Goal: Information Seeking & Learning: Check status

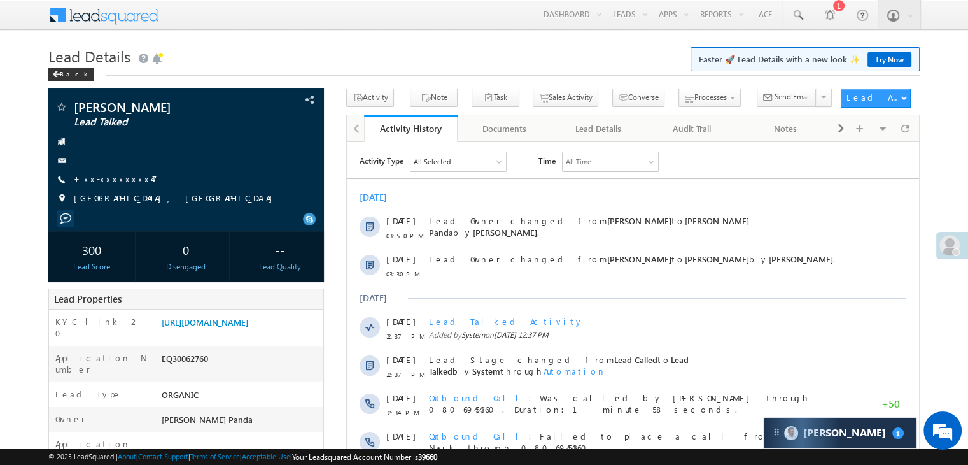
click at [414, 48] on h1 "Lead Details Faster 🚀 Lead Details with a new look ✨ Try Now" at bounding box center [484, 55] width 872 height 25
click at [57, 74] on span at bounding box center [56, 74] width 8 height 6
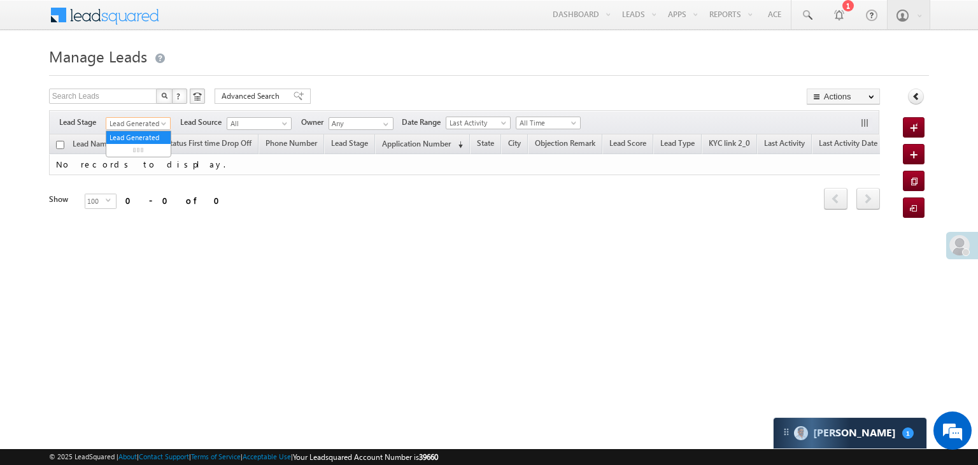
click at [164, 124] on span at bounding box center [165, 126] width 10 height 10
click at [145, 132] on link "All" at bounding box center [138, 137] width 64 height 11
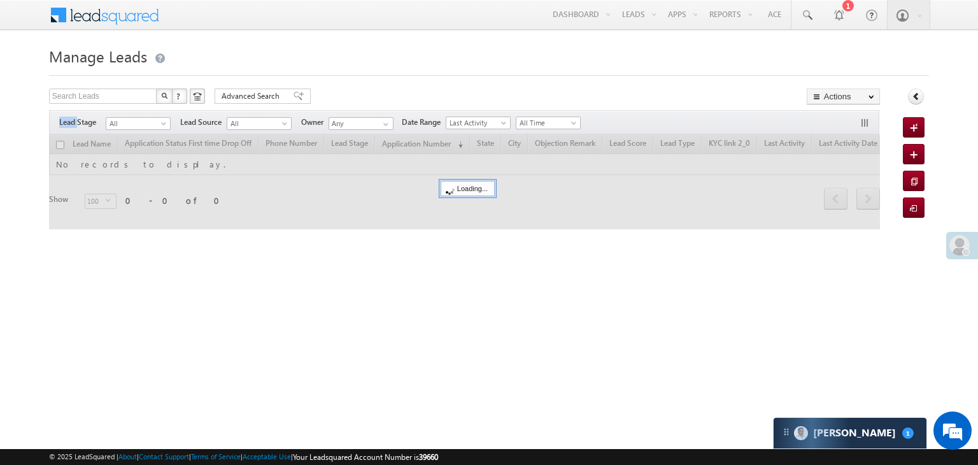
click at [145, 132] on div "Filters Lead Stage All Lead Generated Lead Talked - Pitch Not Done Lead Talked …" at bounding box center [464, 122] width 830 height 24
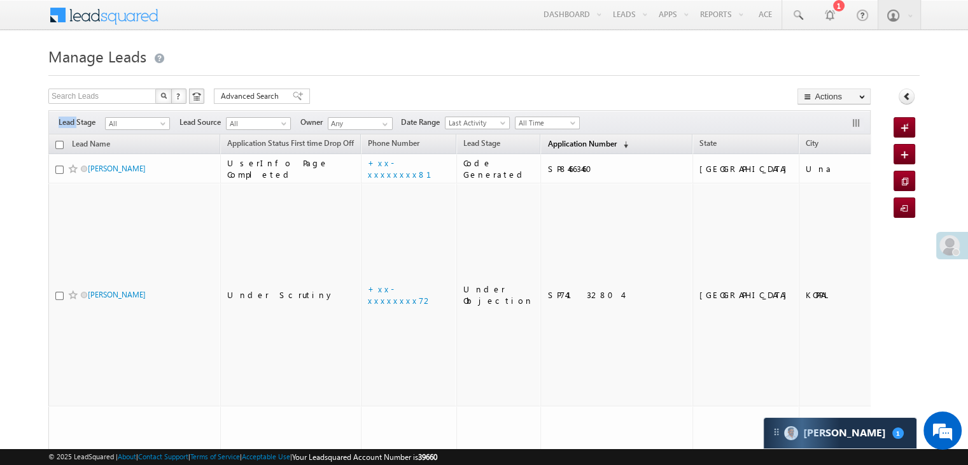
click at [555, 144] on span "Application Number" at bounding box center [582, 144] width 69 height 10
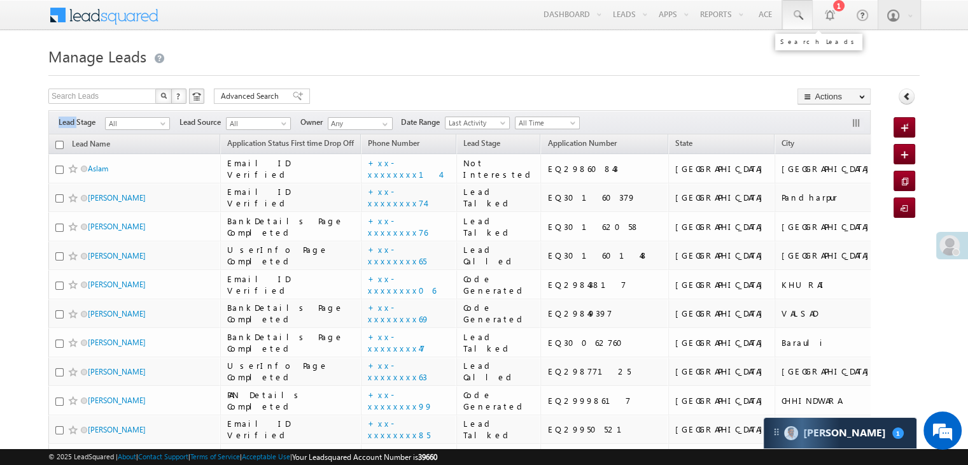
click at [797, 13] on span at bounding box center [797, 15] width 13 height 13
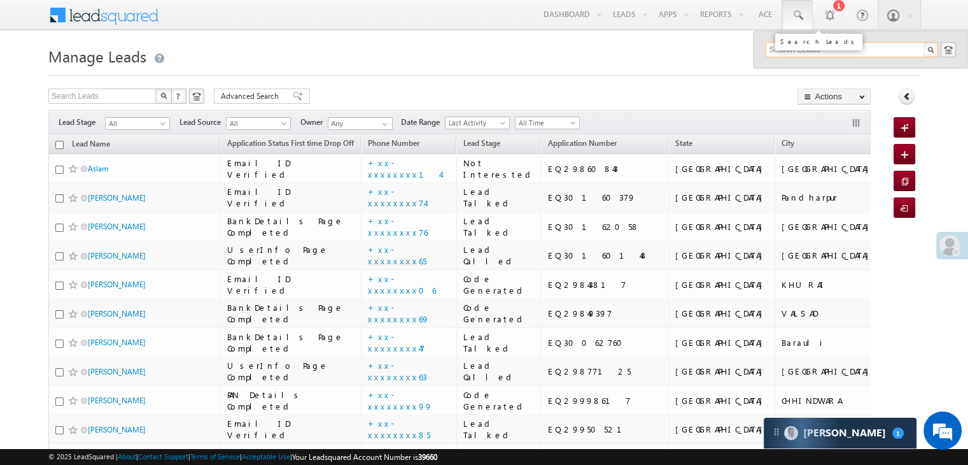
paste input "EQ30062760"
type input "EQ30062760"
click at [792, 72] on div "Rubeda khatun" at bounding box center [857, 68] width 171 height 14
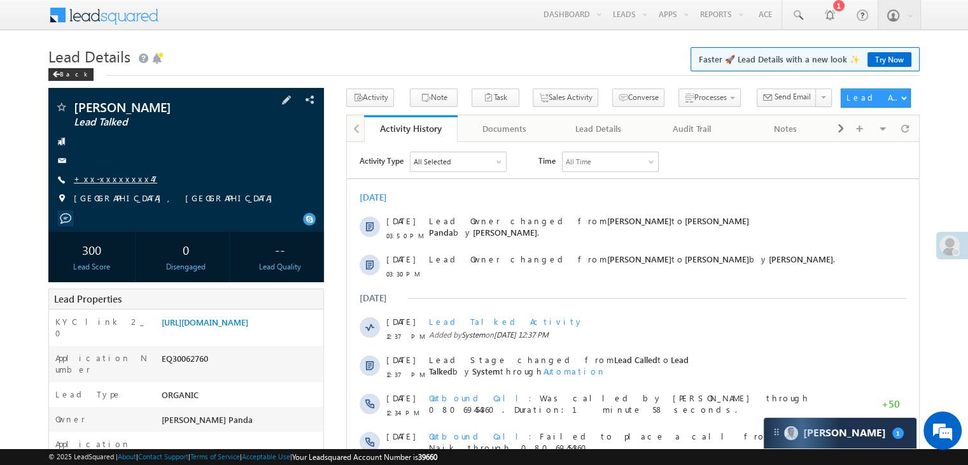
click at [119, 182] on link "+xx-xxxxxxxx47" at bounding box center [115, 178] width 83 height 11
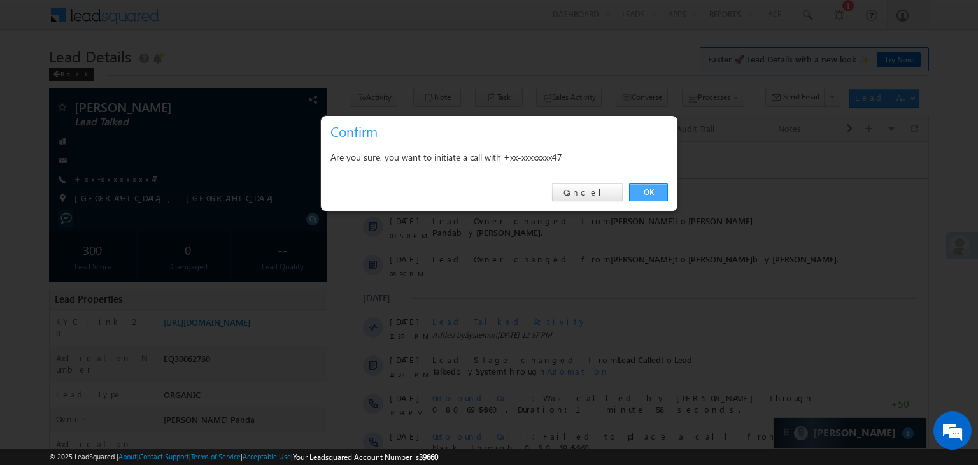
click at [646, 189] on link "OK" at bounding box center [648, 192] width 39 height 18
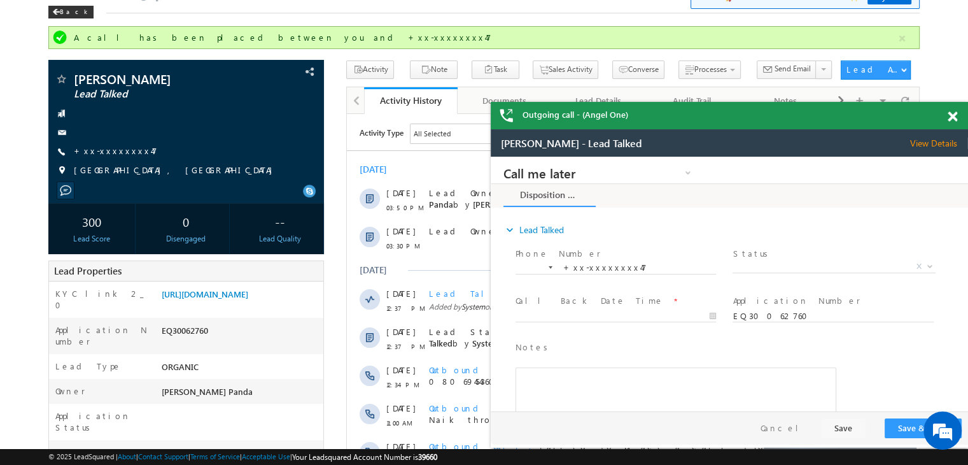
scroll to position [127, 0]
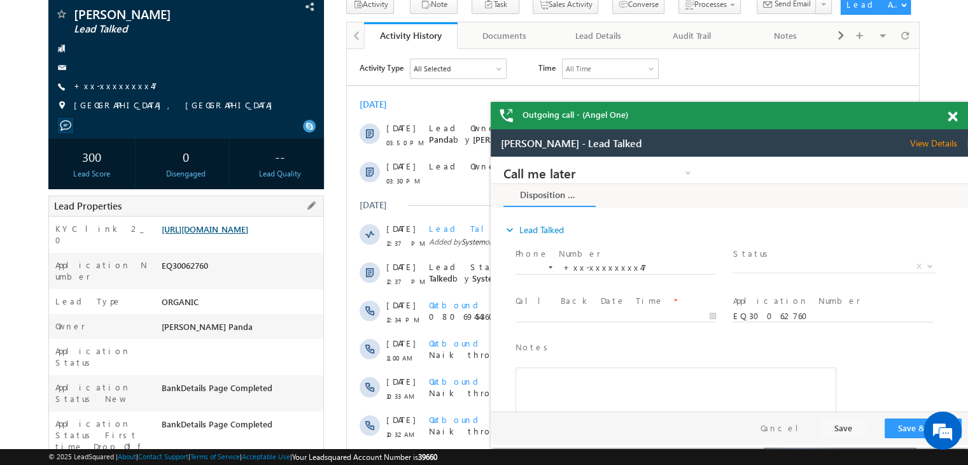
click at [246, 234] on link "https://angelbroking1-pk3em7sa.customui-test.leadsquared.com?leadId=e67746bb-f7…" at bounding box center [205, 228] width 87 height 11
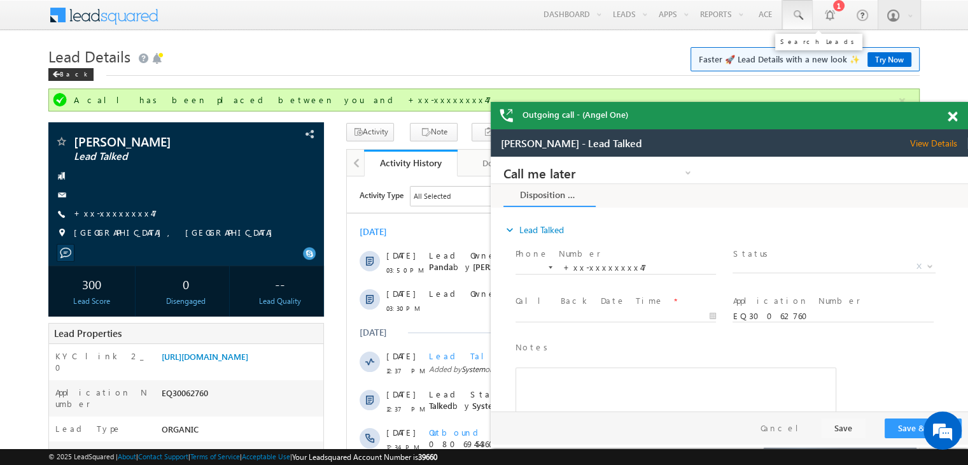
click at [798, 10] on span at bounding box center [797, 15] width 13 height 13
paste input "EQ29892392"
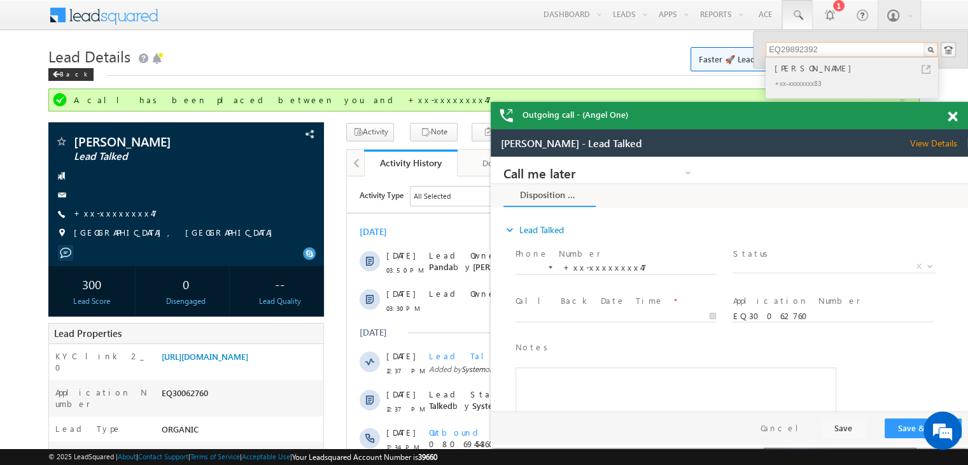
type input "EQ29892392"
click at [784, 67] on div "Randhir Kumar" at bounding box center [857, 68] width 171 height 14
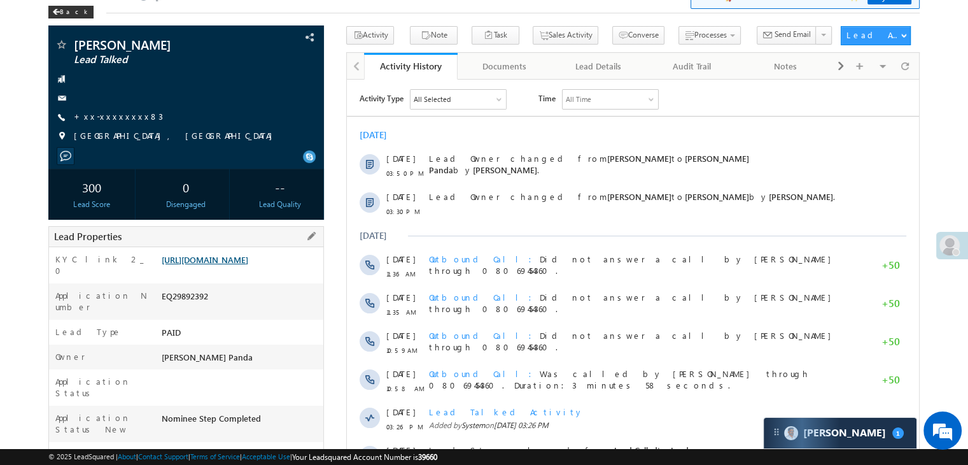
scroll to position [191, 0]
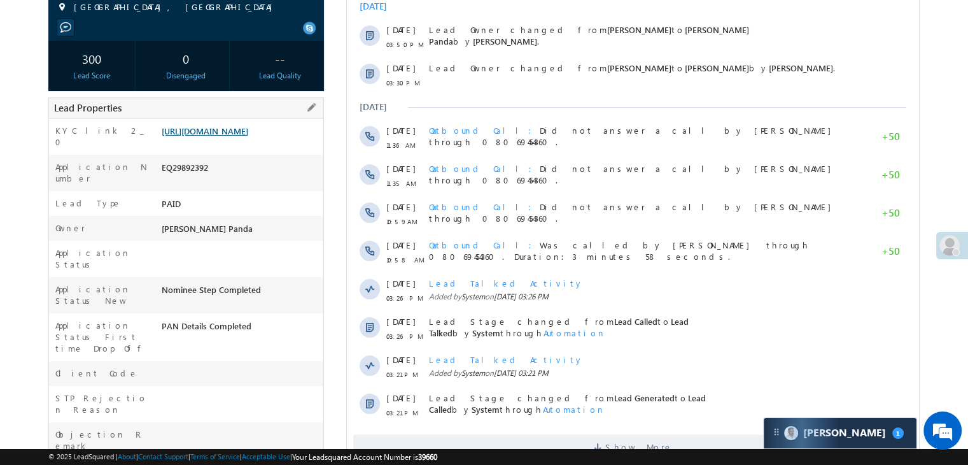
click at [242, 136] on link "[URL][DOMAIN_NAME]" at bounding box center [205, 130] width 87 height 11
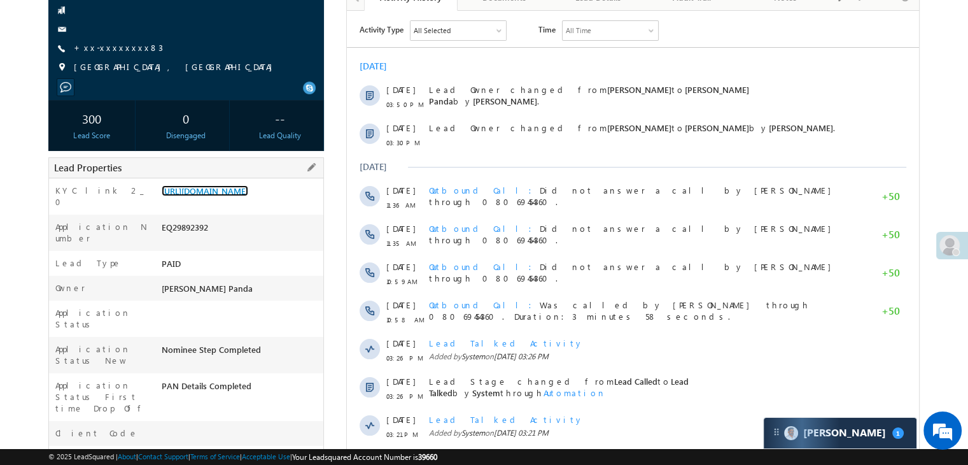
scroll to position [64, 0]
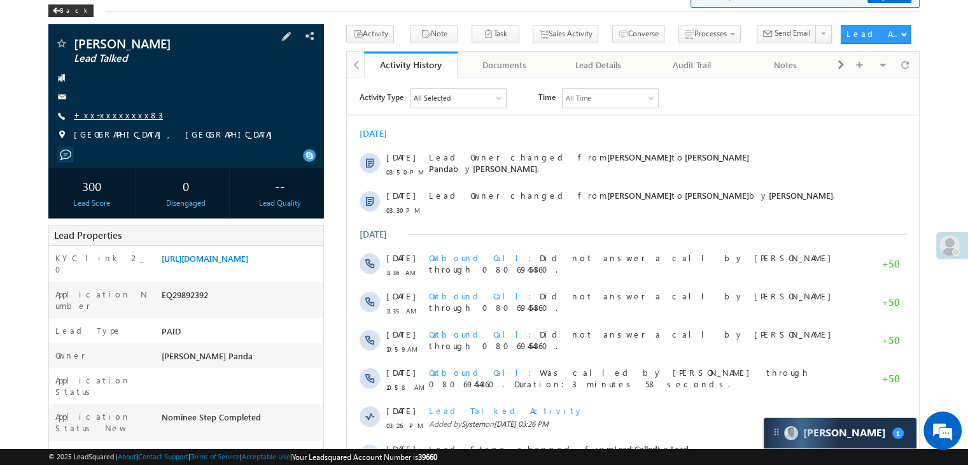
click at [110, 116] on link "+xx-xxxxxxxx83" at bounding box center [118, 115] width 89 height 11
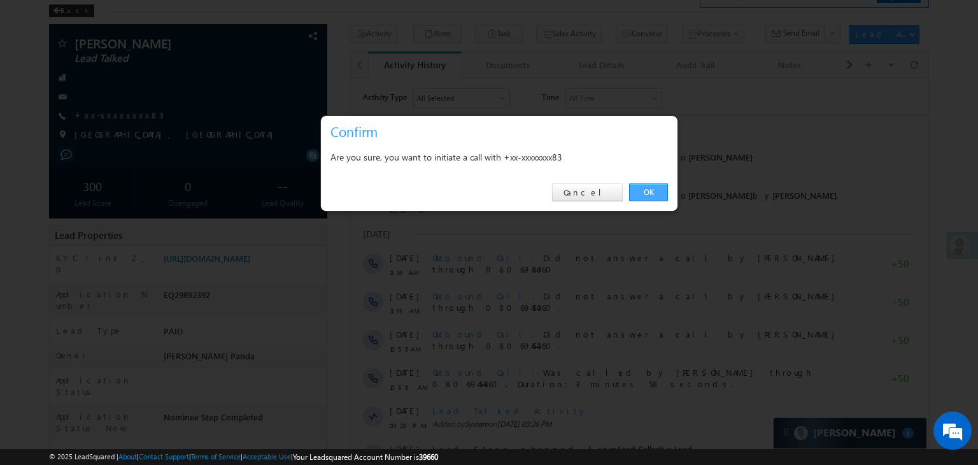
click at [650, 194] on link "OK" at bounding box center [648, 192] width 39 height 18
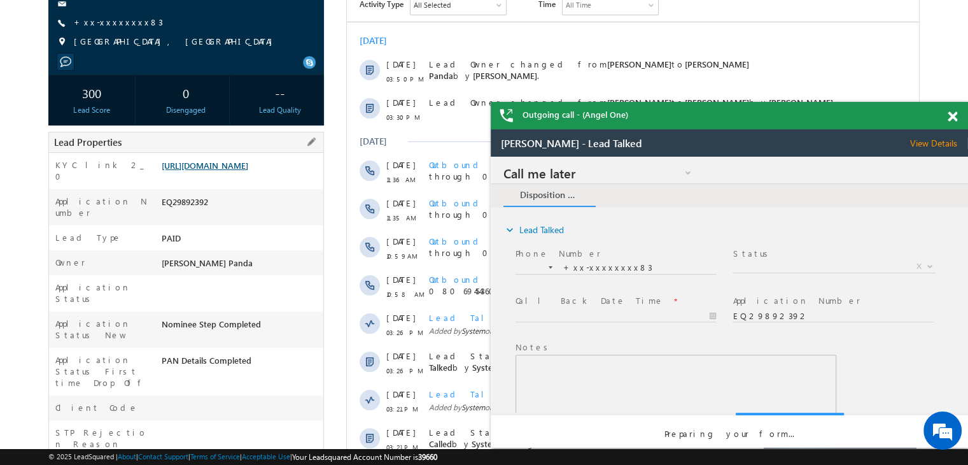
scroll to position [0, 0]
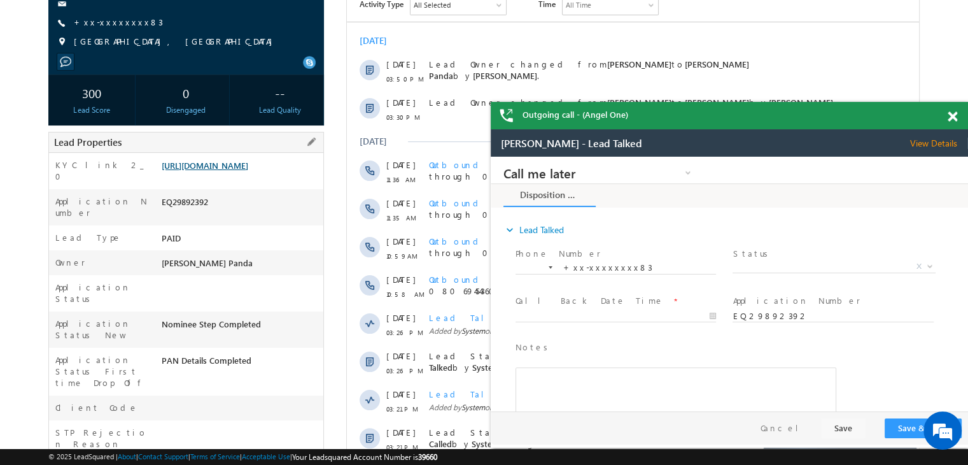
click at [237, 171] on link "https://angelbroking1-pk3em7sa.customui-test.leadsquared.com?leadId=5dd53340-a3…" at bounding box center [205, 165] width 87 height 11
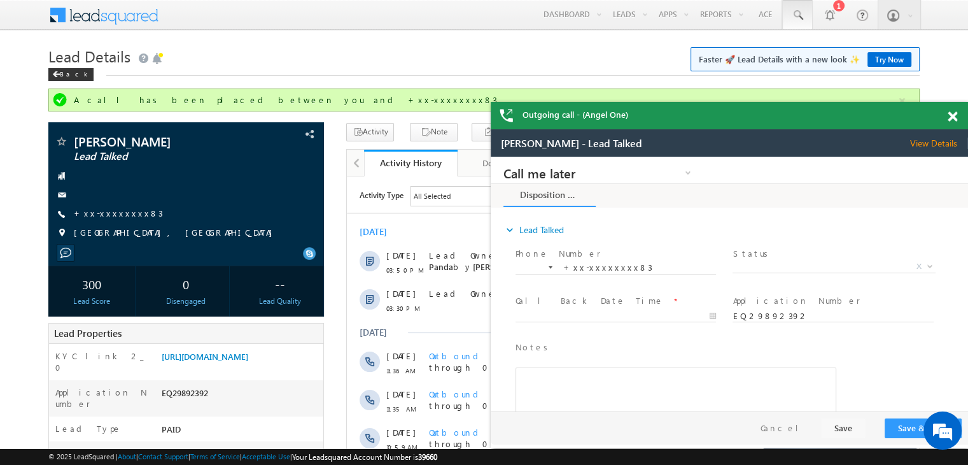
click at [797, 15] on span at bounding box center [797, 15] width 13 height 13
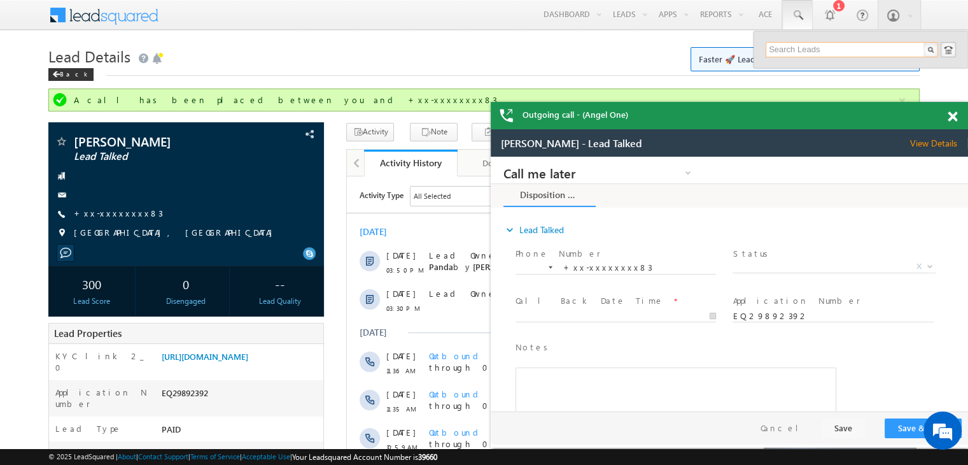
paste input "EQ29949228"
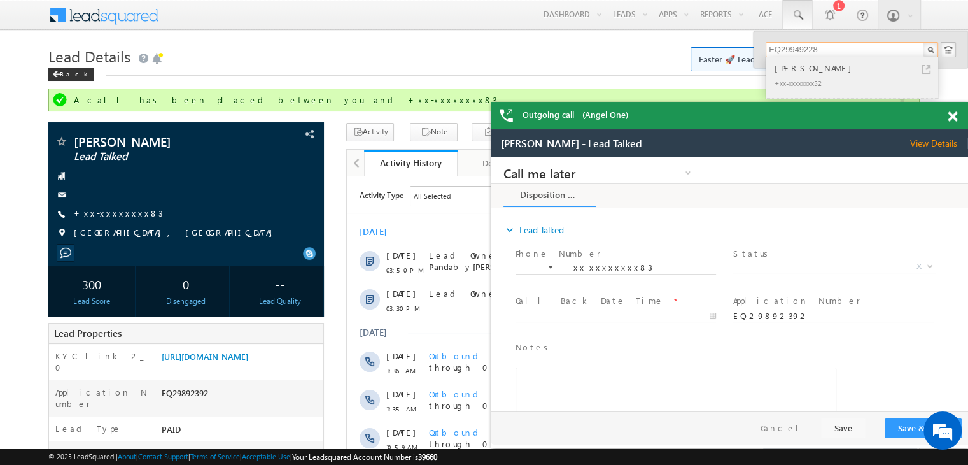
type input "EQ29949228"
click at [792, 69] on div "[PERSON_NAME]" at bounding box center [857, 68] width 171 height 14
click at [247, 362] on link "https://angelbroking1-pk3em7sa.customui-test.leadsquared.com?leadId=5dd53340-a3…" at bounding box center [205, 356] width 87 height 11
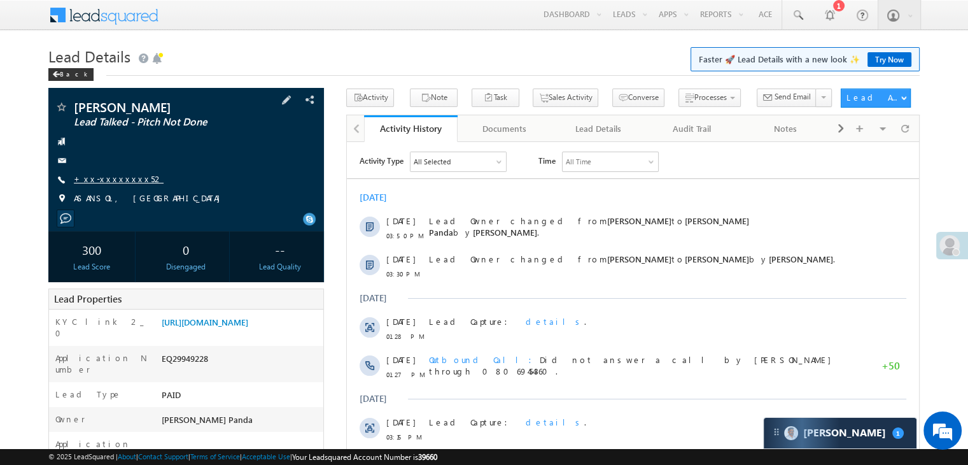
click at [115, 180] on link "+xx-xxxxxxxx52" at bounding box center [119, 178] width 90 height 11
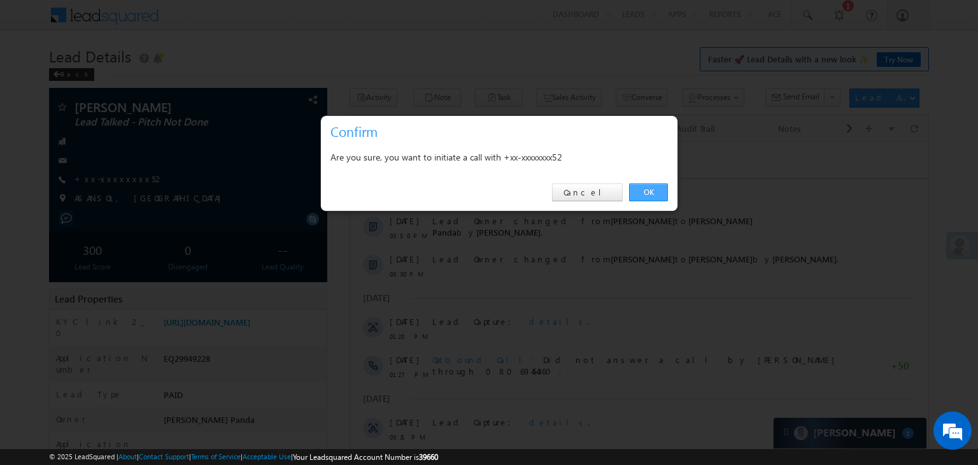
click at [651, 194] on link "OK" at bounding box center [648, 192] width 39 height 18
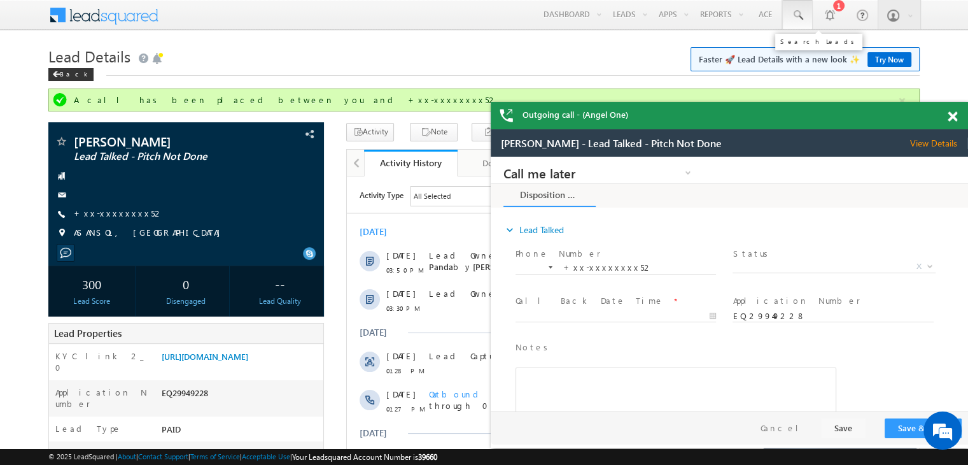
click at [800, 16] on span at bounding box center [797, 15] width 13 height 13
paste input "EQ29841091"
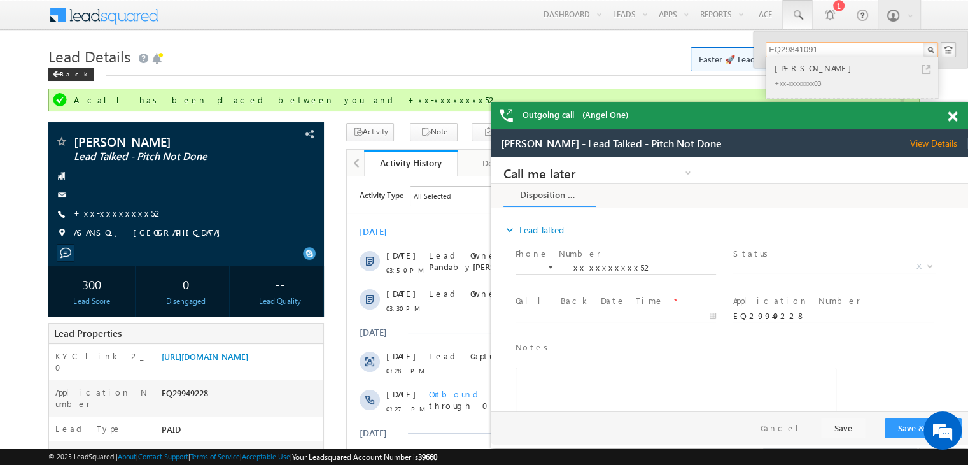
type input "EQ29841091"
click at [795, 66] on div "Shailendra Yadav" at bounding box center [857, 68] width 171 height 14
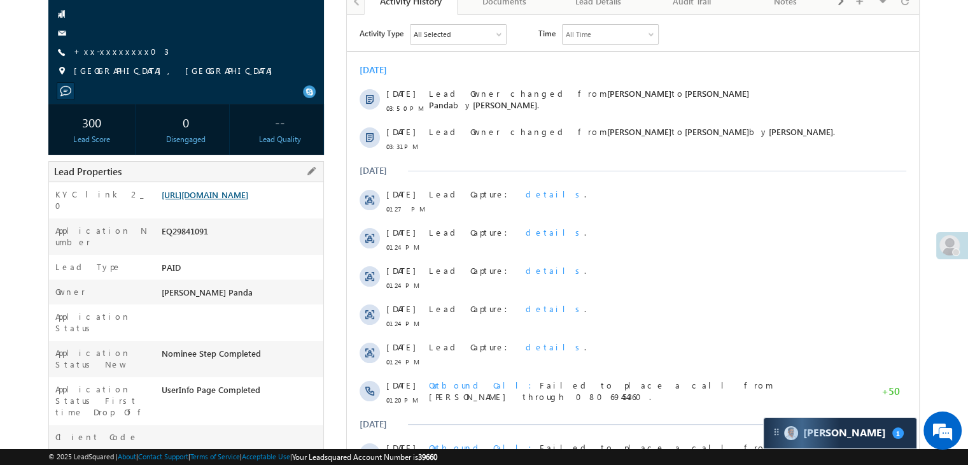
click at [248, 200] on link "[URL][DOMAIN_NAME]" at bounding box center [205, 194] width 87 height 11
click at [103, 52] on link "+xx-xxxxxxxx03" at bounding box center [121, 51] width 95 height 11
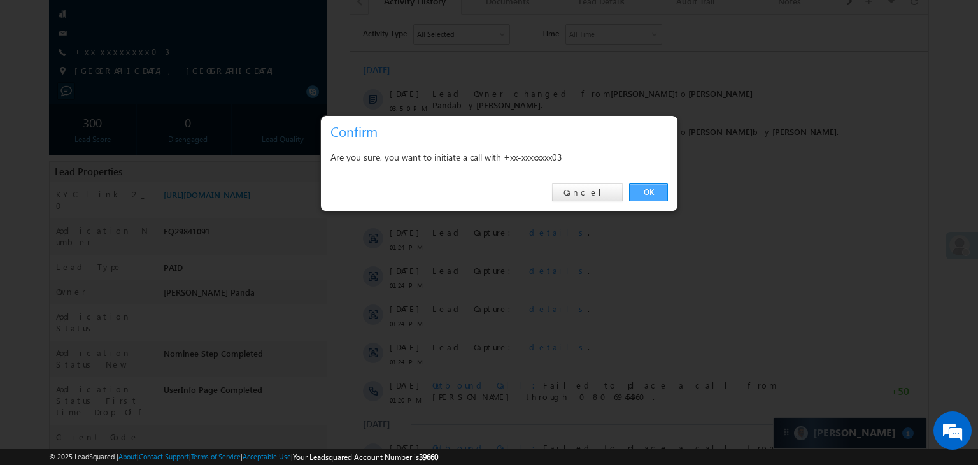
click at [648, 192] on link "OK" at bounding box center [648, 192] width 39 height 18
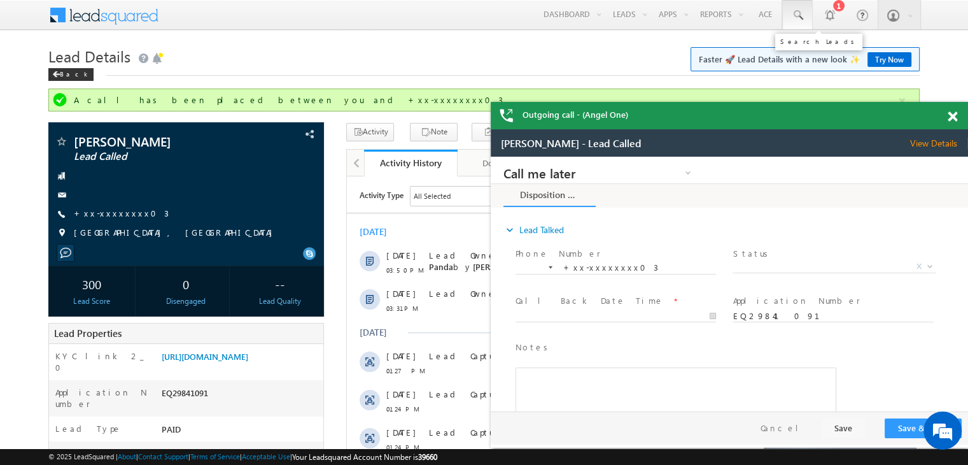
click at [800, 13] on span at bounding box center [797, 15] width 13 height 13
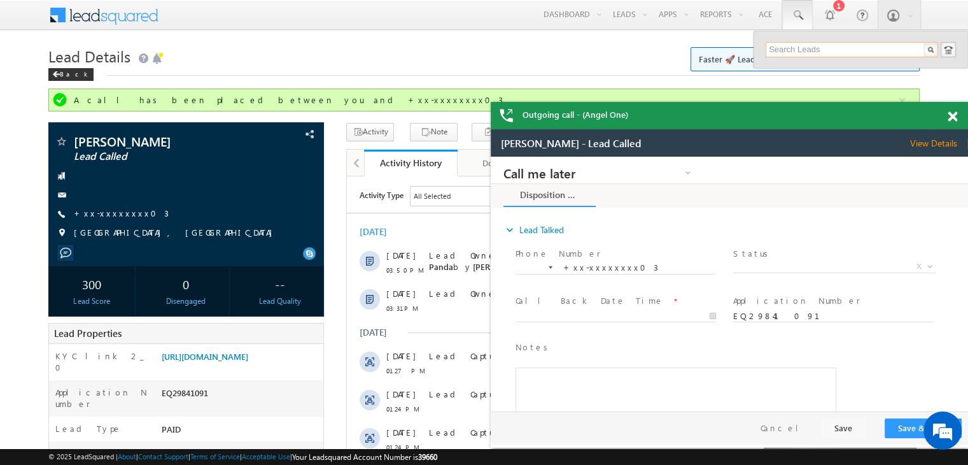
paste input "EQ29949228"
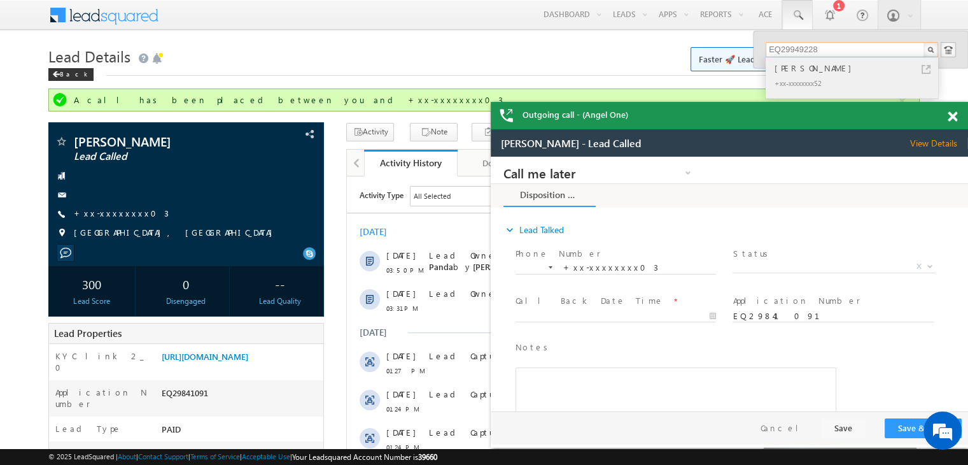
type input "EQ29949228"
click at [820, 67] on div "Pradip Dhibar" at bounding box center [857, 68] width 171 height 14
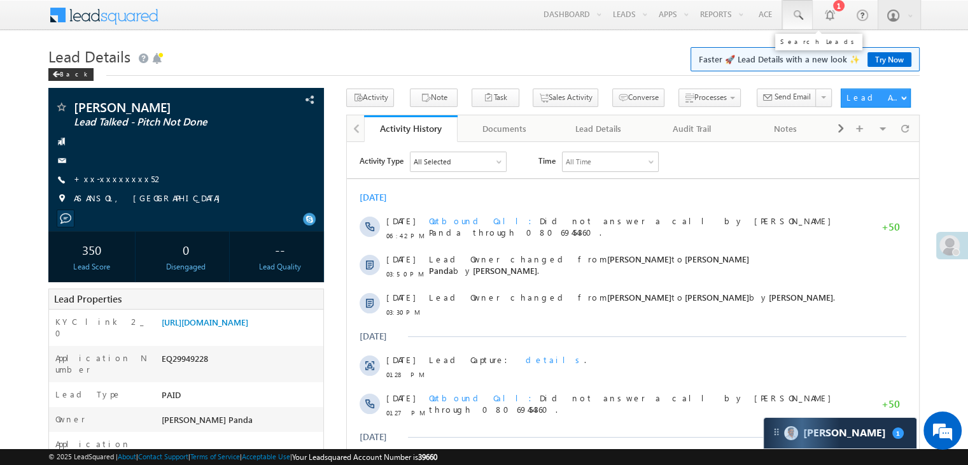
click at [798, 14] on span at bounding box center [797, 15] width 13 height 13
paste input "EQ29898057"
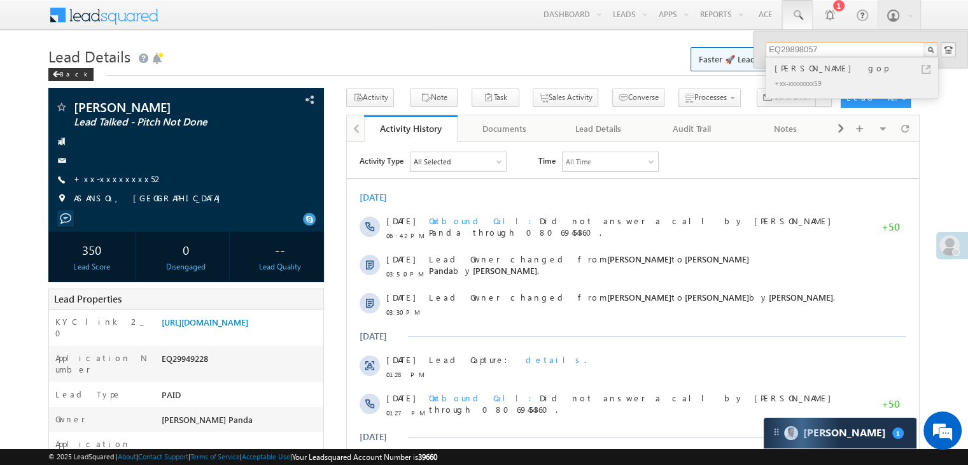
type input "EQ29898057"
click at [797, 67] on div "[PERSON_NAME] gop" at bounding box center [857, 68] width 171 height 14
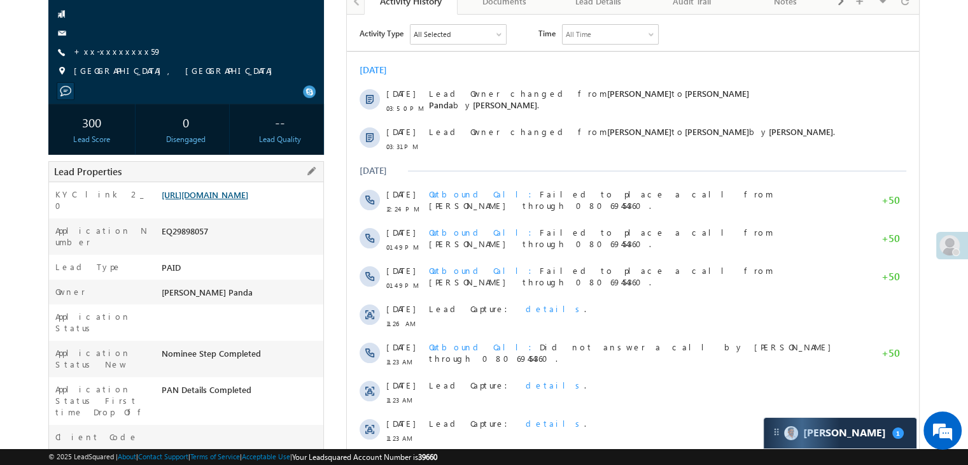
click at [224, 200] on link "[URL][DOMAIN_NAME]" at bounding box center [205, 194] width 87 height 11
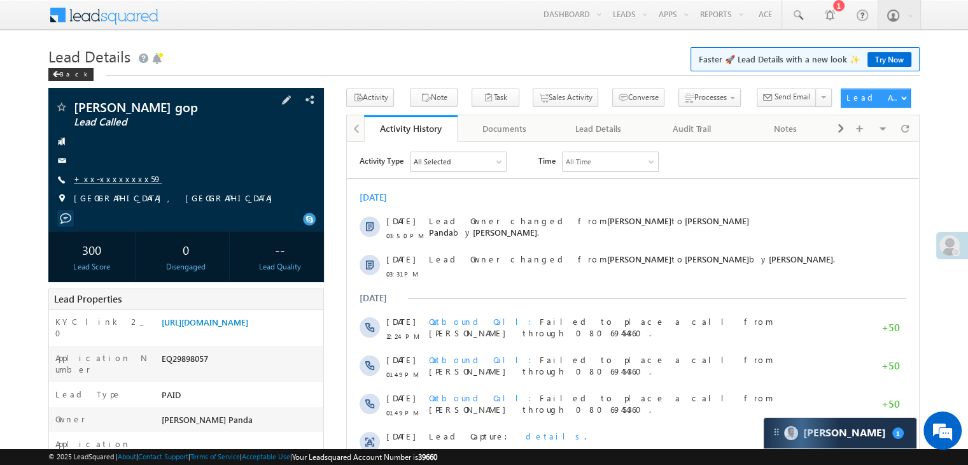
click at [110, 180] on link "+xx-xxxxxxxx59" at bounding box center [118, 178] width 88 height 11
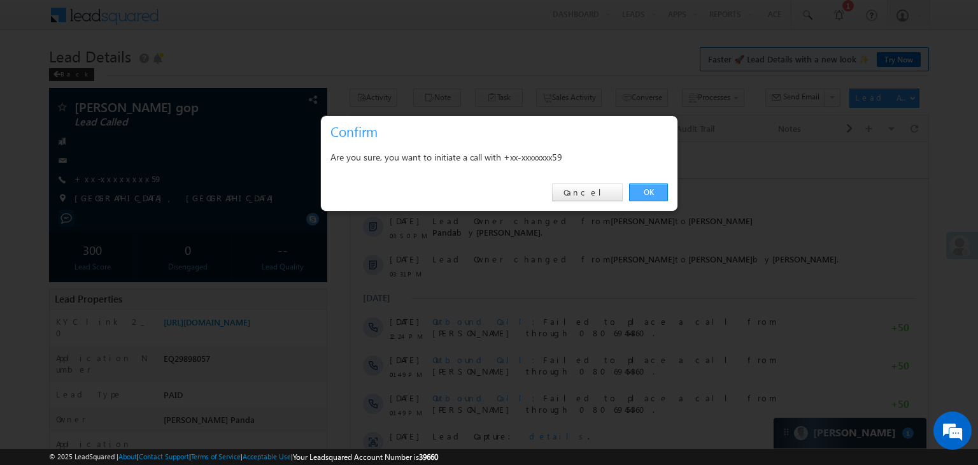
click at [654, 192] on link "OK" at bounding box center [648, 192] width 39 height 18
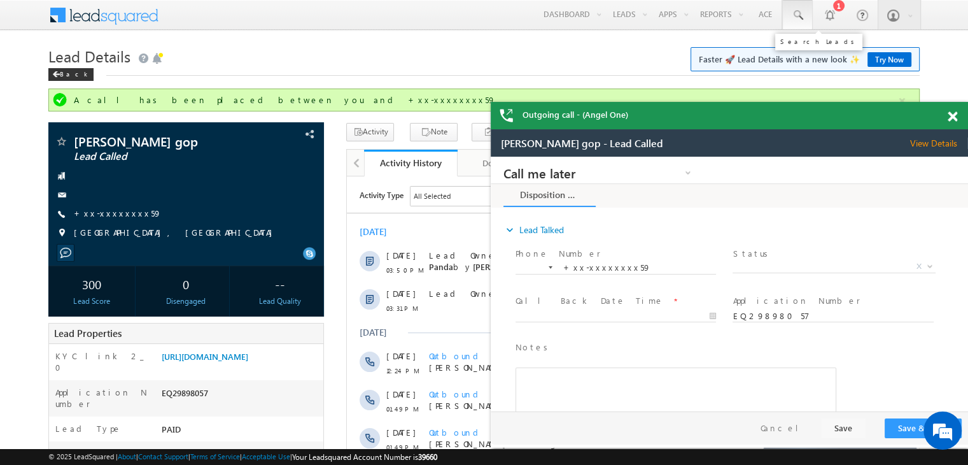
click at [798, 13] on span at bounding box center [797, 15] width 13 height 13
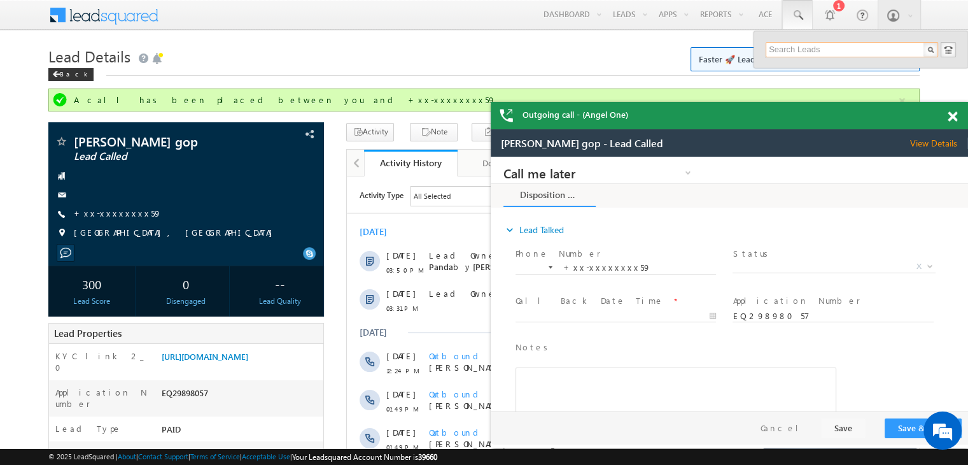
paste input "EQ17287136"
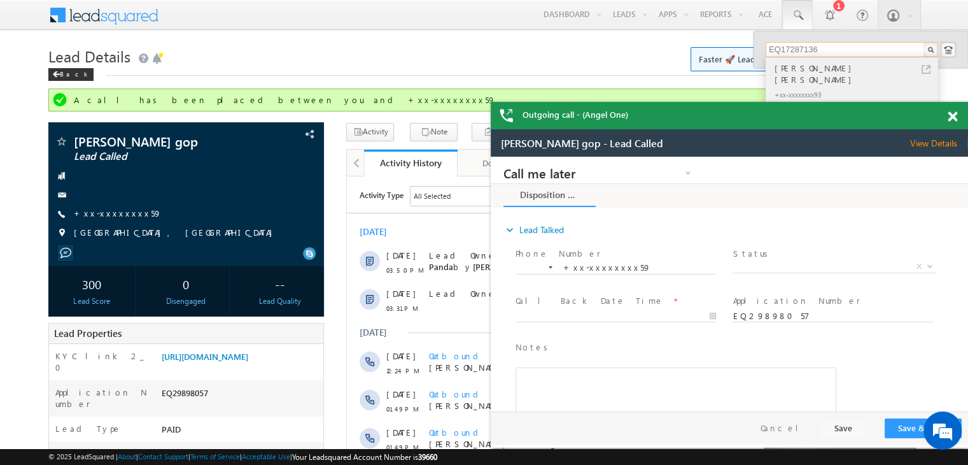
type input "EQ17287136"
click at [795, 72] on div "[PERSON_NAME] [PERSON_NAME]" at bounding box center [857, 73] width 171 height 25
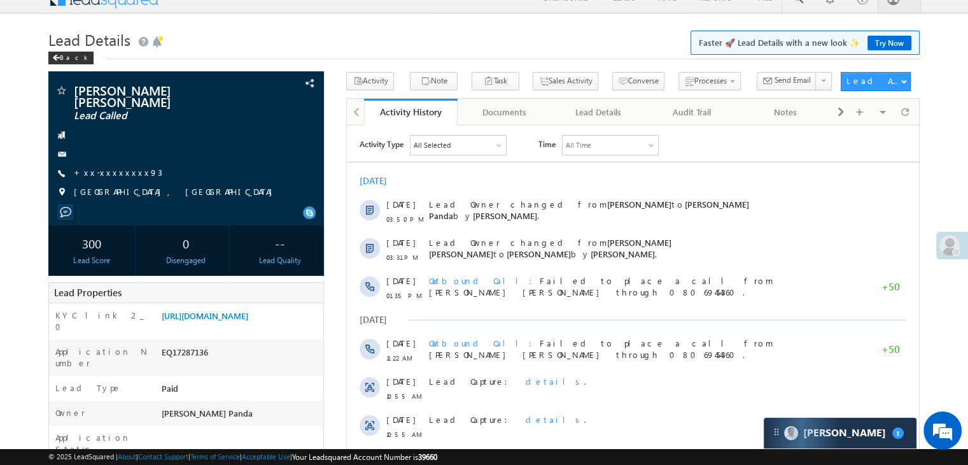
scroll to position [127, 0]
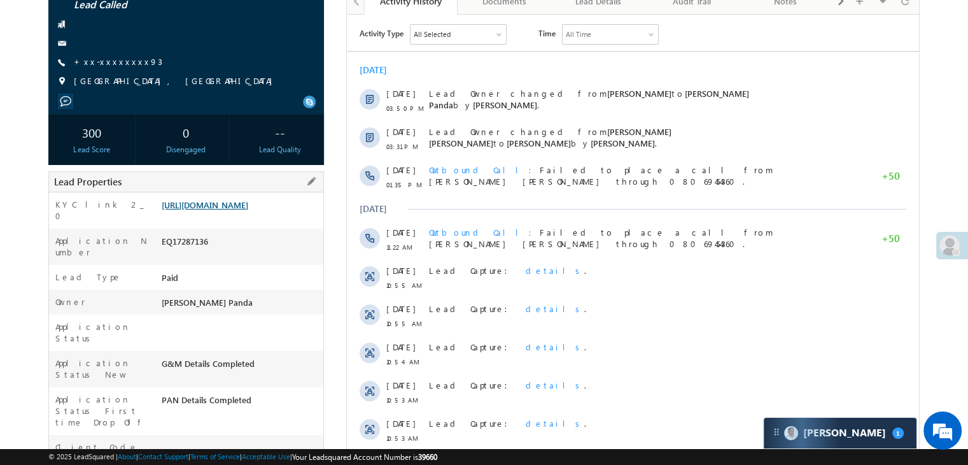
click at [227, 202] on link "[URL][DOMAIN_NAME]" at bounding box center [205, 204] width 87 height 11
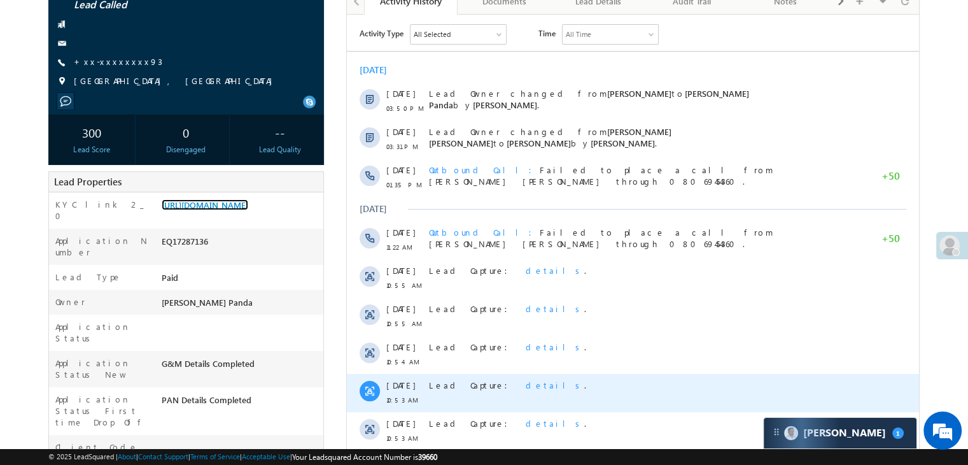
scroll to position [0, 0]
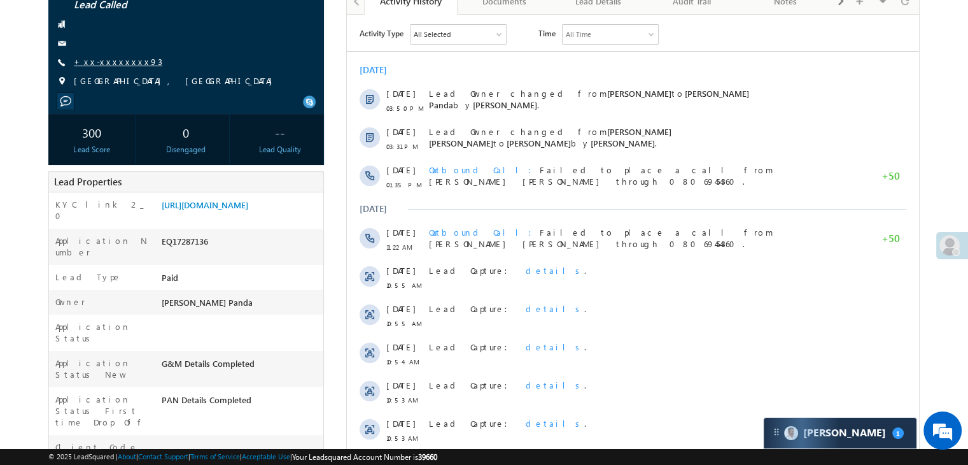
click at [111, 56] on link "+xx-xxxxxxxx93" at bounding box center [118, 61] width 89 height 11
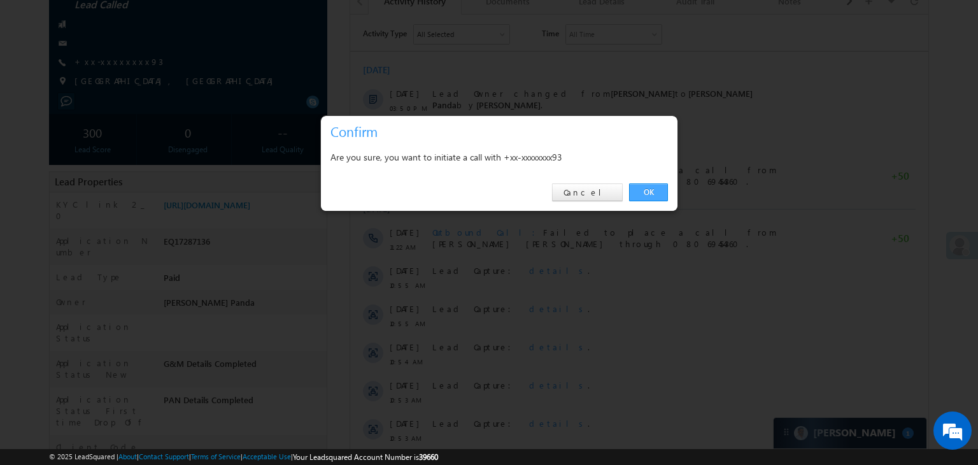
click at [653, 194] on link "OK" at bounding box center [648, 192] width 39 height 18
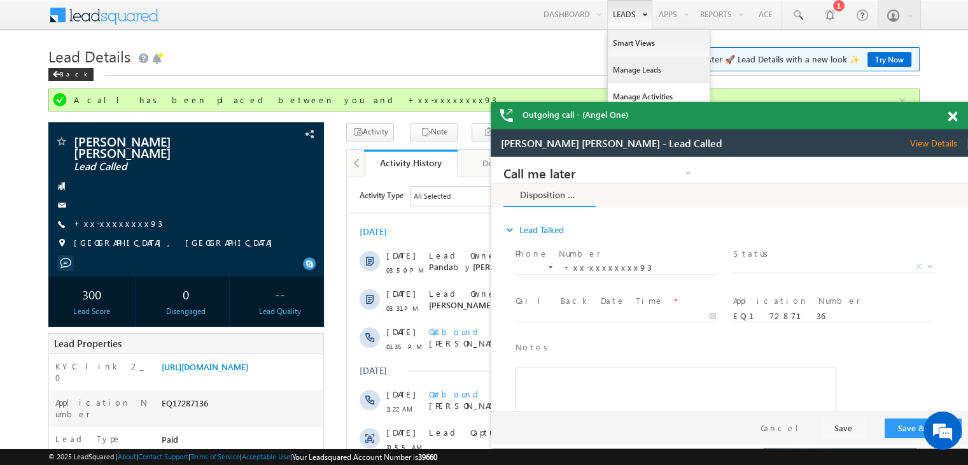
click at [627, 68] on link "Manage Leads" at bounding box center [659, 70] width 102 height 27
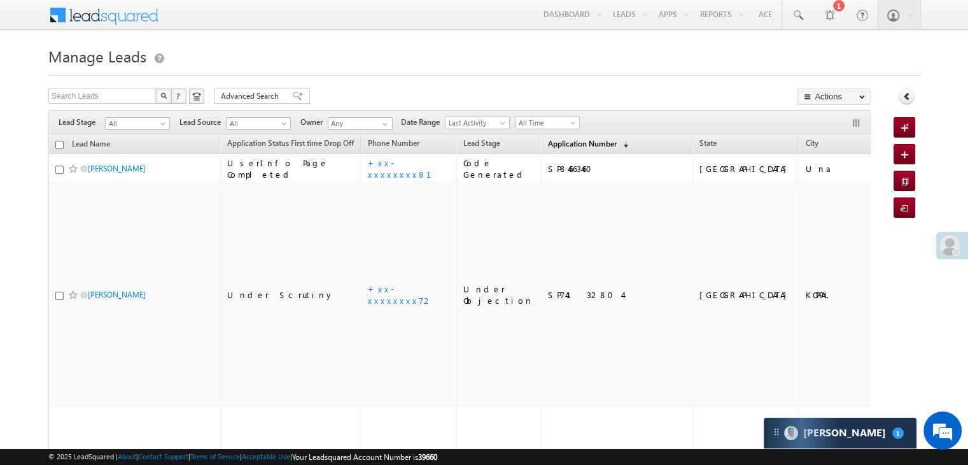
click at [548, 146] on span "Application Number" at bounding box center [582, 144] width 69 height 10
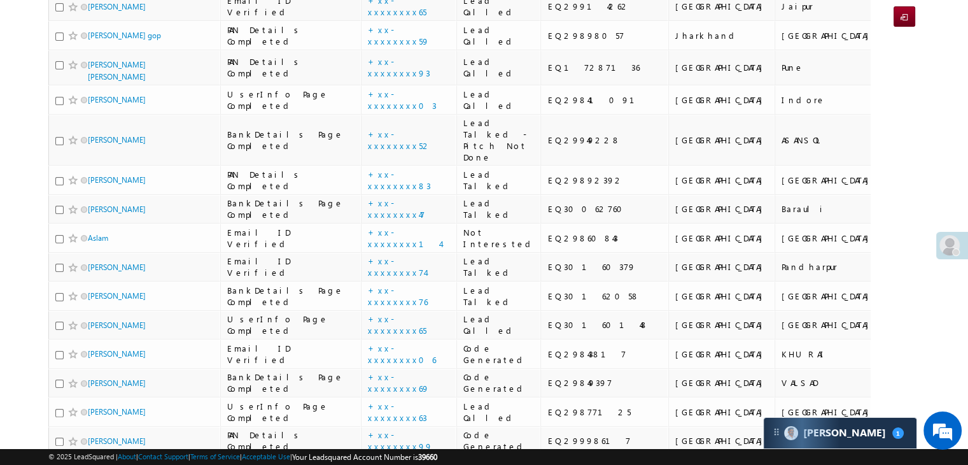
scroll to position [64, 0]
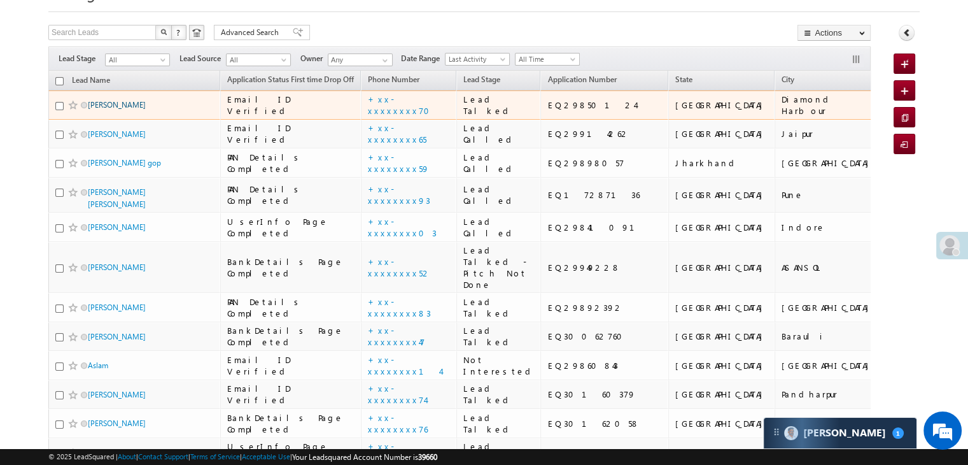
click at [100, 110] on link "SAMIM MOIIA" at bounding box center [117, 105] width 58 height 10
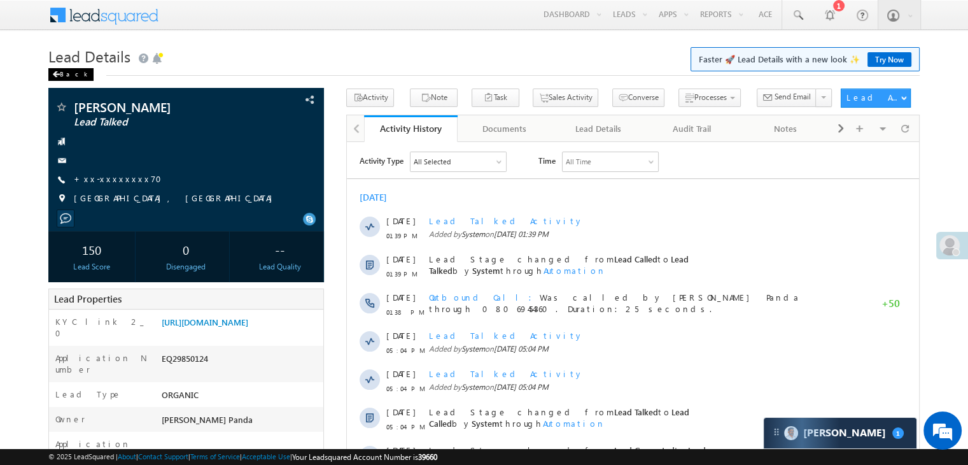
click at [60, 75] on div "Back" at bounding box center [70, 74] width 45 height 13
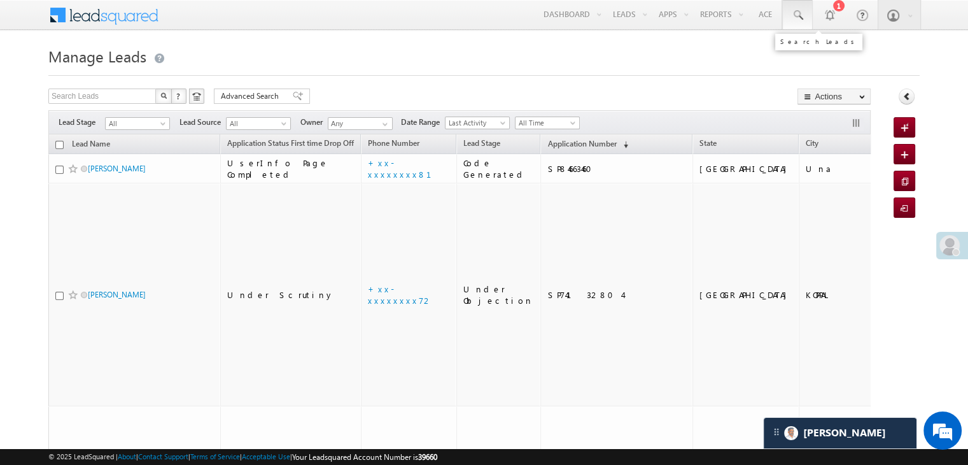
drag, startPoint x: 797, startPoint y: 16, endPoint x: 798, endPoint y: 24, distance: 7.7
click at [797, 16] on span at bounding box center [797, 15] width 13 height 13
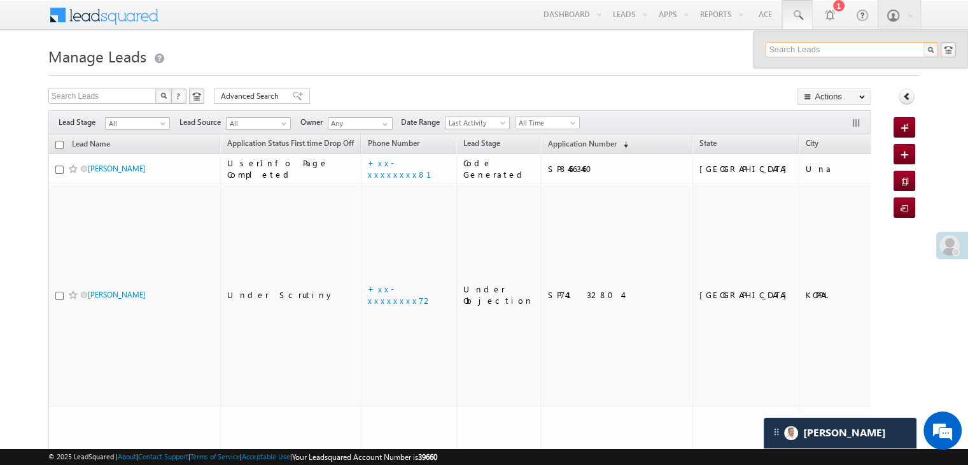
paste input "EQ29823743"
type input "EQ29823743"
click at [791, 70] on div "[PERSON_NAME]" at bounding box center [857, 68] width 171 height 14
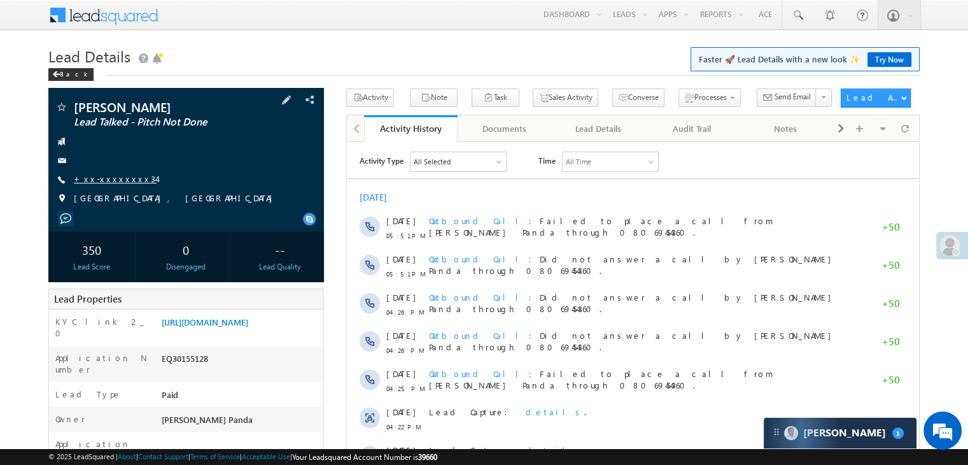
click at [114, 182] on link "+xx-xxxxxxxx34" at bounding box center [115, 178] width 83 height 11
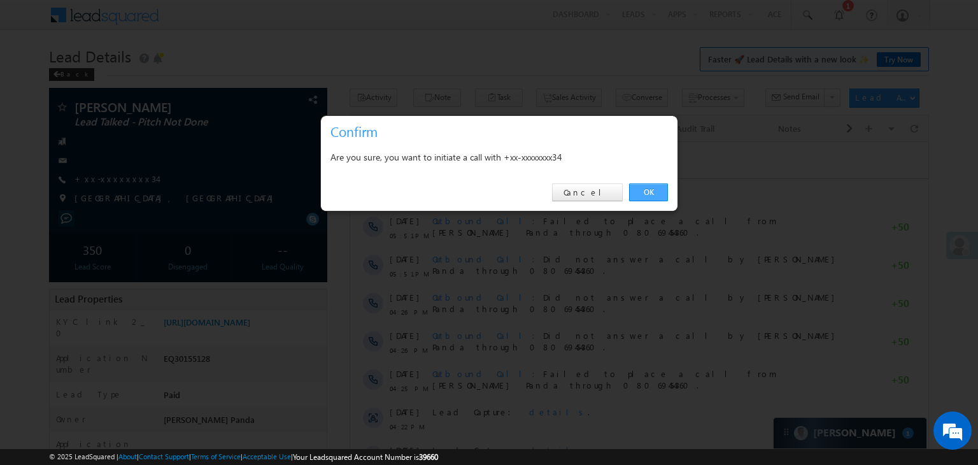
click at [652, 189] on link "OK" at bounding box center [648, 192] width 39 height 18
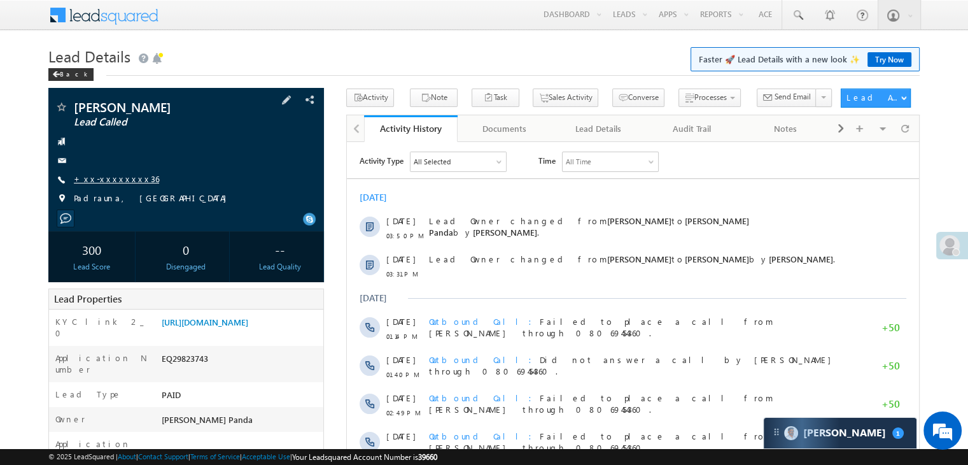
click at [110, 179] on link "+xx-xxxxxxxx36" at bounding box center [116, 178] width 85 height 11
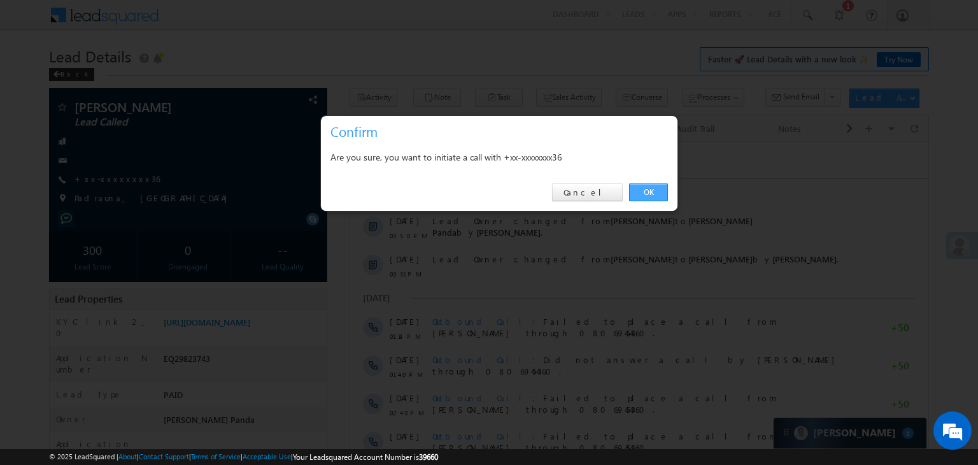
click at [649, 189] on link "OK" at bounding box center [648, 192] width 39 height 18
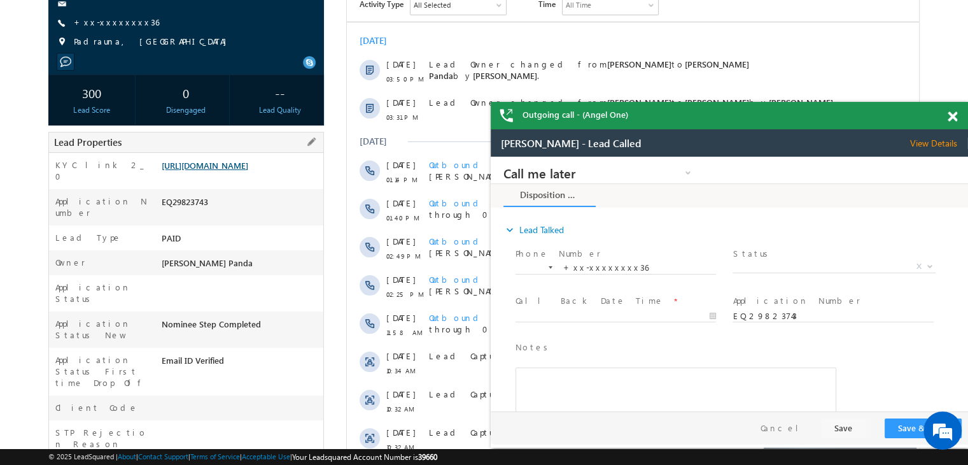
click at [220, 171] on link "[URL][DOMAIN_NAME]" at bounding box center [205, 165] width 87 height 11
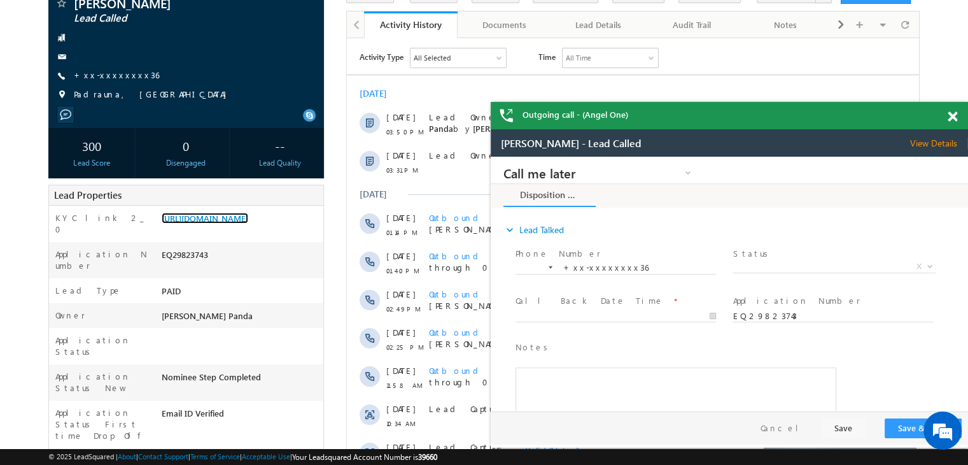
scroll to position [64, 0]
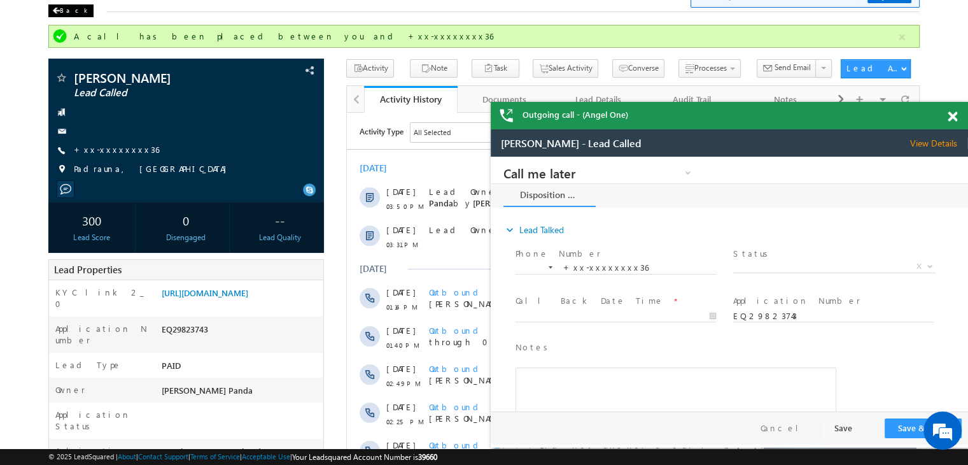
click at [67, 12] on div "Back" at bounding box center [70, 10] width 45 height 13
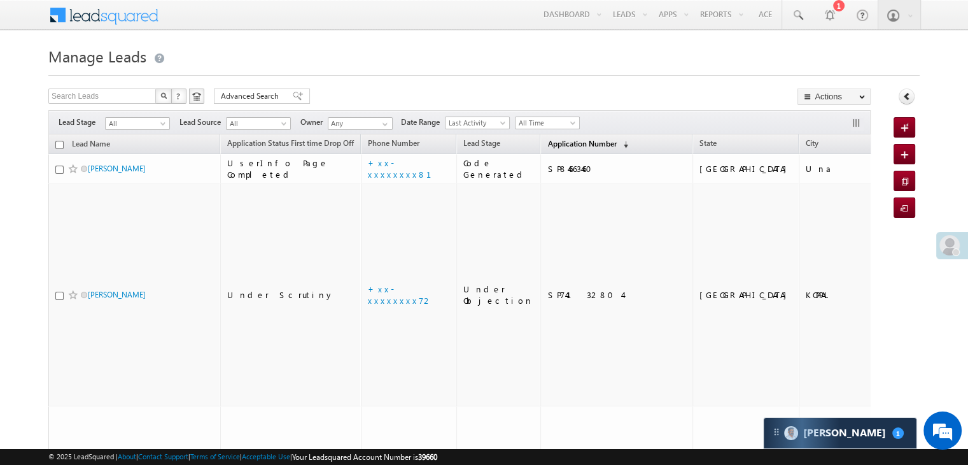
click at [541, 150] on link "Application Number (sorted descending)" at bounding box center [588, 144] width 94 height 17
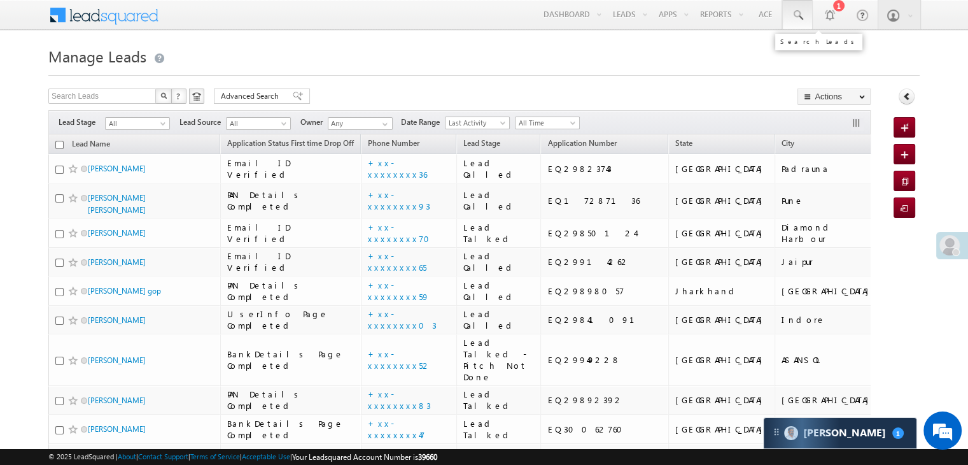
click at [795, 16] on span at bounding box center [797, 15] width 13 height 13
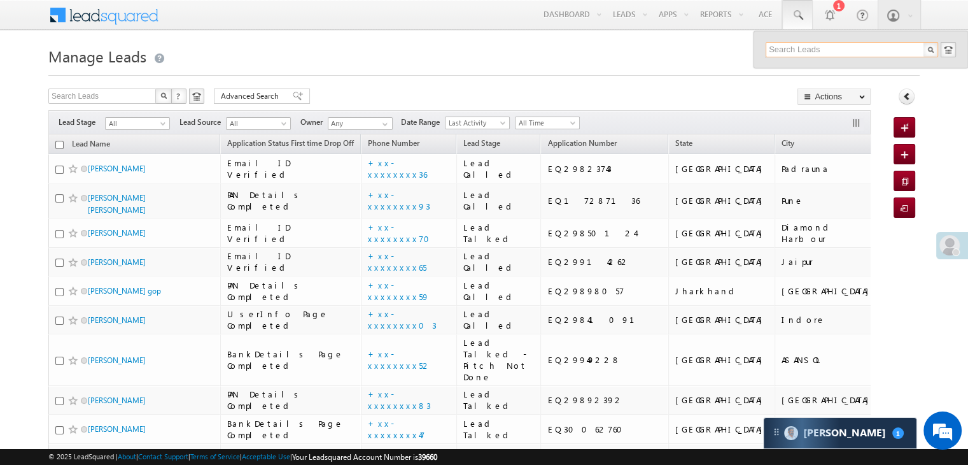
paste input "EQ18508036"
type input "EQ18508036"
click at [799, 67] on div "OM PRAKASH GHADAI" at bounding box center [857, 68] width 171 height 14
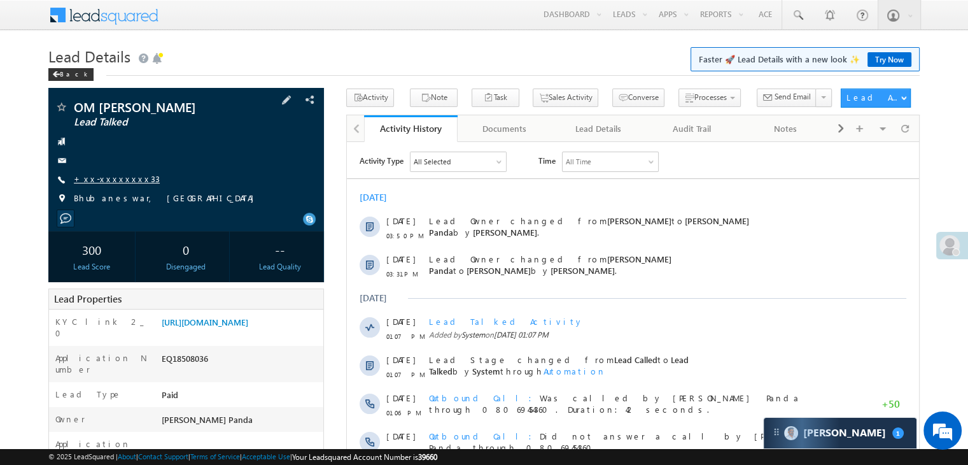
click at [112, 176] on link "+xx-xxxxxxxx33" at bounding box center [117, 178] width 86 height 11
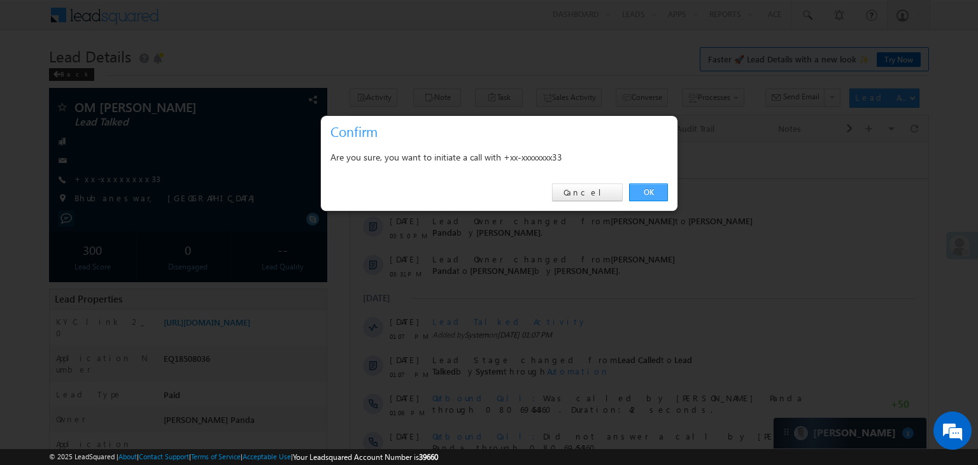
click at [652, 190] on link "OK" at bounding box center [648, 192] width 39 height 18
click at [656, 190] on div "Today 07 Oct 03:50 PM Lead Owner changed from Somnath Patra to Madhumita Panda …" at bounding box center [639, 412] width 578 height 455
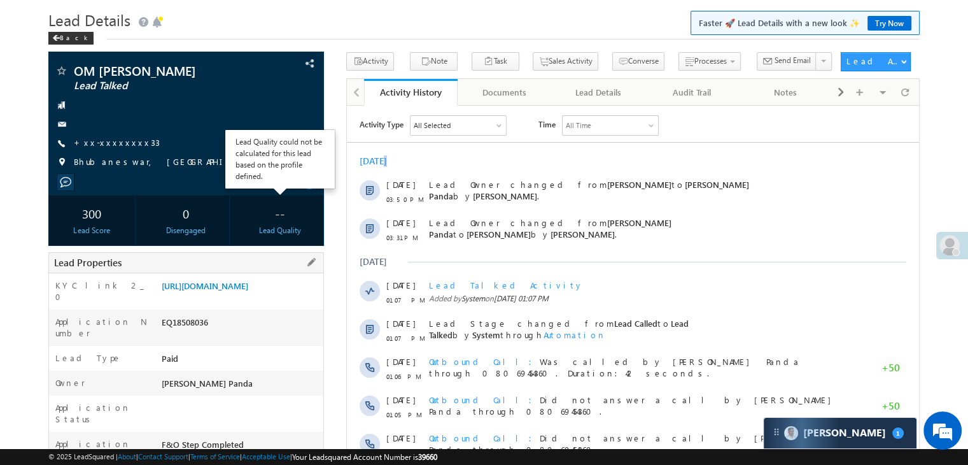
scroll to position [191, 0]
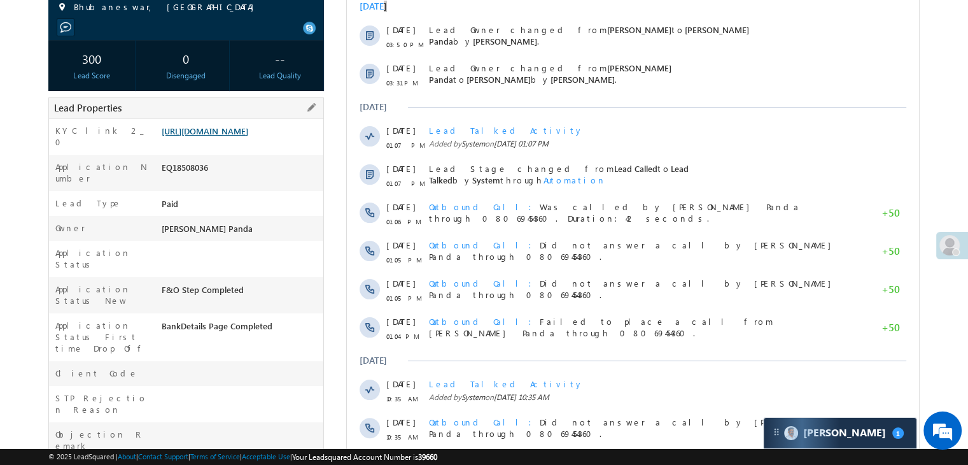
click at [209, 136] on link "[URL][DOMAIN_NAME]" at bounding box center [205, 130] width 87 height 11
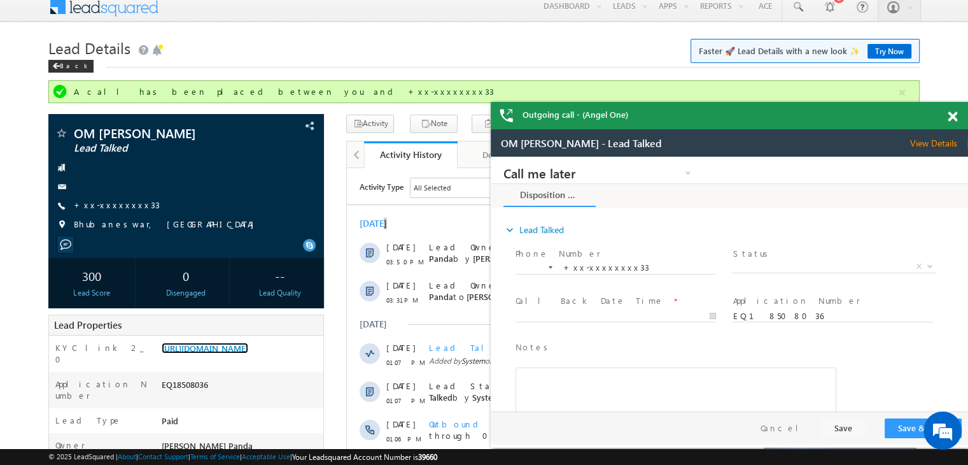
scroll to position [0, 0]
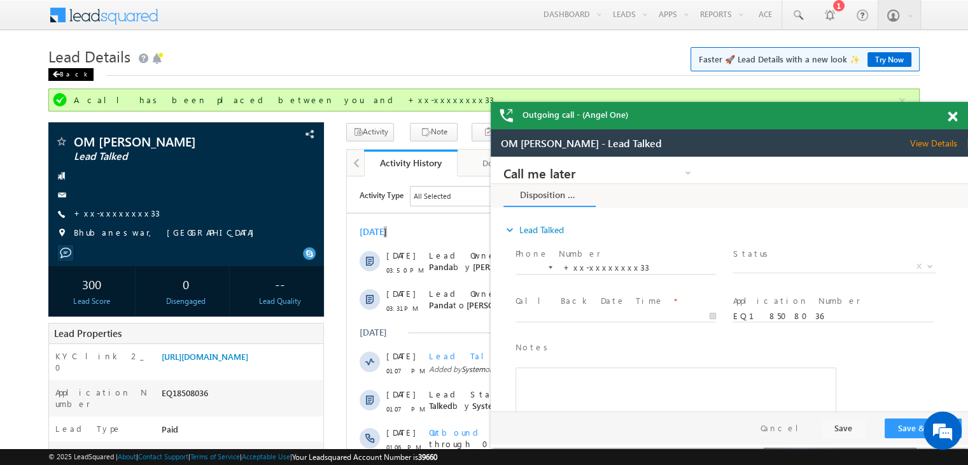
click at [62, 74] on div "Back" at bounding box center [70, 74] width 45 height 13
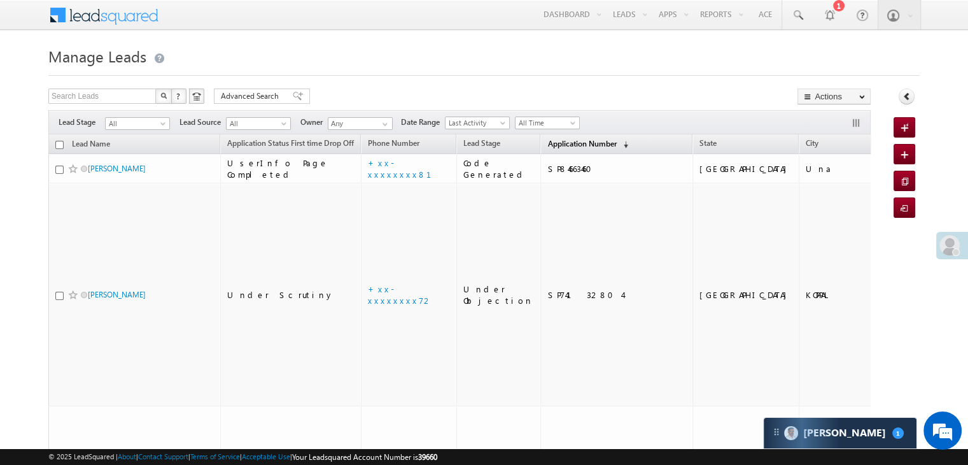
click at [548, 147] on span "Application Number" at bounding box center [582, 144] width 69 height 10
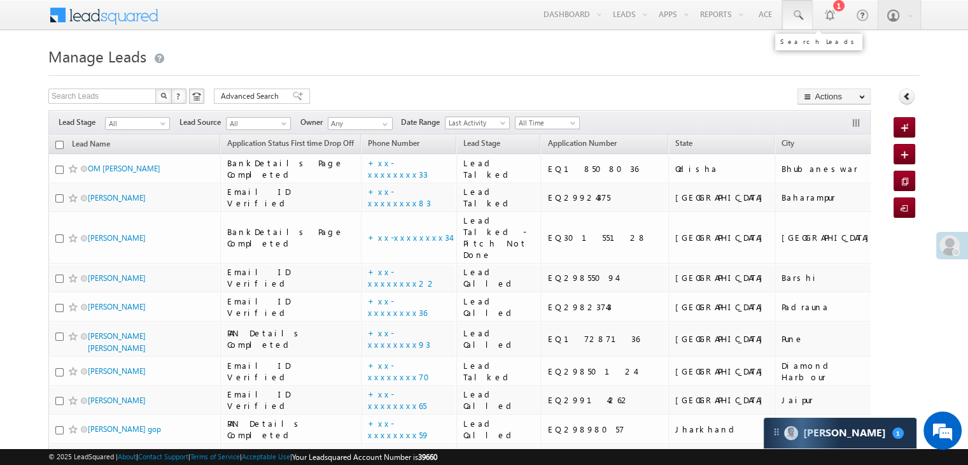
click at [795, 13] on span at bounding box center [797, 15] width 13 height 13
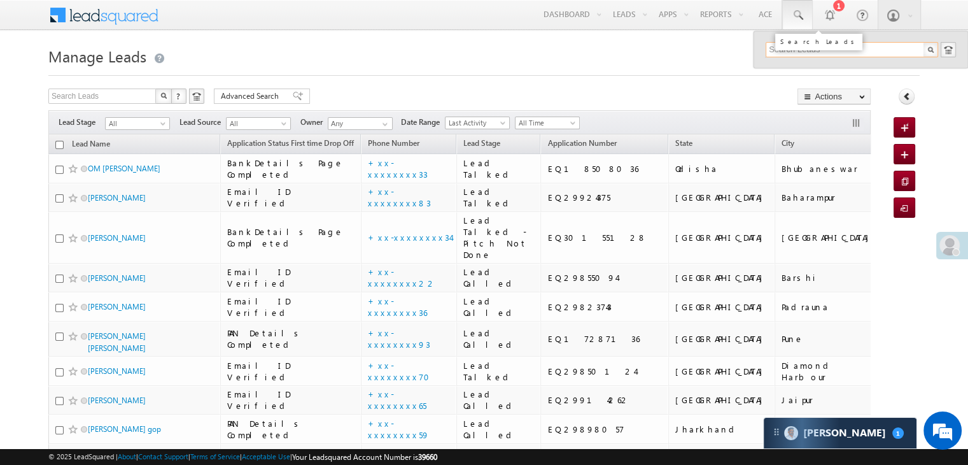
paste input "9998368161"
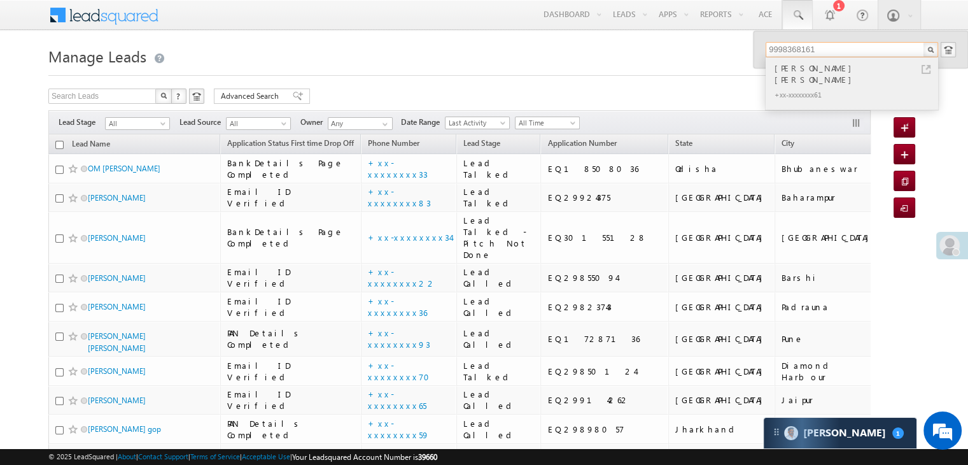
type input "9998368161"
click at [793, 67] on div "[PERSON_NAME] [PERSON_NAME]" at bounding box center [857, 73] width 171 height 25
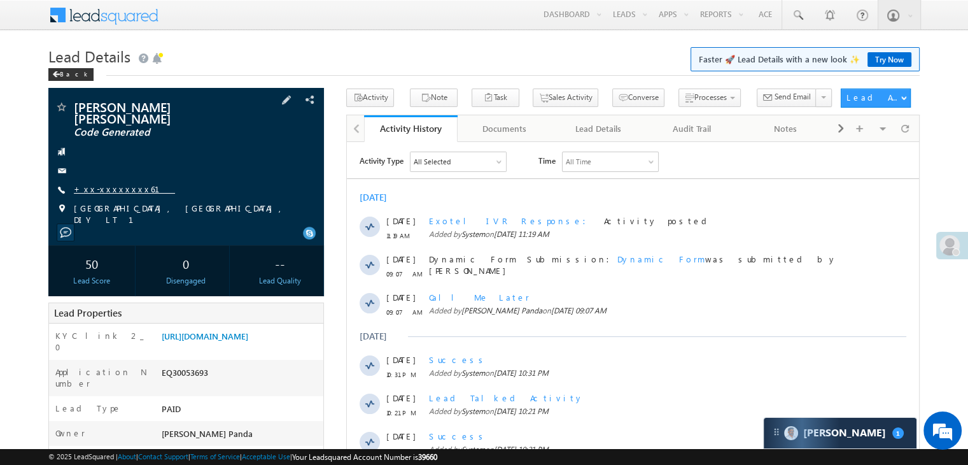
click at [108, 183] on link "+xx-xxxxxxxx61" at bounding box center [124, 188] width 101 height 11
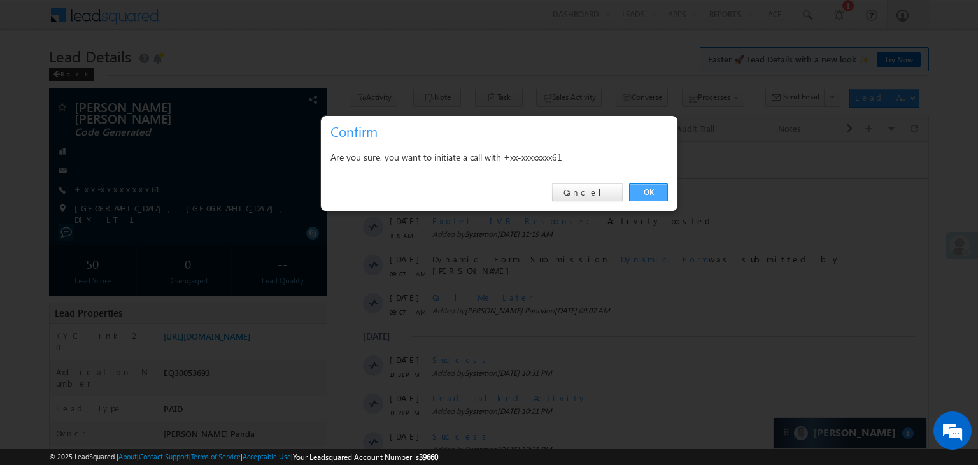
drag, startPoint x: 649, startPoint y: 192, endPoint x: 301, endPoint y: 50, distance: 376.3
click at [649, 192] on link "OK" at bounding box center [648, 192] width 39 height 18
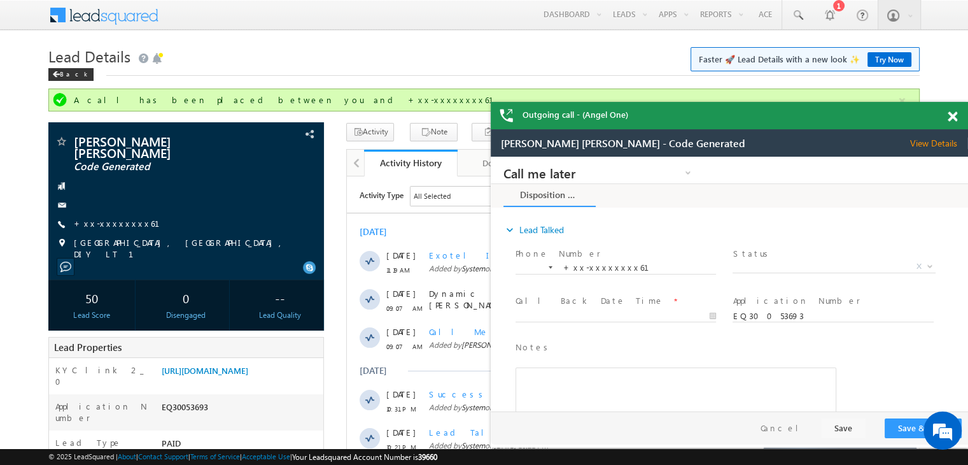
click at [950, 117] on span at bounding box center [953, 116] width 10 height 11
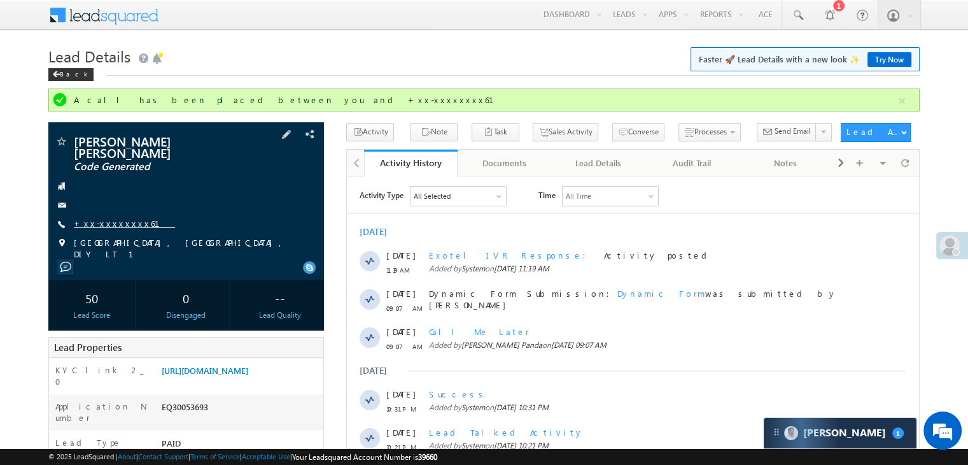
click at [111, 218] on link "+xx-xxxxxxxx61" at bounding box center [124, 223] width 101 height 11
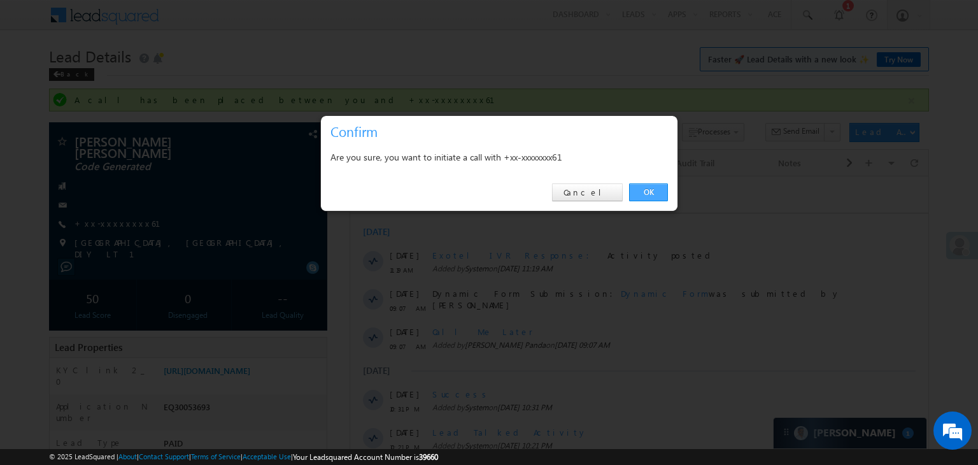
click at [655, 192] on link "OK" at bounding box center [648, 192] width 39 height 18
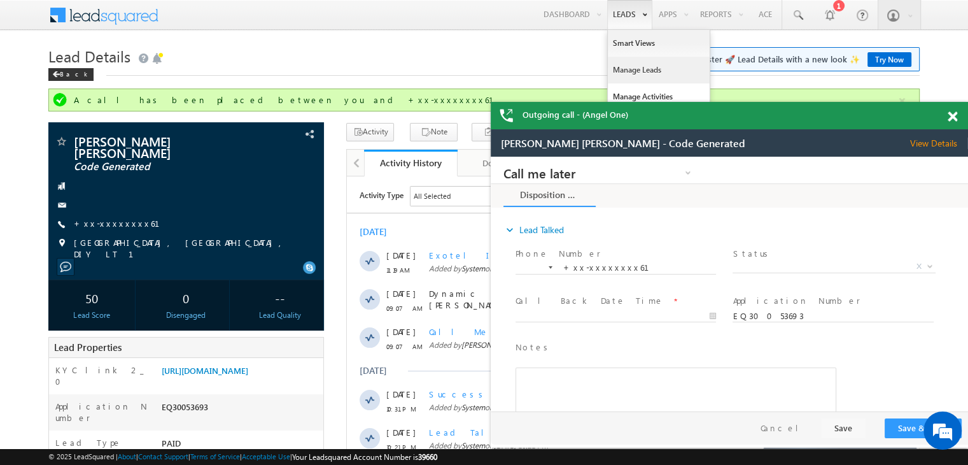
click at [621, 69] on link "Manage Leads" at bounding box center [659, 70] width 102 height 27
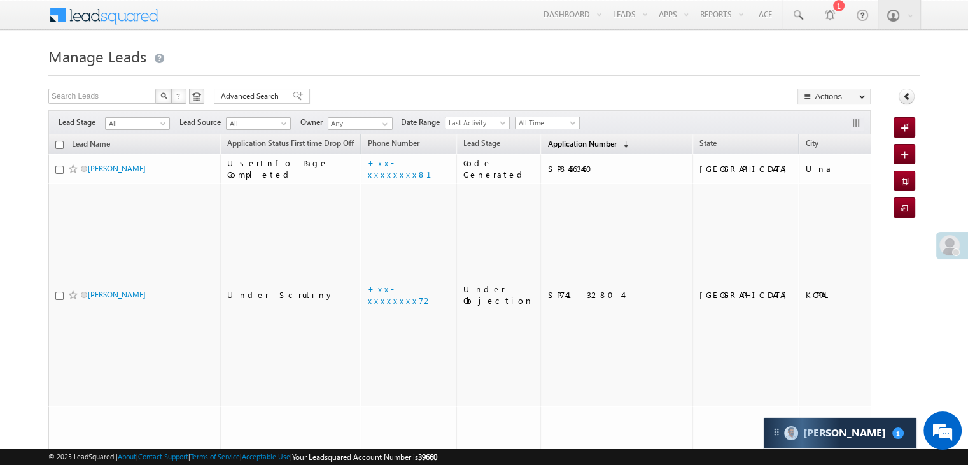
click at [548, 143] on span "Application Number" at bounding box center [582, 144] width 69 height 10
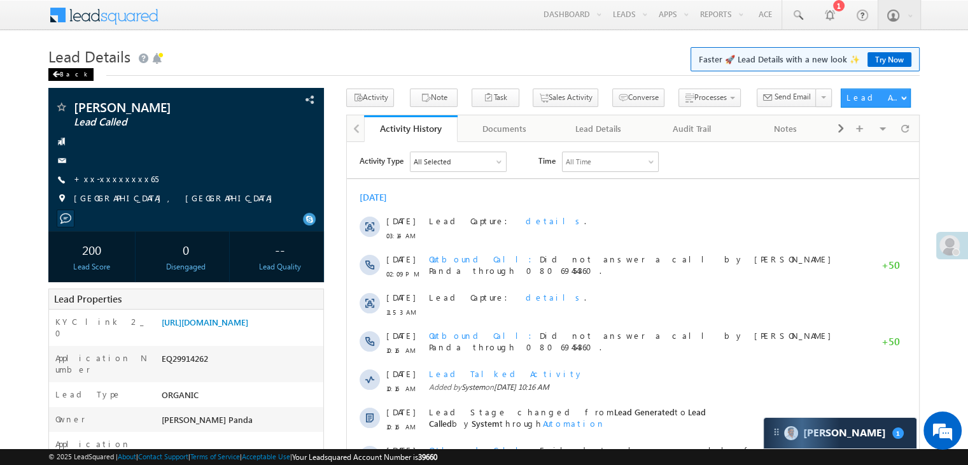
click at [60, 77] on div "Back" at bounding box center [70, 74] width 45 height 13
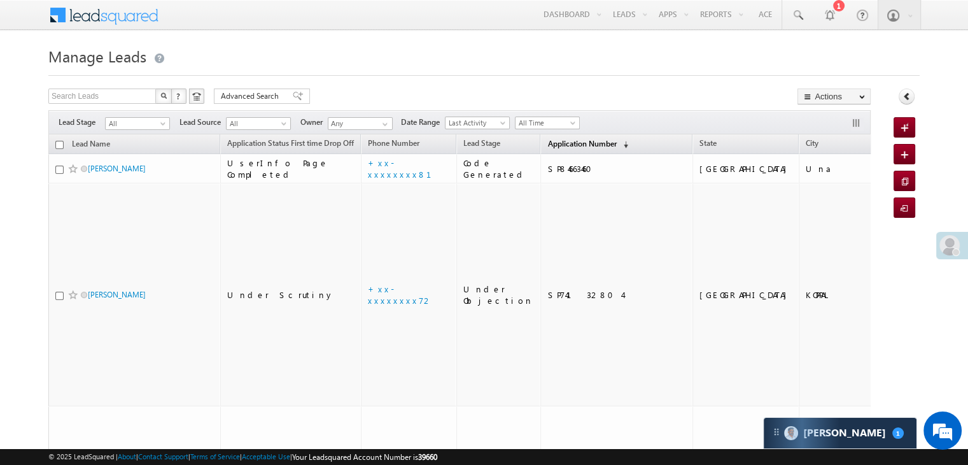
click at [553, 143] on span "Application Number" at bounding box center [582, 144] width 69 height 10
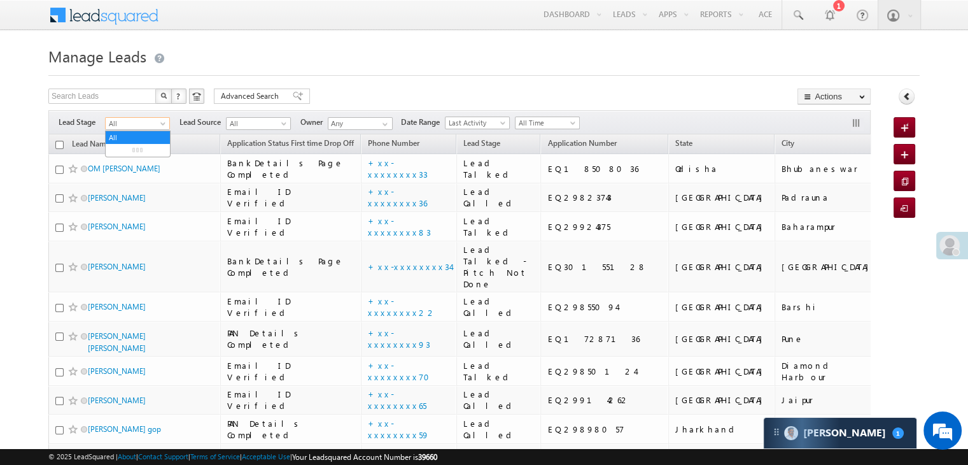
click at [166, 125] on span at bounding box center [164, 126] width 10 height 10
click at [123, 156] on link "Lead Generated" at bounding box center [138, 150] width 64 height 11
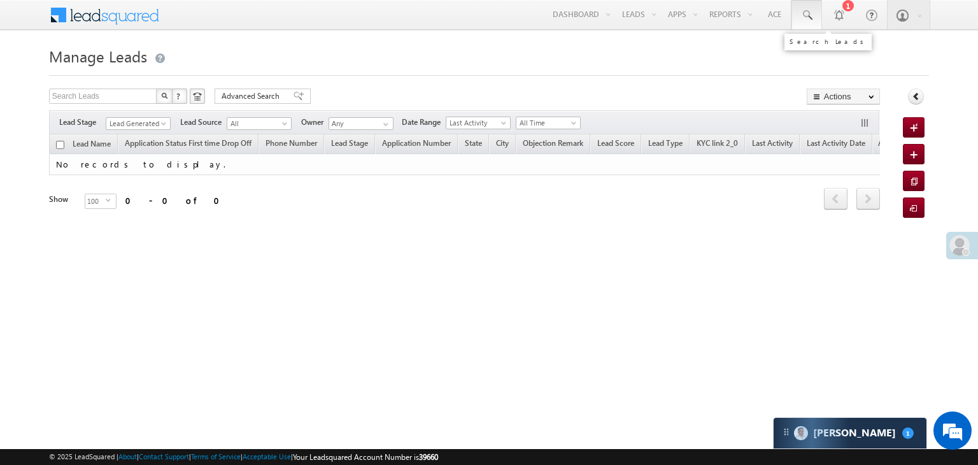
click at [807, 18] on span at bounding box center [806, 15] width 13 height 13
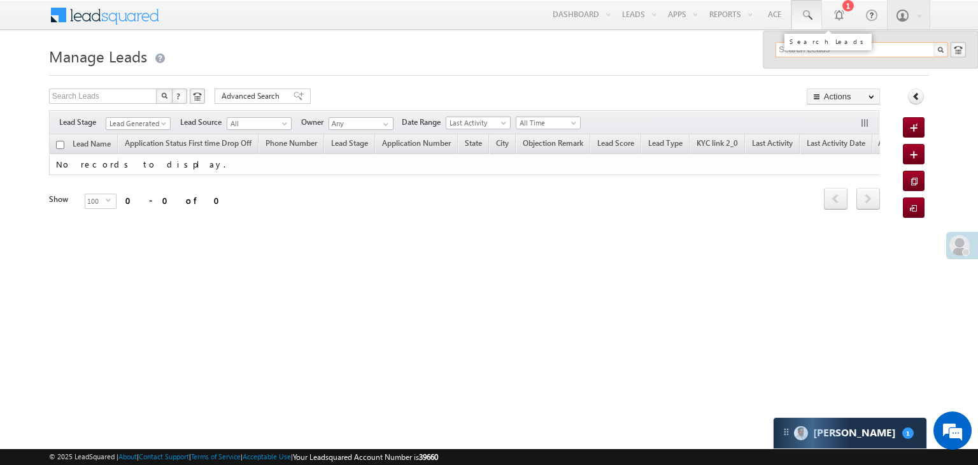
paste input "9594860604"
type input "9594860604"
click at [809, 74] on div "Sagar kamble" at bounding box center [867, 68] width 171 height 14
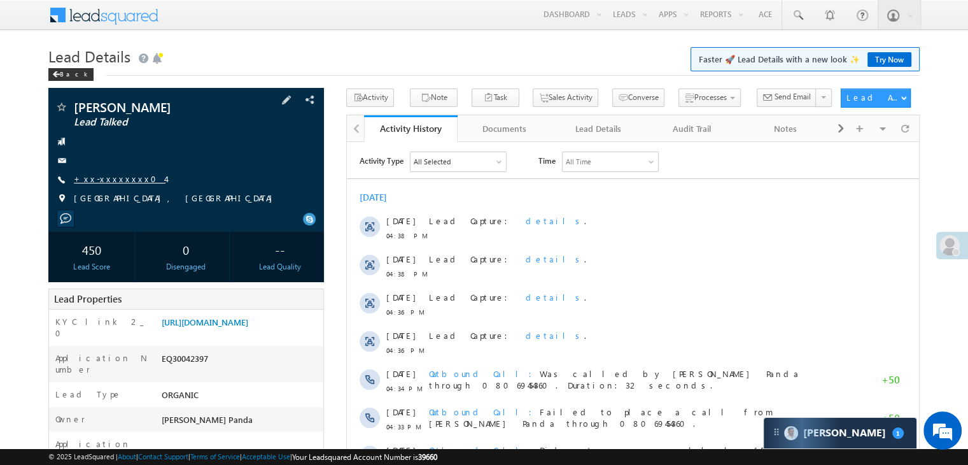
click at [103, 181] on link "+xx-xxxxxxxx04" at bounding box center [120, 178] width 92 height 11
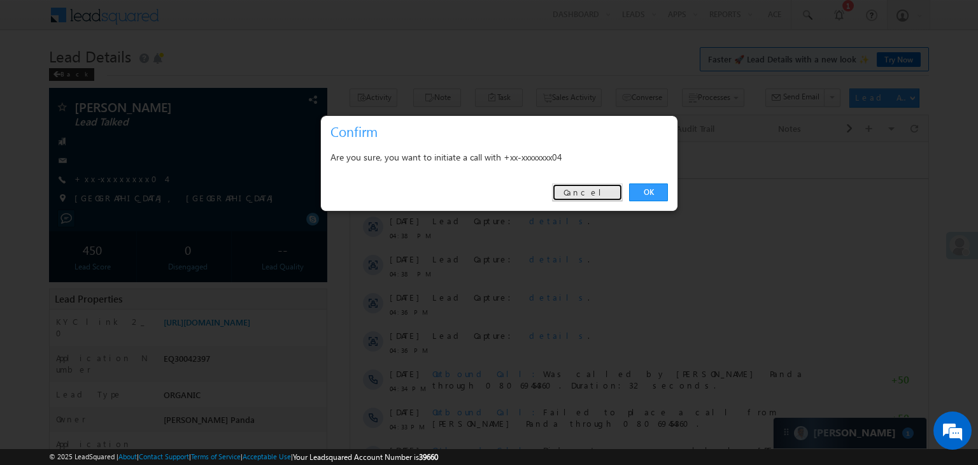
click at [586, 192] on link "Cancel" at bounding box center [587, 192] width 71 height 18
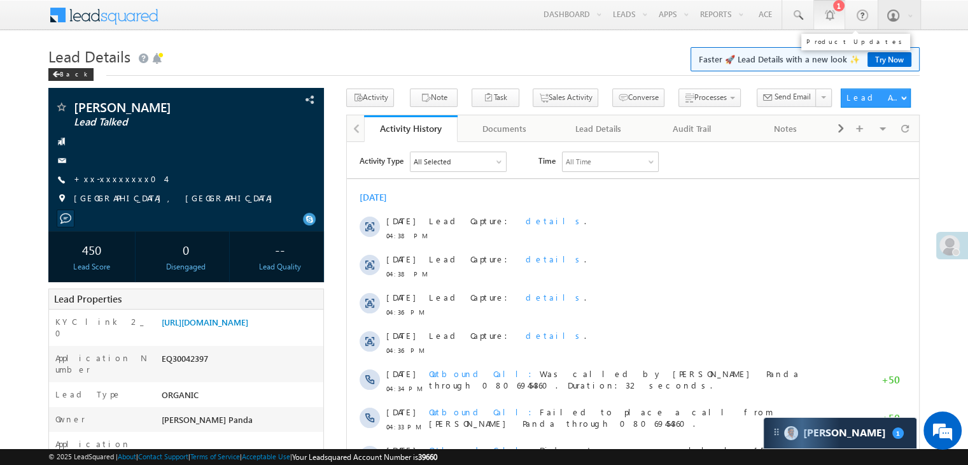
click at [830, 15] on div at bounding box center [829, 14] width 13 height 13
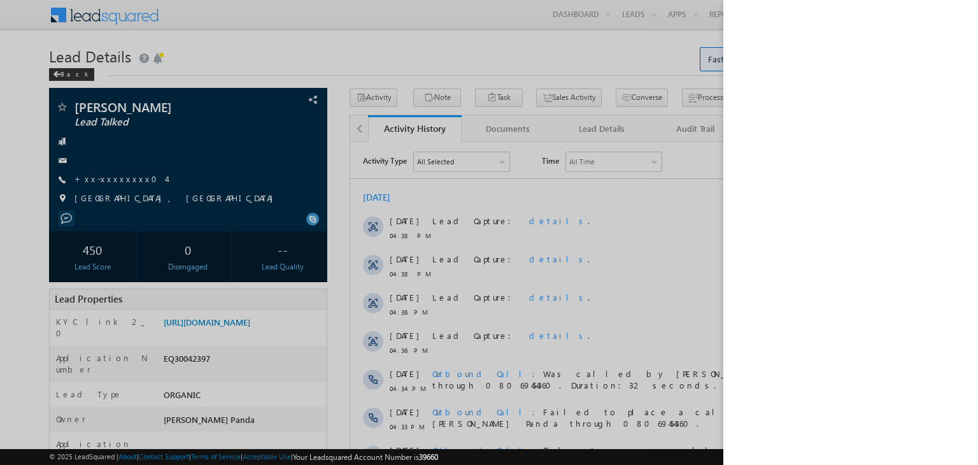
click at [583, 45] on div at bounding box center [489, 232] width 978 height 465
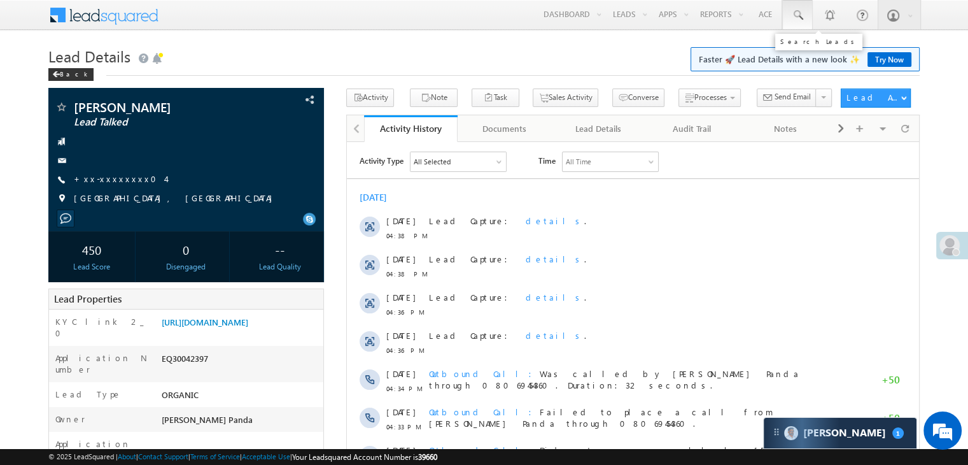
click at [799, 11] on span at bounding box center [797, 15] width 13 height 13
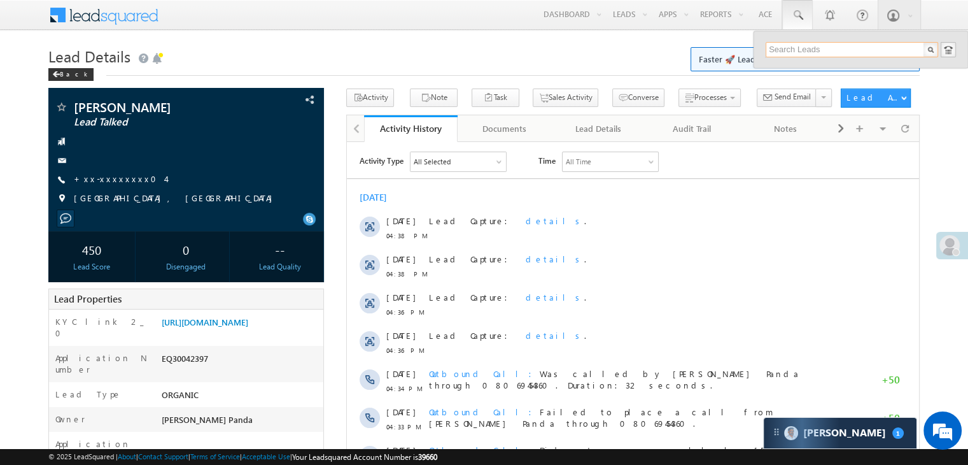
paste input "8955404632"
type input "8955404632"
click at [790, 67] on div "shashi kumar" at bounding box center [857, 68] width 171 height 14
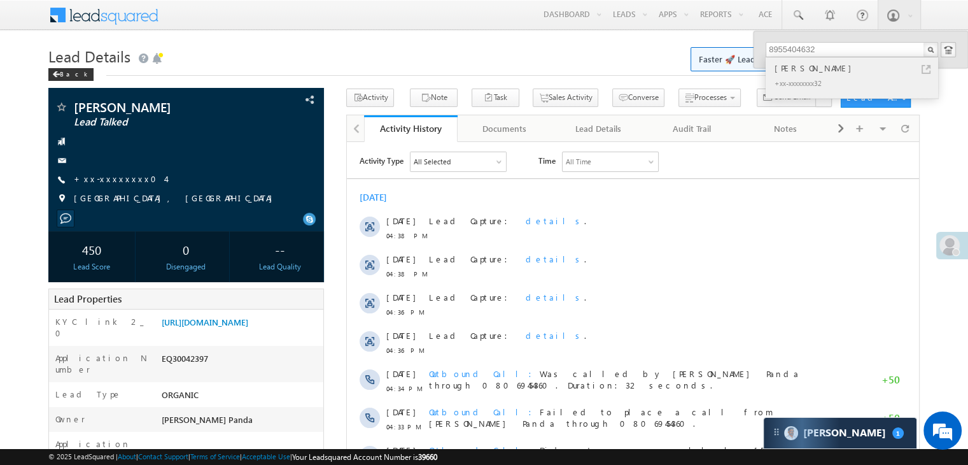
click at [790, 67] on div "shashi kumar" at bounding box center [857, 68] width 171 height 14
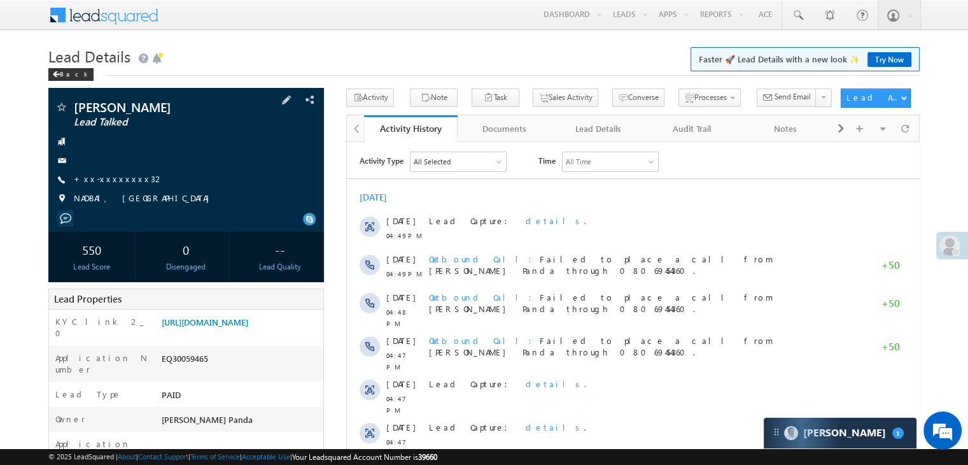
scroll to position [127, 0]
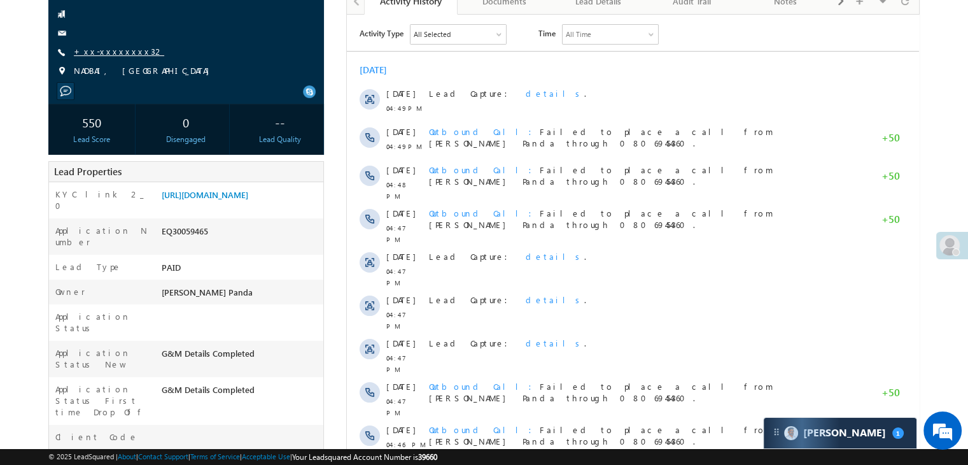
click at [108, 52] on link "+xx-xxxxxxxx32" at bounding box center [119, 51] width 90 height 11
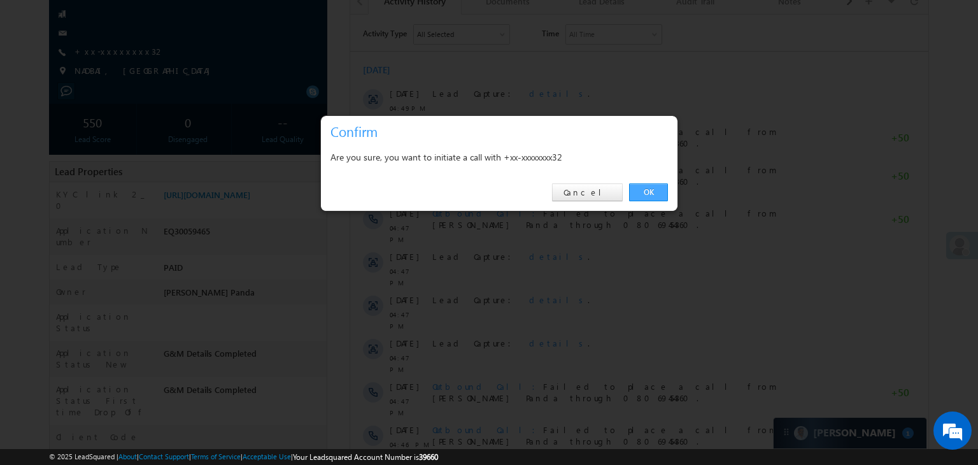
click at [651, 192] on link "OK" at bounding box center [648, 192] width 39 height 18
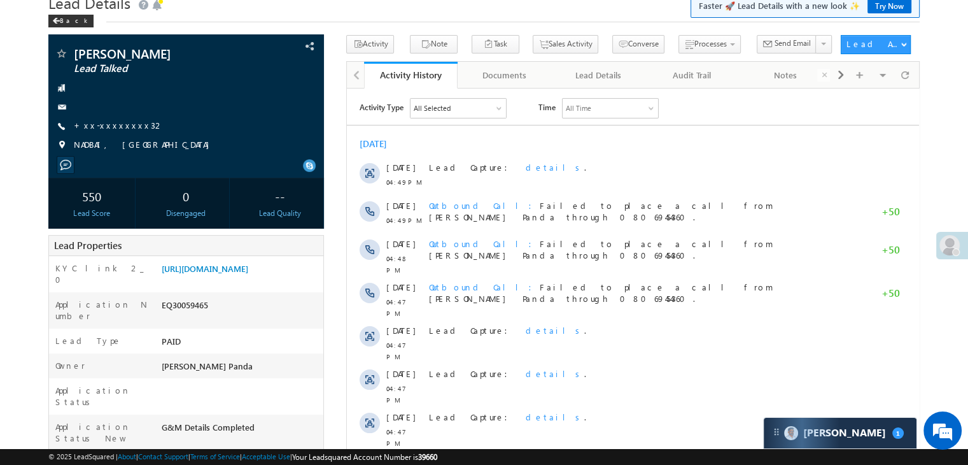
scroll to position [0, 0]
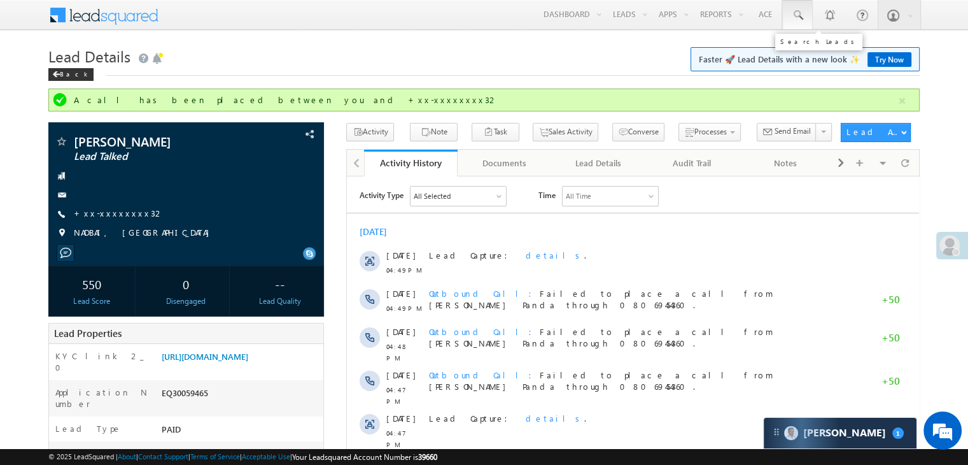
click at [800, 20] on span at bounding box center [797, 15] width 13 height 13
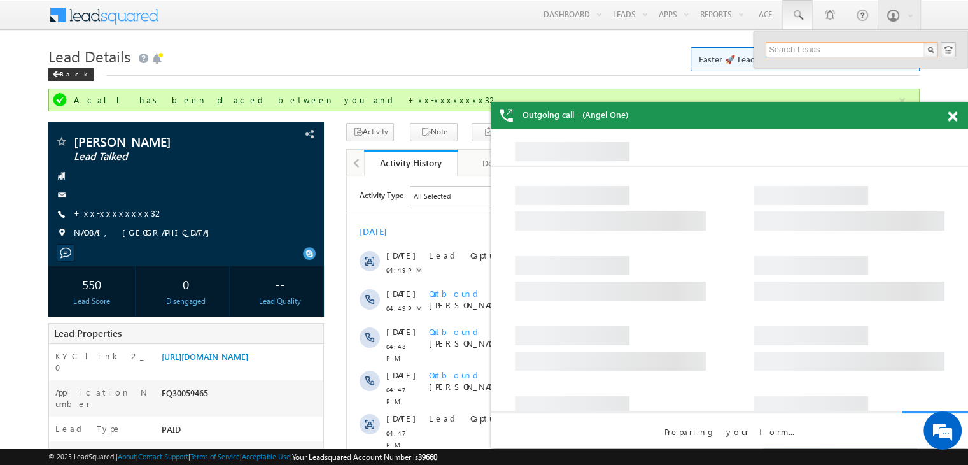
paste input "8955404632"
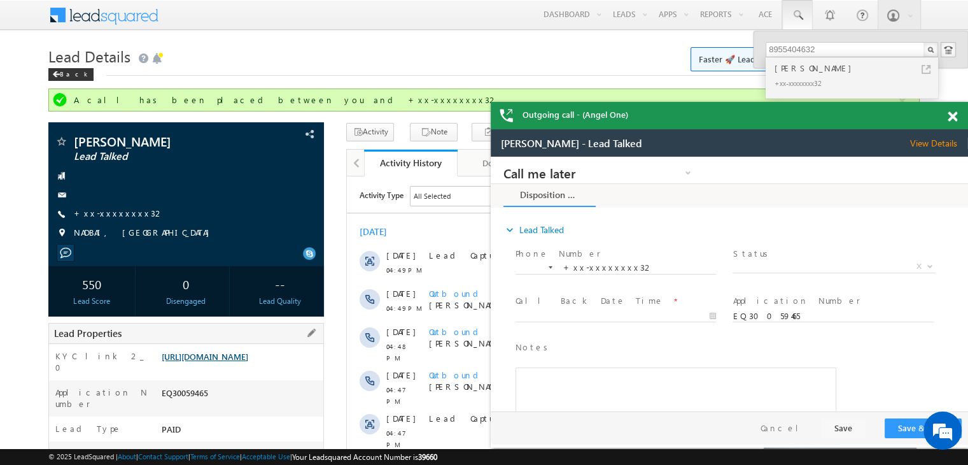
click at [248, 360] on link "https://angelbroking1-pk3em7sa.customui-test.leadsquared.com?leadId=dc613318-5b…" at bounding box center [205, 356] width 87 height 11
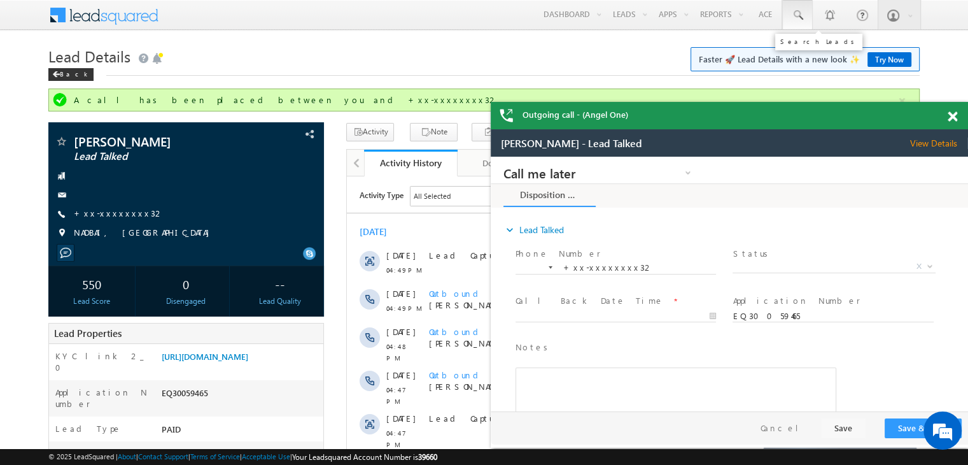
click at [803, 15] on span at bounding box center [797, 15] width 13 height 13
paste input "9554892505"
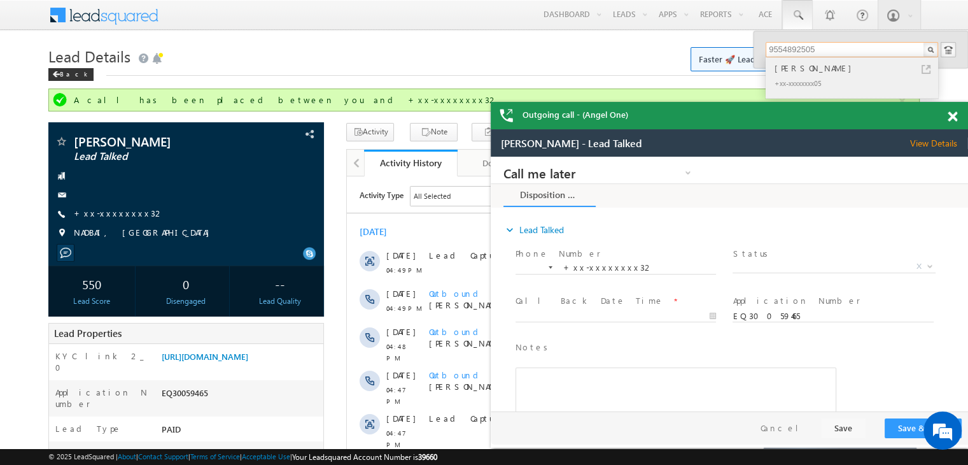
type input "9554892505"
click at [790, 69] on div "Sonu" at bounding box center [857, 68] width 171 height 14
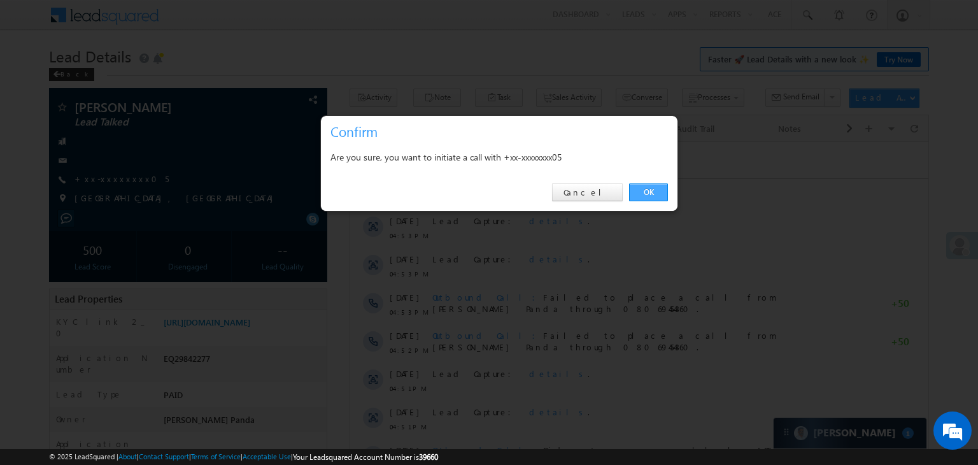
click at [646, 189] on link "OK" at bounding box center [648, 192] width 39 height 18
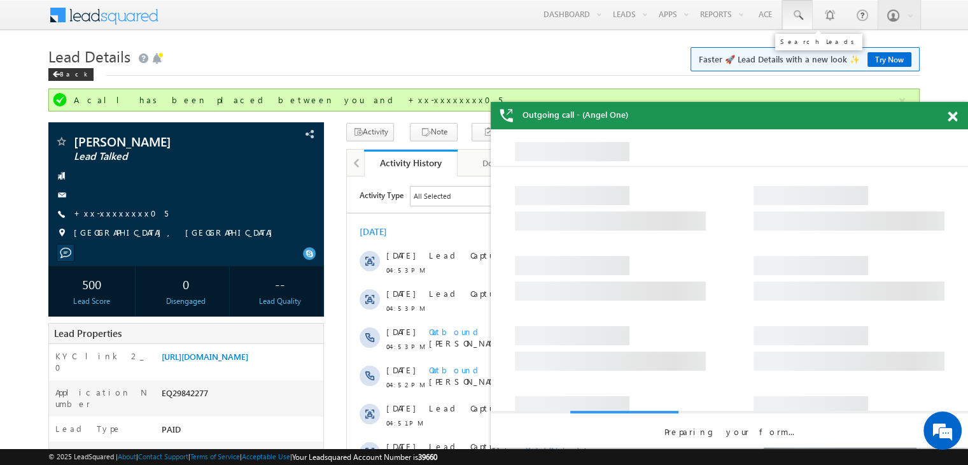
click at [797, 16] on span at bounding box center [797, 15] width 13 height 13
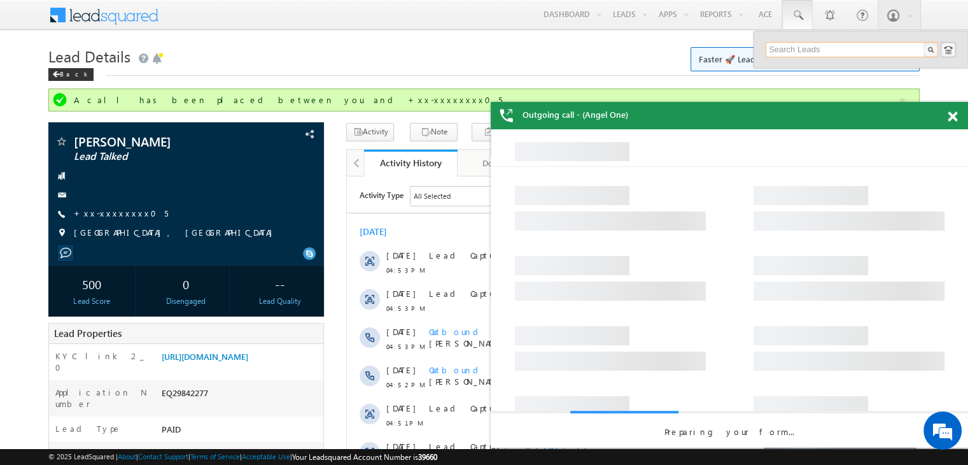
paste input "9554892505"
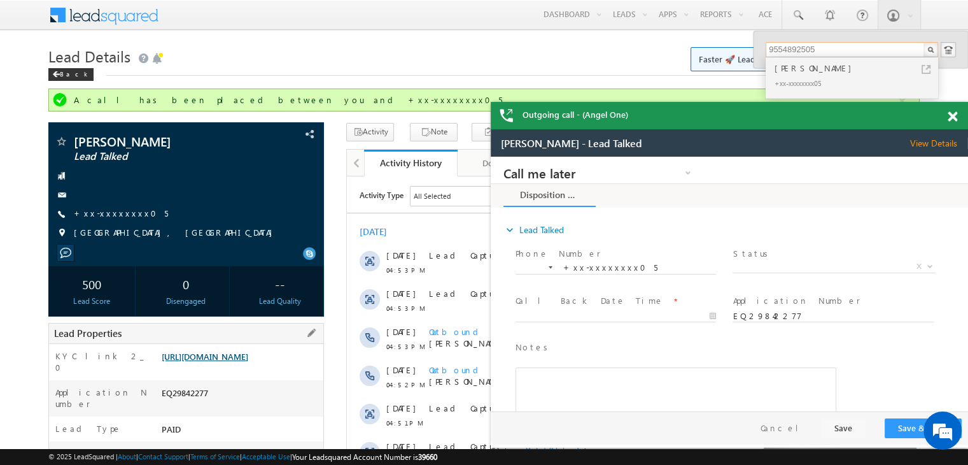
type input "9554892505"
click at [248, 362] on link "[URL][DOMAIN_NAME]" at bounding box center [205, 356] width 87 height 11
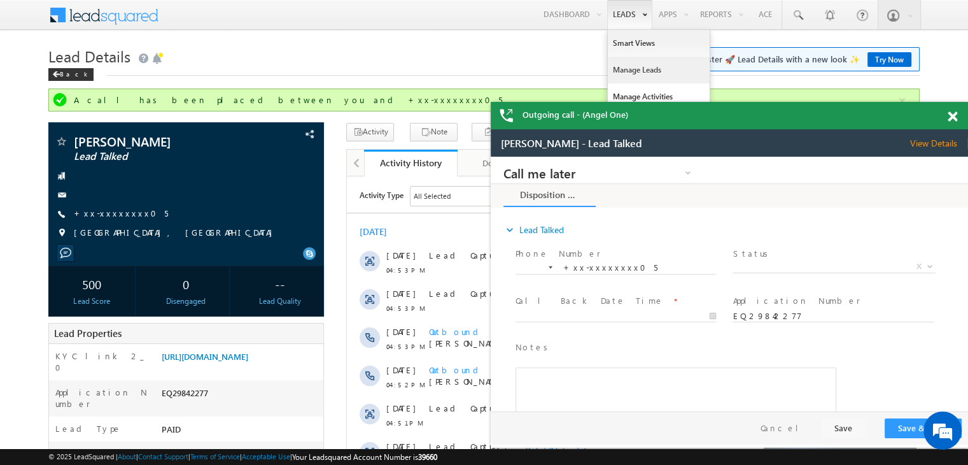
click at [628, 67] on link "Manage Leads" at bounding box center [659, 70] width 102 height 27
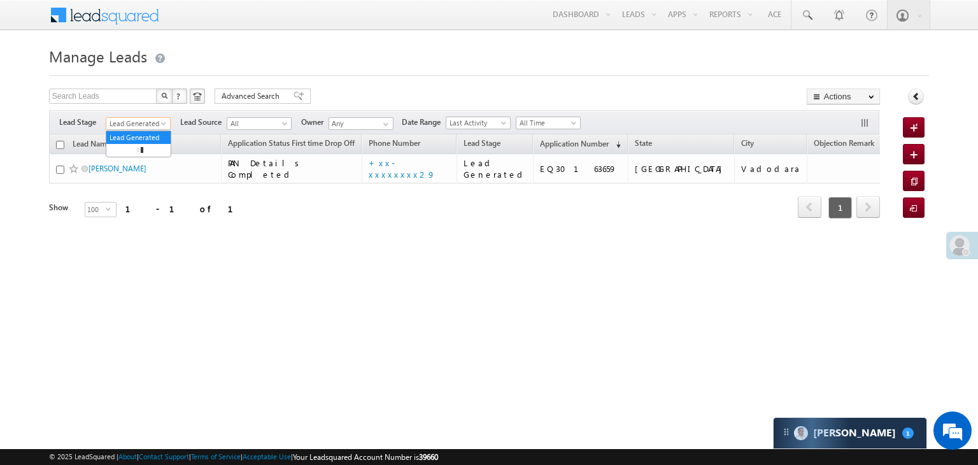
click at [161, 123] on span at bounding box center [165, 126] width 10 height 10
click at [127, 135] on link "All" at bounding box center [138, 137] width 64 height 11
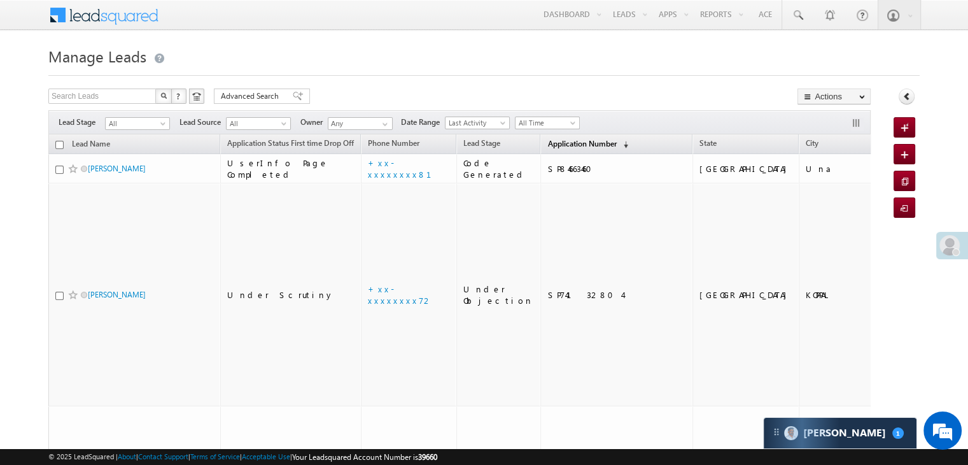
click at [548, 145] on span "Application Number" at bounding box center [582, 144] width 69 height 10
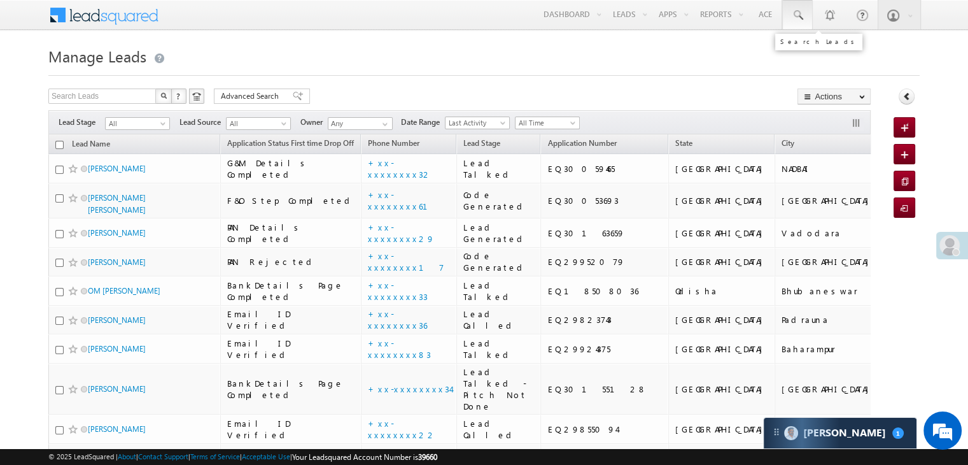
click at [795, 16] on span at bounding box center [797, 15] width 13 height 13
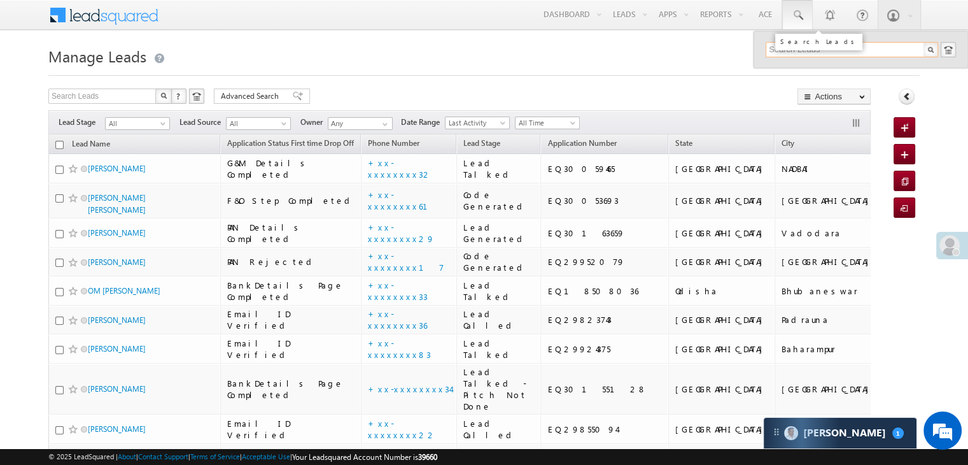
paste input "9554892505"
type input "9554892505"
click at [778, 66] on div "[PERSON_NAME]" at bounding box center [857, 68] width 171 height 14
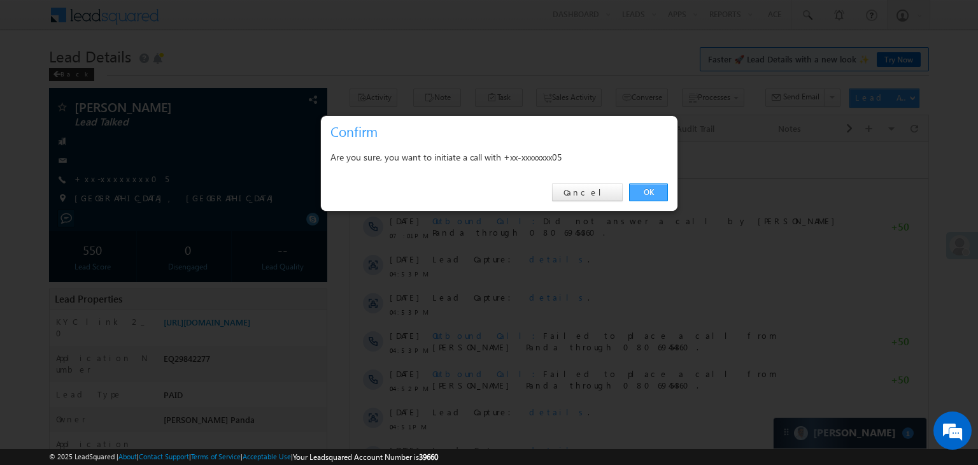
click at [653, 194] on link "OK" at bounding box center [648, 192] width 39 height 18
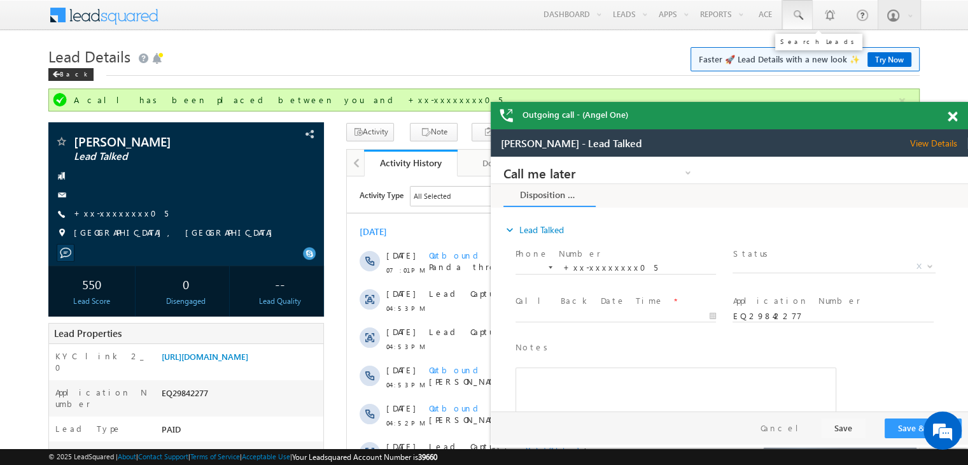
click at [798, 14] on span at bounding box center [797, 15] width 13 height 13
click at [800, 18] on span at bounding box center [797, 15] width 13 height 13
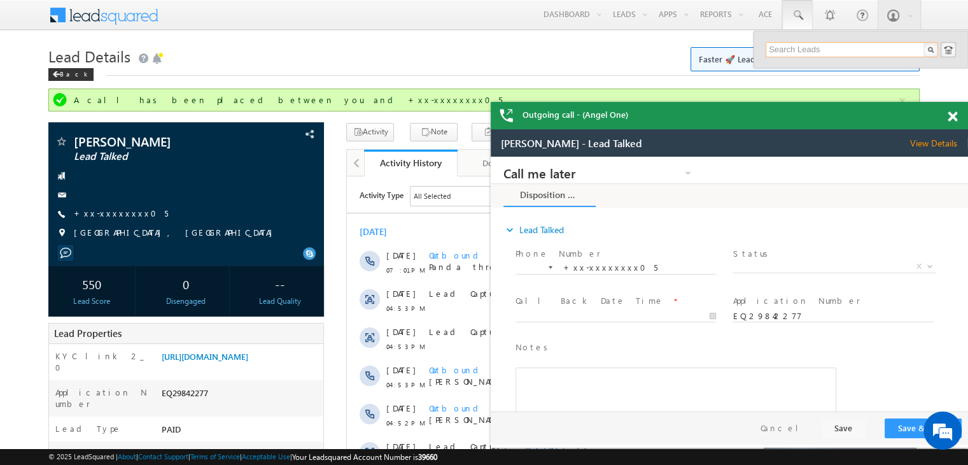
paste input "6387669015"
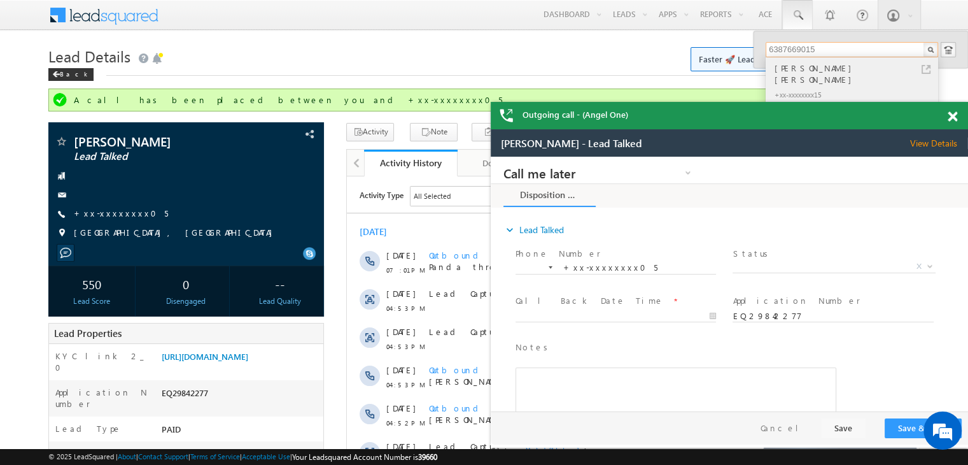
type input "6387669015"
click at [815, 69] on div "[PERSON_NAME] [PERSON_NAME]" at bounding box center [857, 73] width 171 height 25
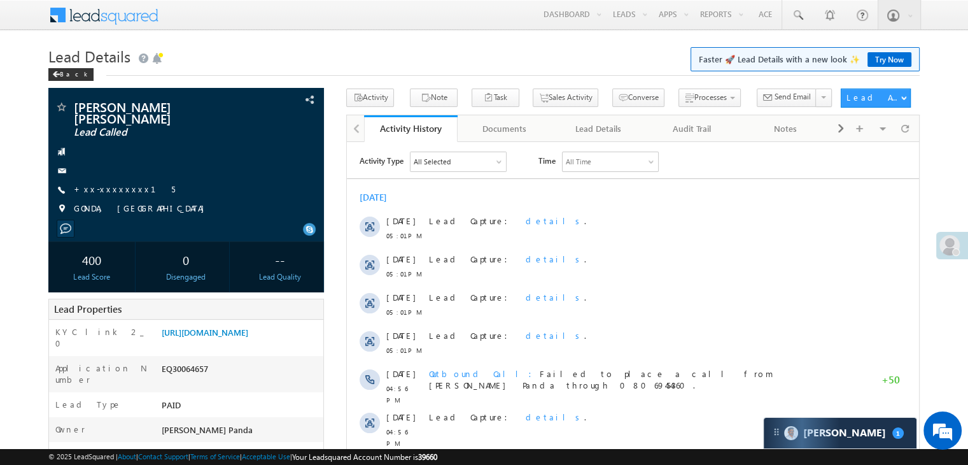
click at [97, 183] on link "+xx-xxxxxxxx15" at bounding box center [124, 188] width 101 height 11
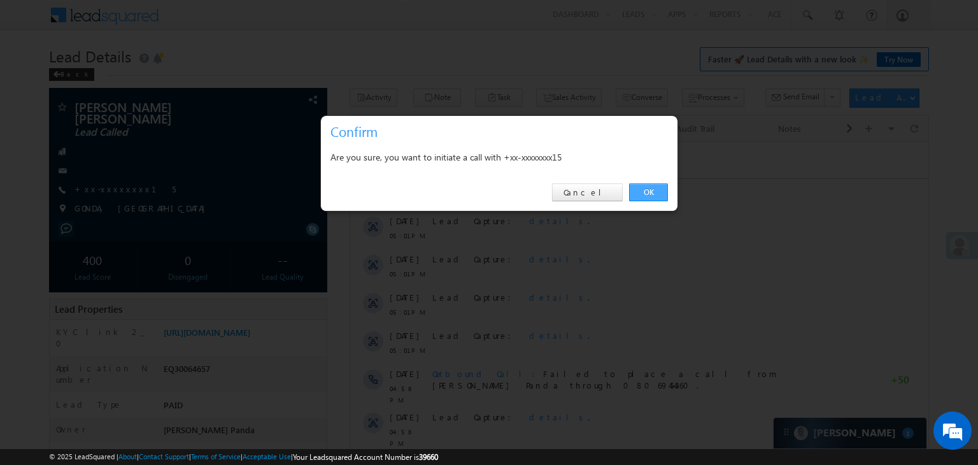
click at [648, 190] on link "OK" at bounding box center [648, 192] width 39 height 18
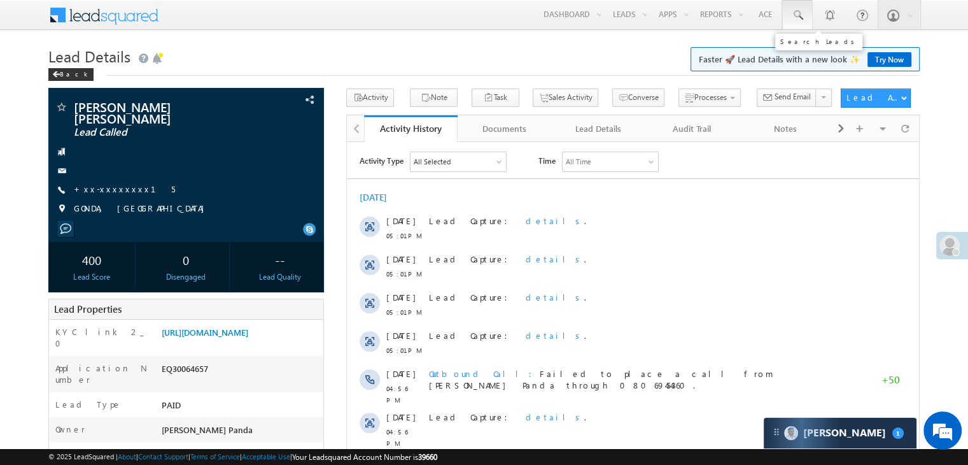
click at [799, 13] on span at bounding box center [797, 15] width 13 height 13
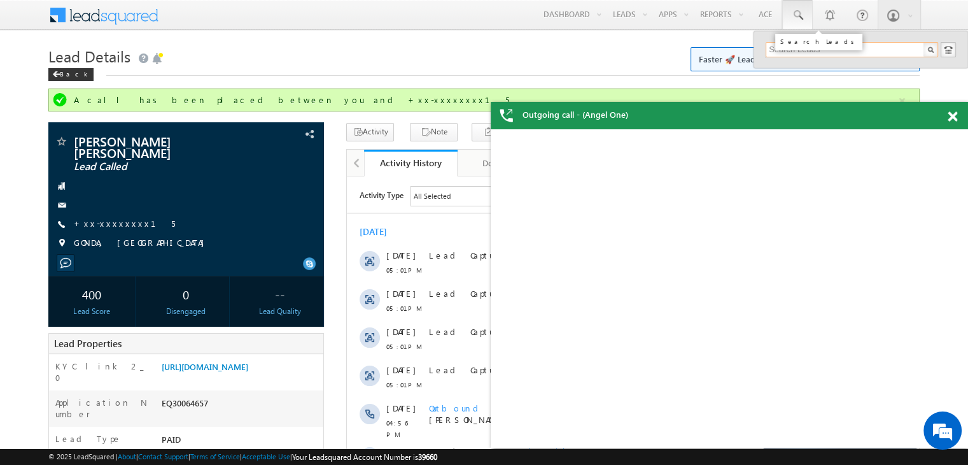
paste input "6387669015"
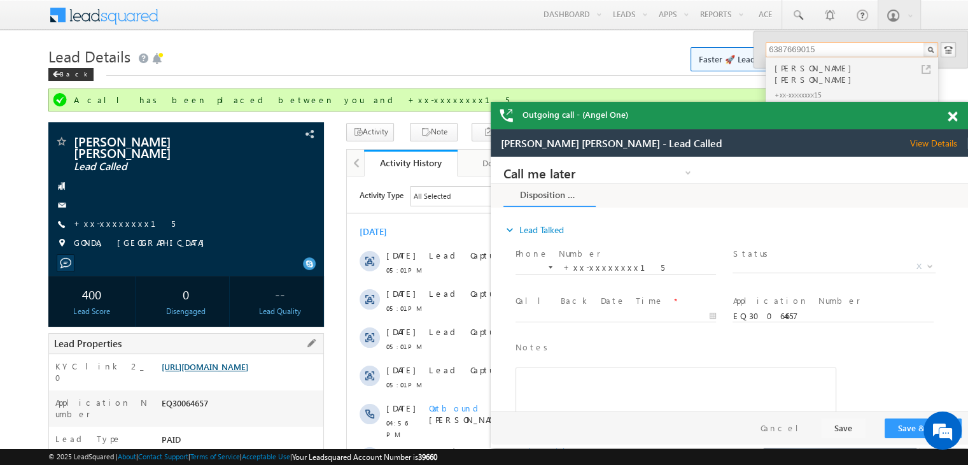
type input "6387669015"
click at [248, 372] on link "[URL][DOMAIN_NAME]" at bounding box center [205, 366] width 87 height 11
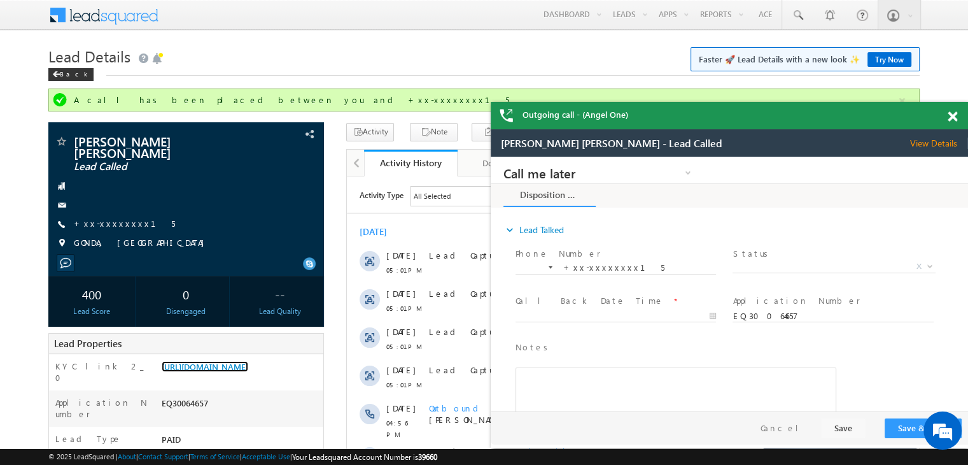
click at [955, 115] on span at bounding box center [953, 116] width 10 height 11
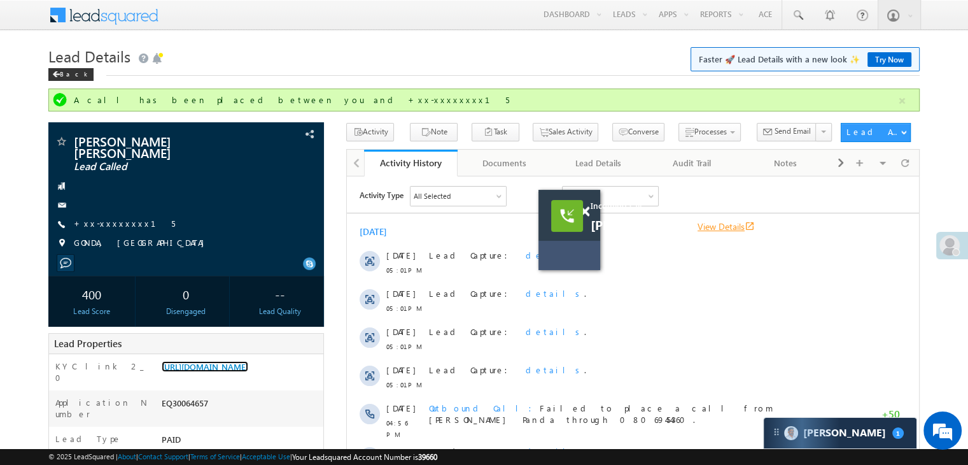
click at [755, 225] on link "View Details open_in_new" at bounding box center [726, 226] width 57 height 12
click at [69, 77] on div "Back" at bounding box center [70, 74] width 45 height 13
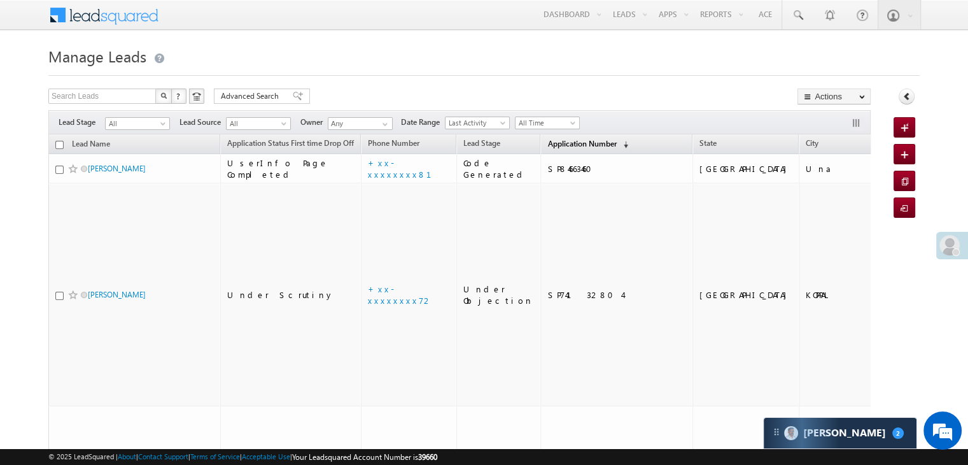
click at [561, 145] on span "Application Number" at bounding box center [582, 144] width 69 height 10
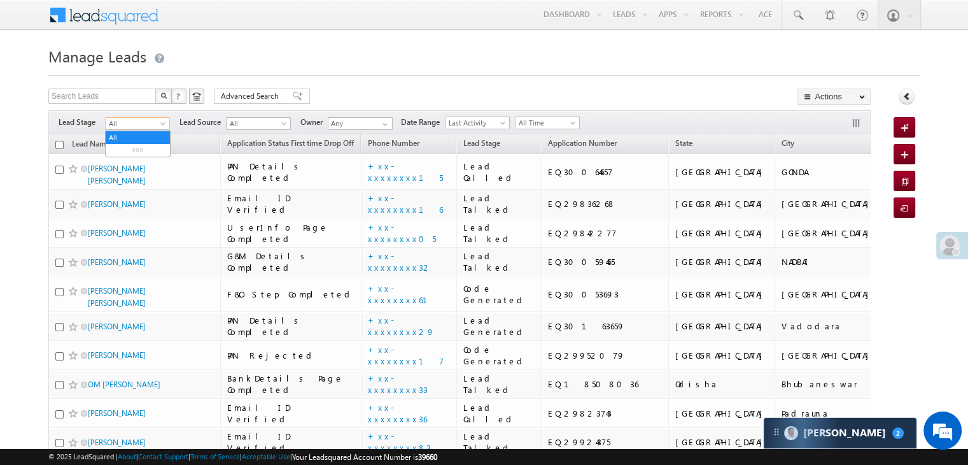
click at [160, 125] on span at bounding box center [164, 126] width 10 height 10
click at [145, 152] on link "Lead Generated" at bounding box center [138, 150] width 64 height 11
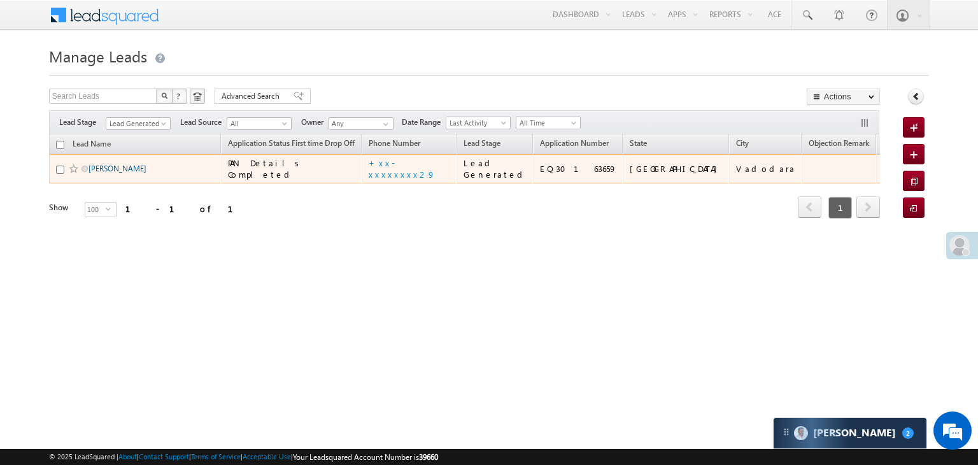
click at [124, 173] on link "Mahesh Patni" at bounding box center [118, 169] width 58 height 10
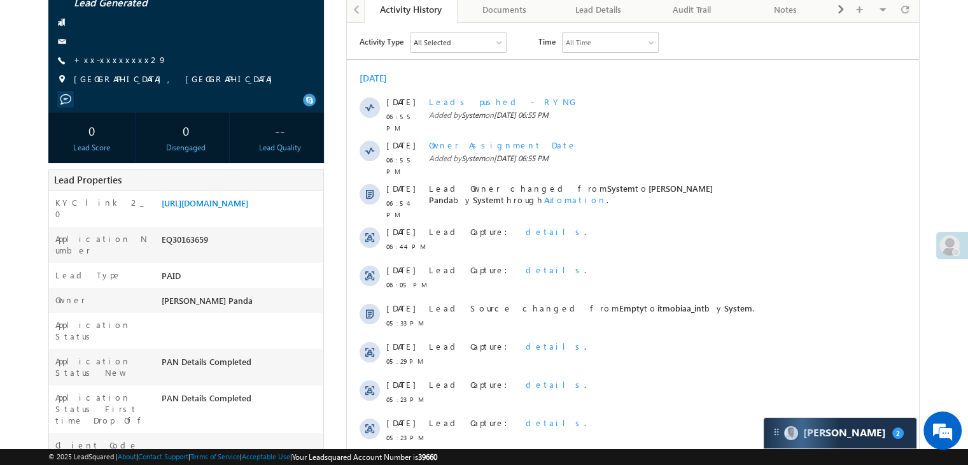
scroll to position [127, 0]
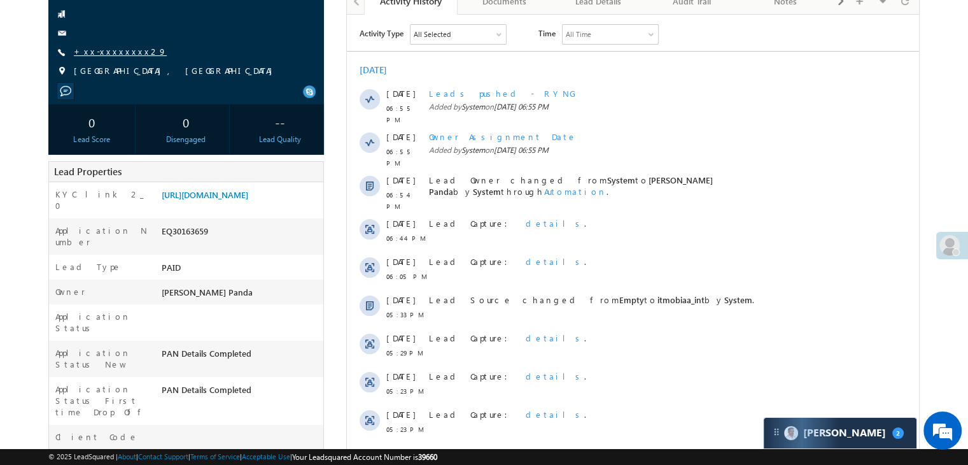
click at [111, 53] on link "+xx-xxxxxxxx29" at bounding box center [120, 51] width 93 height 11
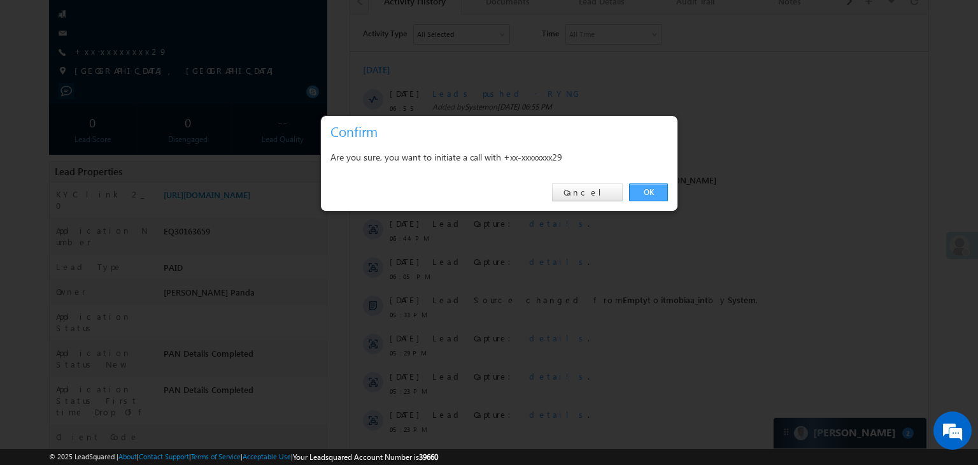
click at [649, 188] on link "OK" at bounding box center [648, 192] width 39 height 18
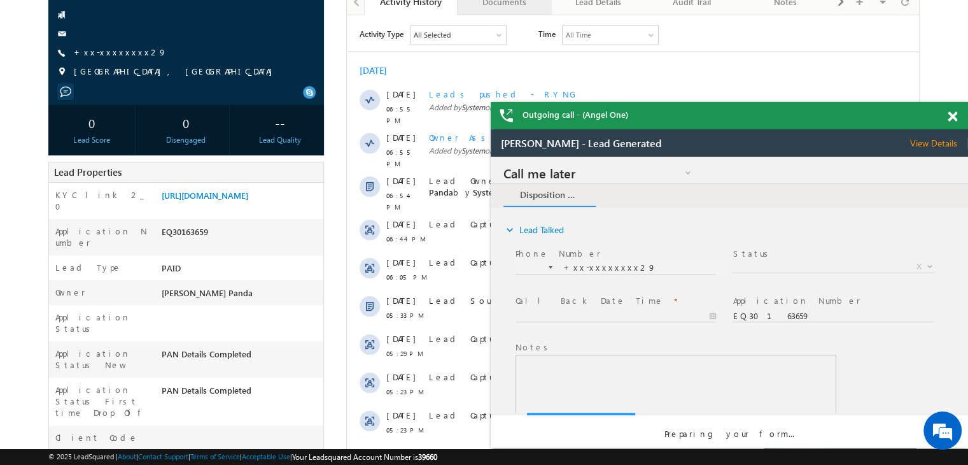
scroll to position [0, 0]
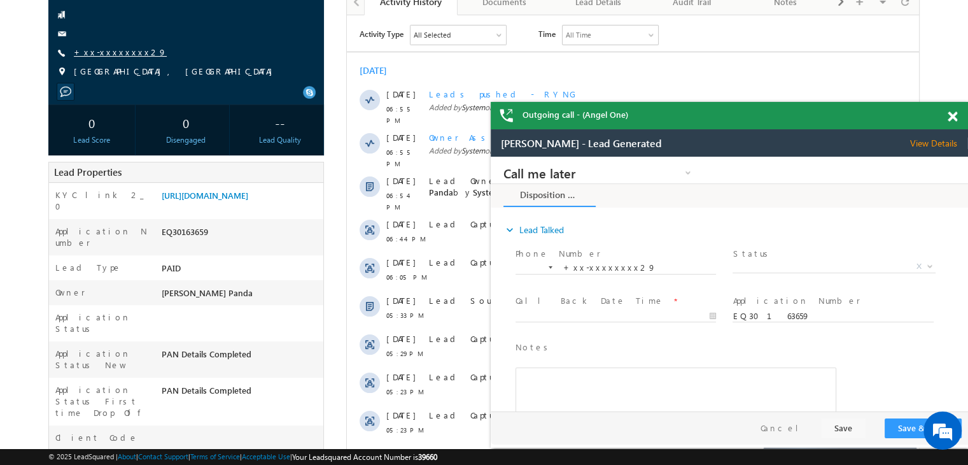
click at [106, 52] on link "+xx-xxxxxxxx29" at bounding box center [120, 51] width 93 height 11
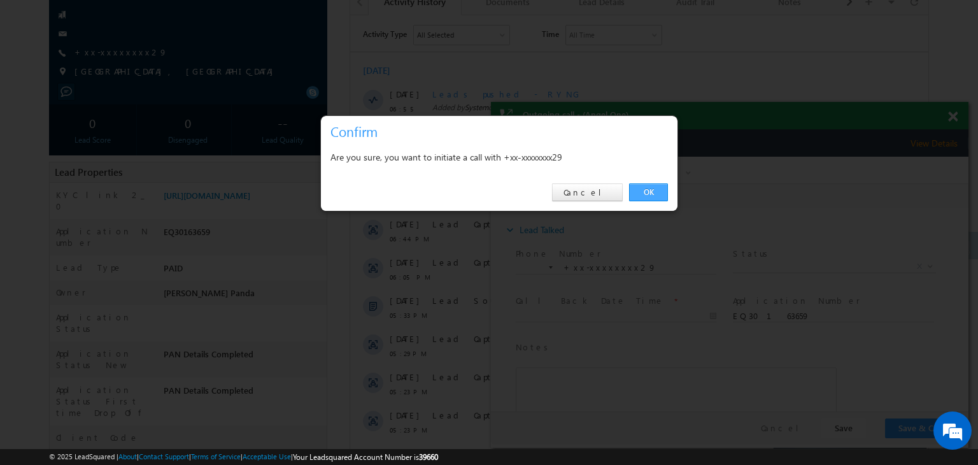
click at [648, 191] on link "OK" at bounding box center [648, 192] width 39 height 18
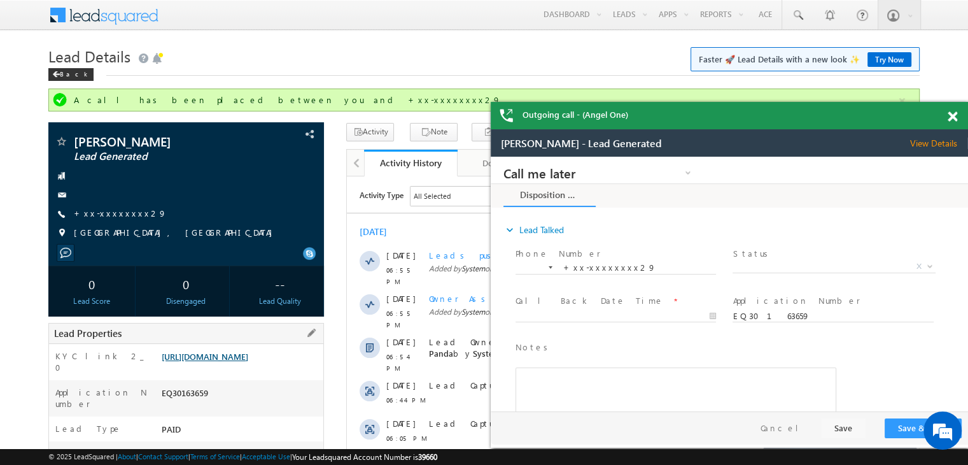
click at [248, 362] on link "https://angelbroking1-pk3em7sa.customui-test.leadsquared.com?leadId=18da7691-7d…" at bounding box center [205, 356] width 87 height 11
click at [61, 73] on div "Back" at bounding box center [70, 74] width 45 height 13
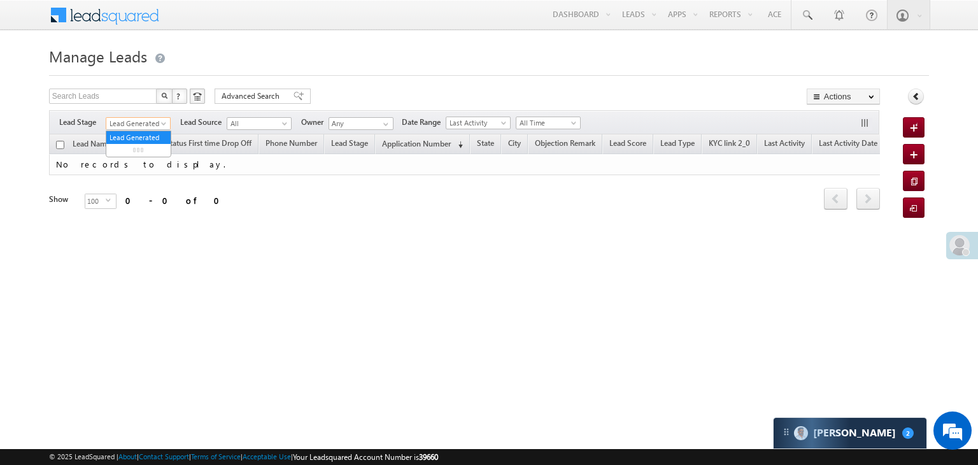
click at [163, 124] on span at bounding box center [165, 126] width 10 height 10
click at [139, 133] on link "All" at bounding box center [138, 137] width 64 height 11
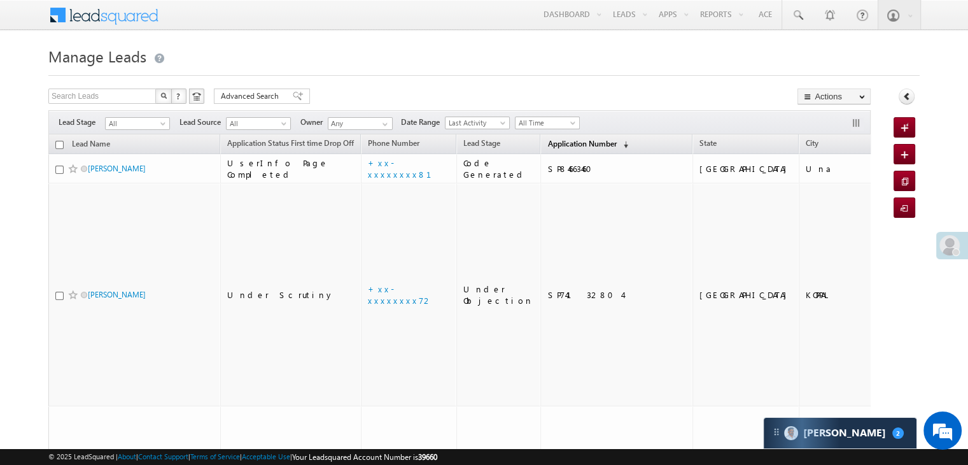
click at [552, 146] on span "Application Number" at bounding box center [582, 144] width 69 height 10
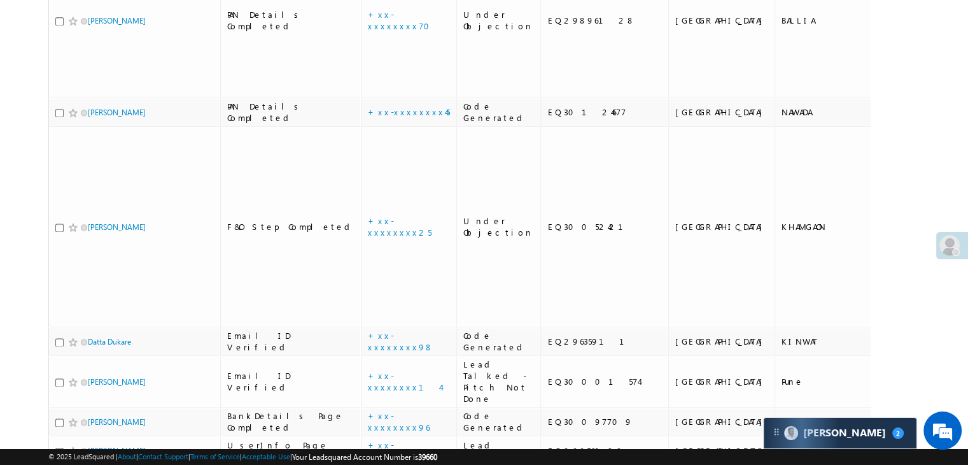
scroll to position [1719, 0]
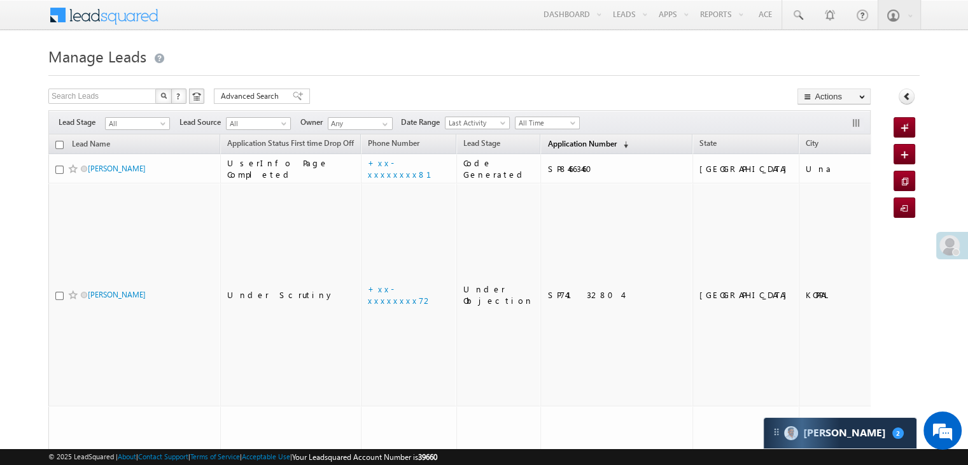
click at [553, 143] on span "Application Number" at bounding box center [582, 144] width 69 height 10
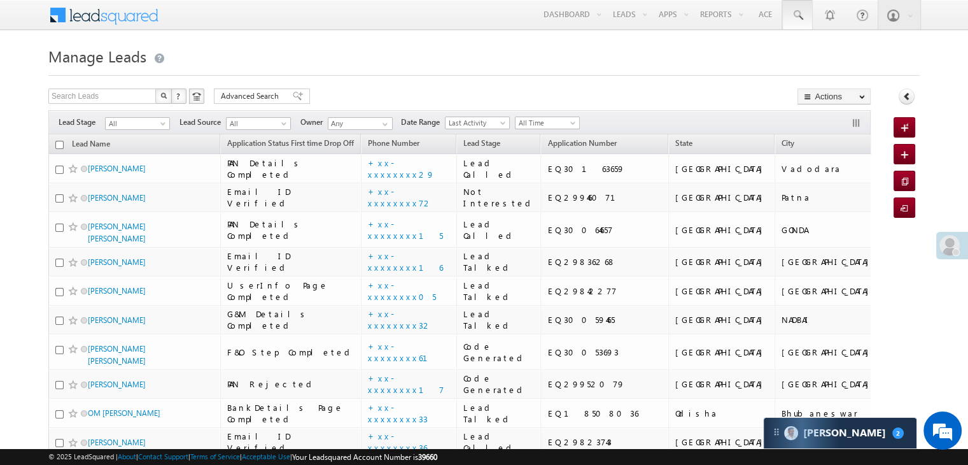
click at [798, 11] on span at bounding box center [797, 15] width 13 height 13
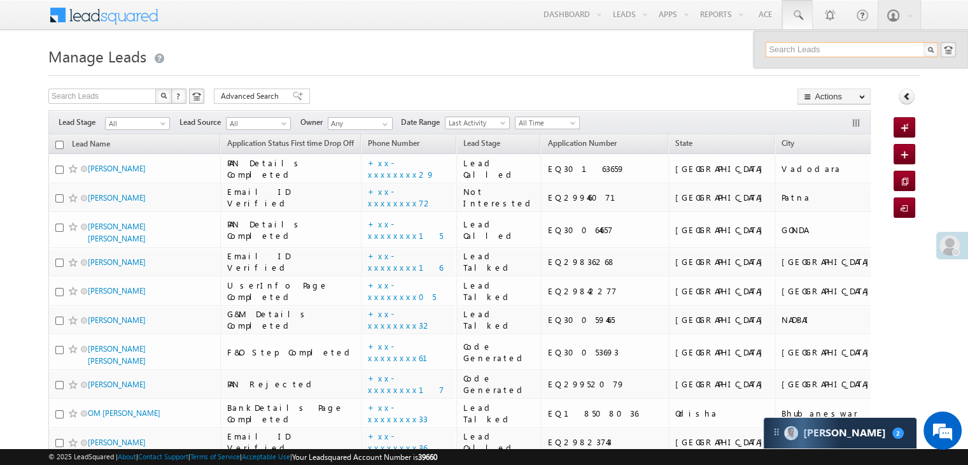
paste input "EQ29205277"
type input "EQ29205277"
click at [798, 73] on div "Raza Murad ali" at bounding box center [857, 68] width 171 height 14
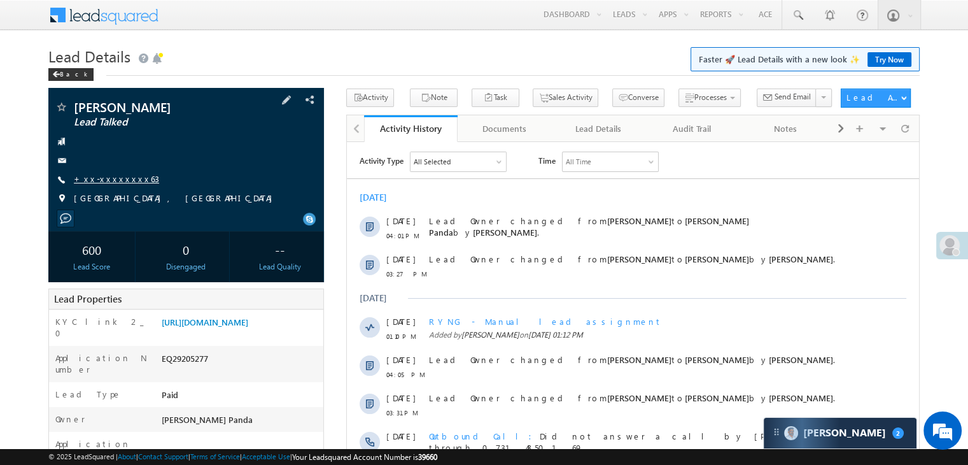
click at [96, 177] on link "+xx-xxxxxxxx63" at bounding box center [116, 178] width 85 height 11
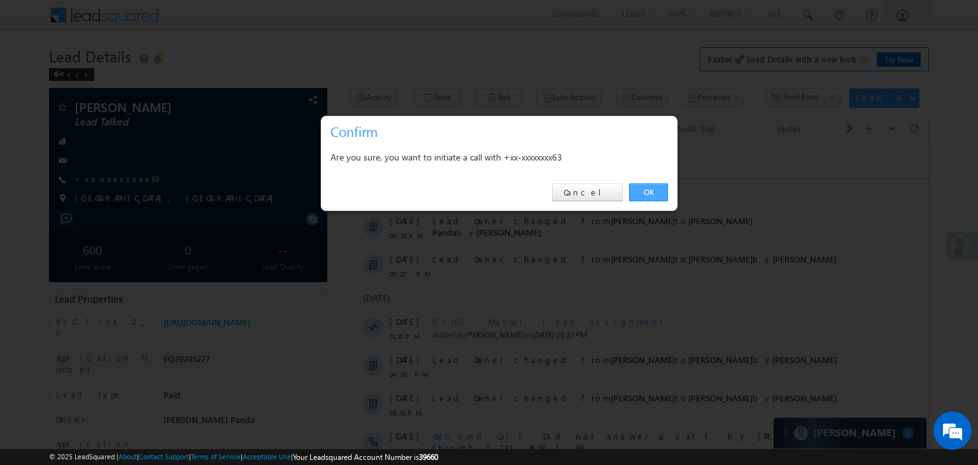
click at [644, 190] on link "OK" at bounding box center [648, 192] width 39 height 18
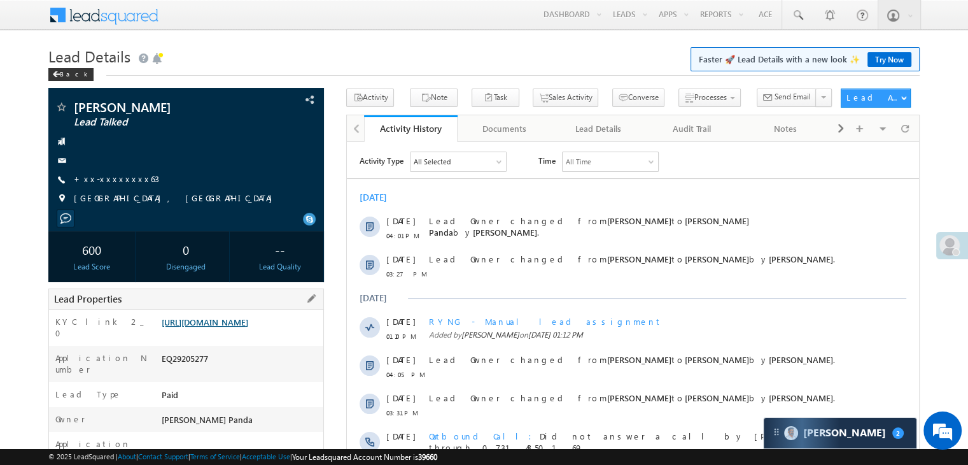
click at [230, 327] on link "[URL][DOMAIN_NAME]" at bounding box center [205, 321] width 87 height 11
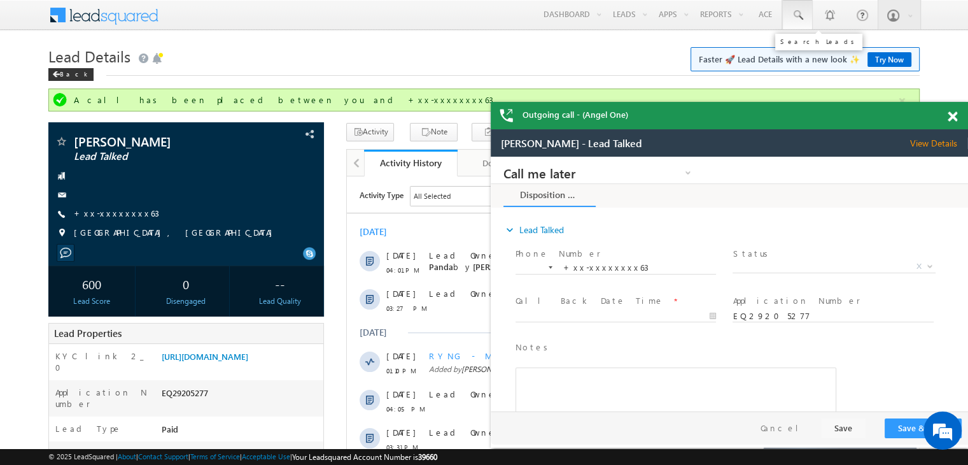
click at [800, 12] on span at bounding box center [797, 15] width 13 height 13
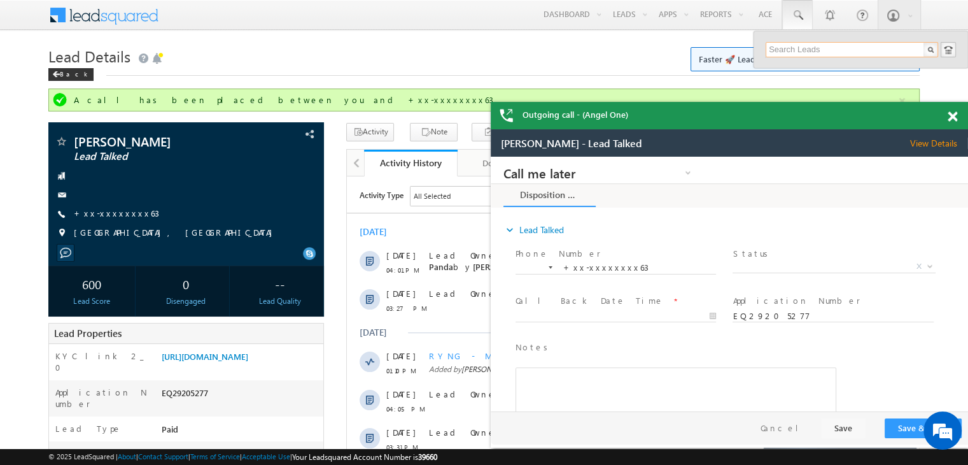
paste input "EQ29225421"
type input "EQ29225421"
click at [791, 67] on div "[PERSON_NAME]" at bounding box center [857, 68] width 171 height 14
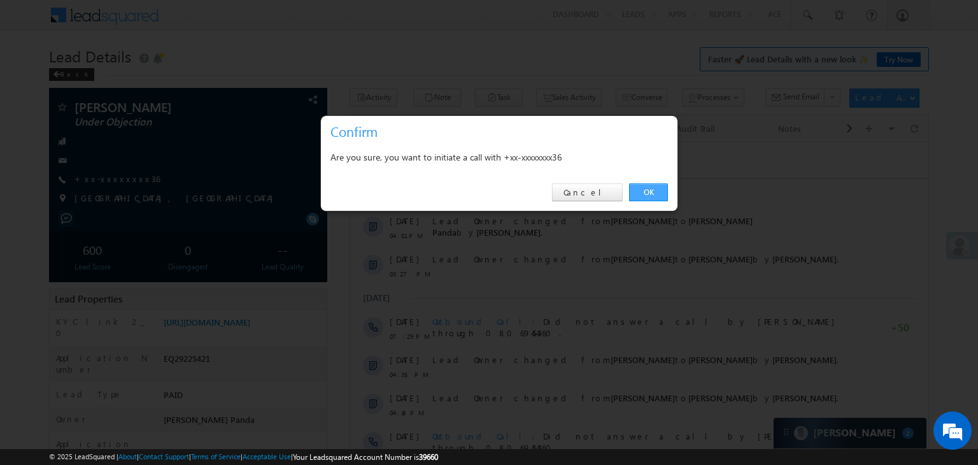
drag, startPoint x: 636, startPoint y: 187, endPoint x: 630, endPoint y: 192, distance: 8.2
click at [630, 192] on link "OK" at bounding box center [648, 192] width 39 height 18
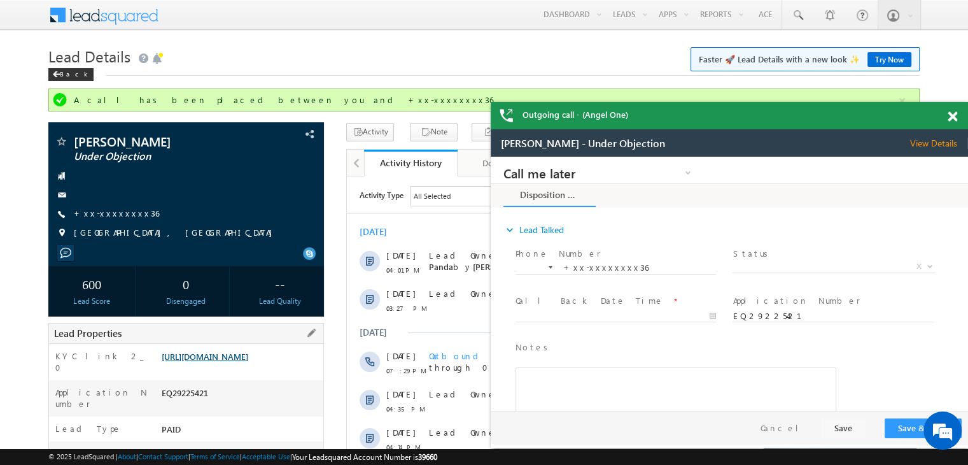
click at [242, 362] on link "[URL][DOMAIN_NAME]" at bounding box center [205, 356] width 87 height 11
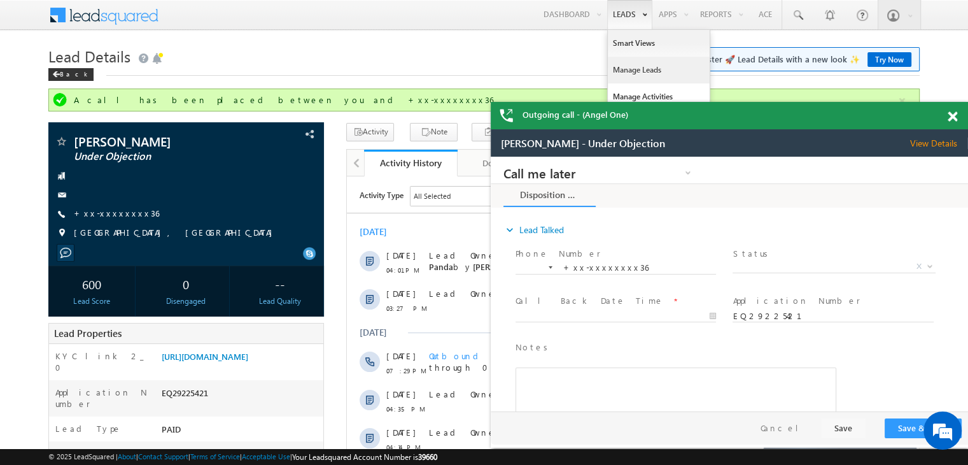
click at [634, 67] on link "Manage Leads" at bounding box center [659, 70] width 102 height 27
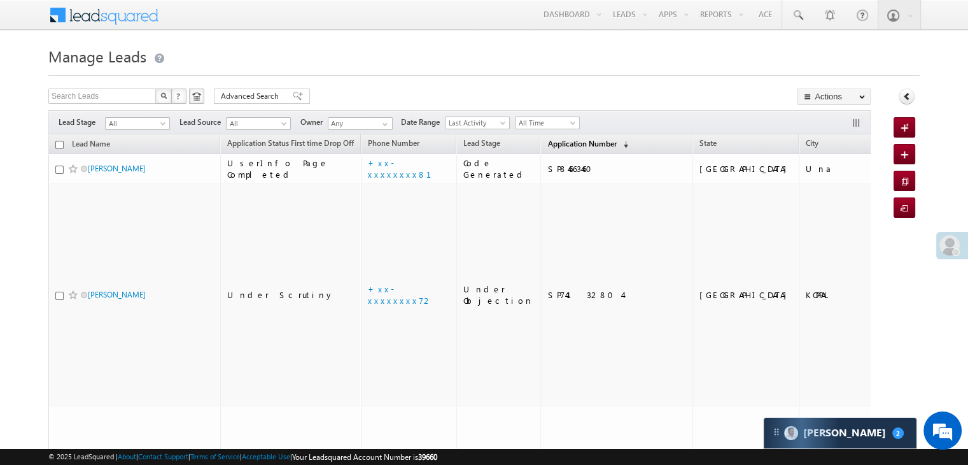
click at [548, 139] on span "Application Number" at bounding box center [582, 144] width 69 height 10
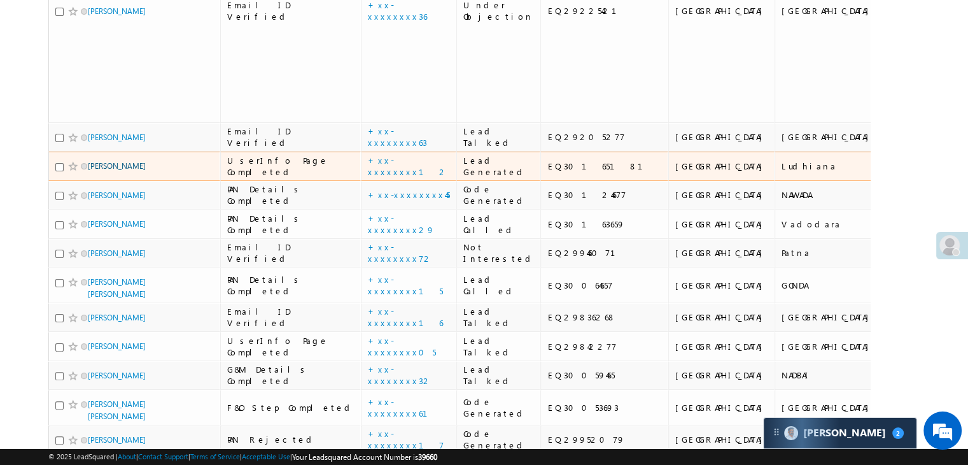
click at [101, 171] on link "[PERSON_NAME]" at bounding box center [117, 166] width 58 height 10
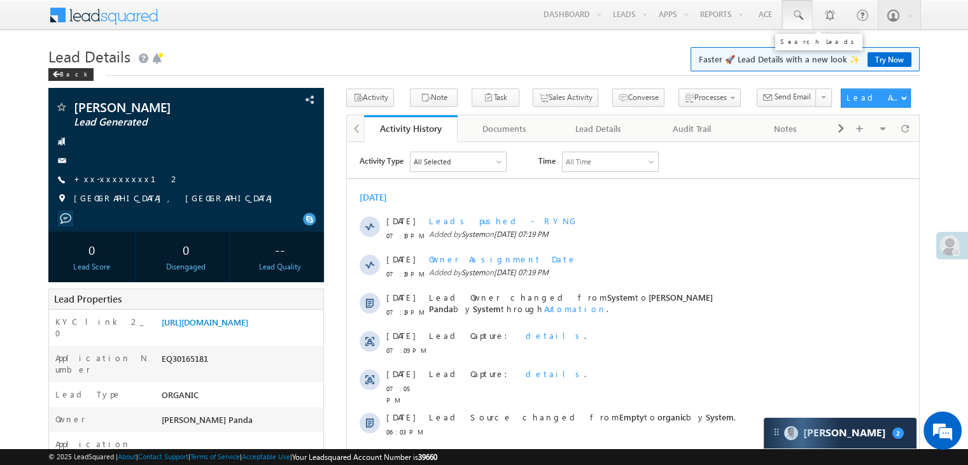
click at [792, 13] on span at bounding box center [797, 15] width 13 height 13
paste input "7029345634"
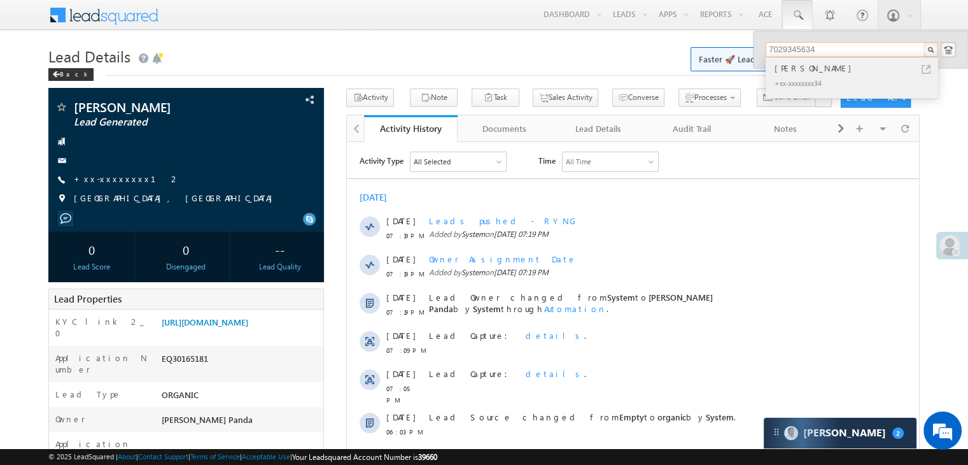
type input "7029345634"
click at [804, 69] on div "[PERSON_NAME]" at bounding box center [857, 68] width 171 height 14
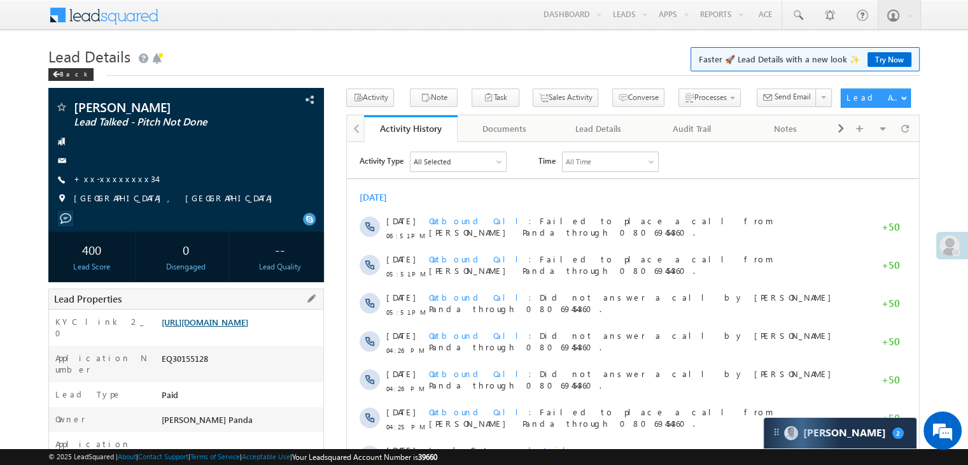
click at [248, 327] on link "https://angelbroking1-pk3em7sa.customui-test.leadsquared.com?leadId=1259fcbc-91…" at bounding box center [205, 321] width 87 height 11
click at [218, 325] on link "[URL][DOMAIN_NAME]" at bounding box center [205, 321] width 87 height 11
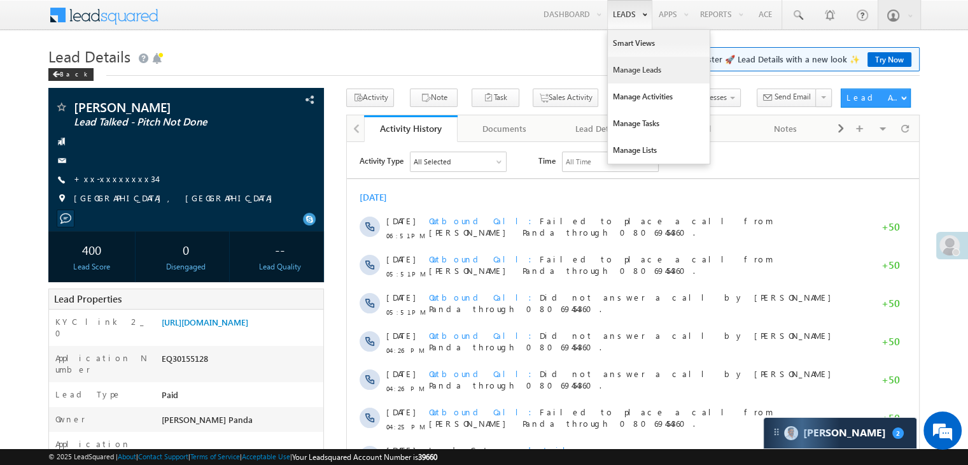
click at [628, 70] on link "Manage Leads" at bounding box center [659, 70] width 102 height 27
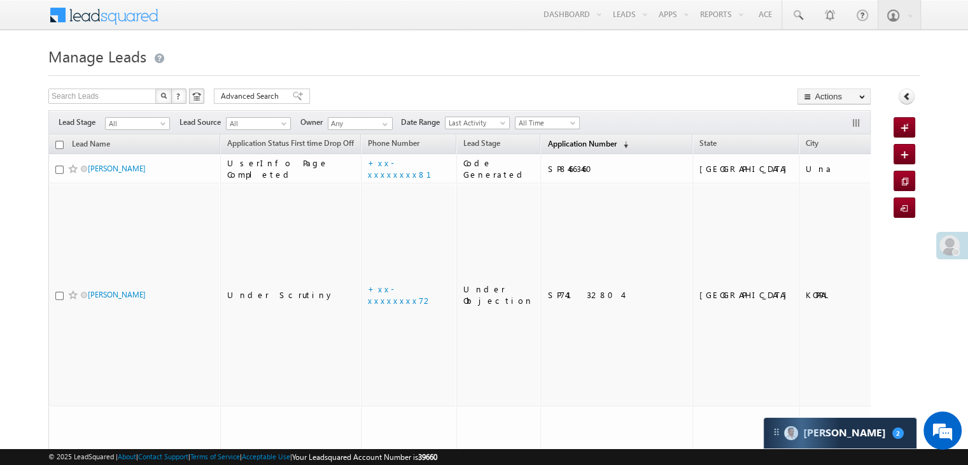
click at [562, 140] on span "Application Number" at bounding box center [582, 144] width 69 height 10
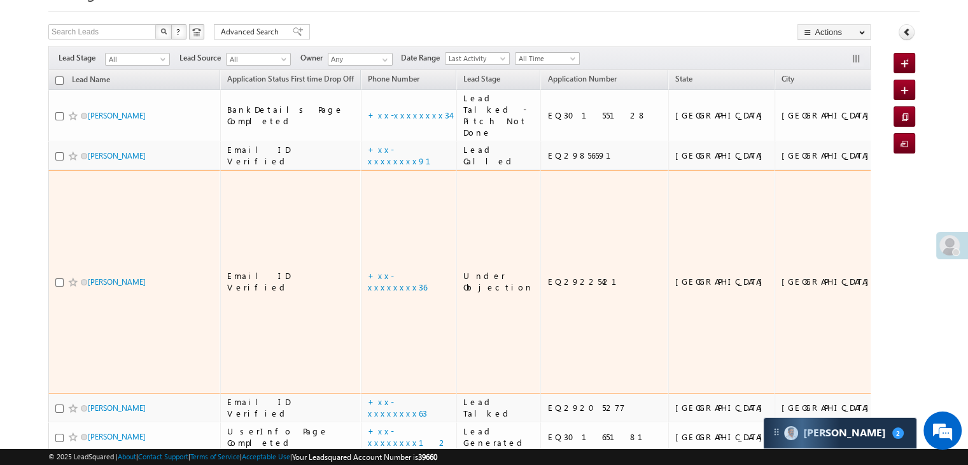
scroll to position [64, 0]
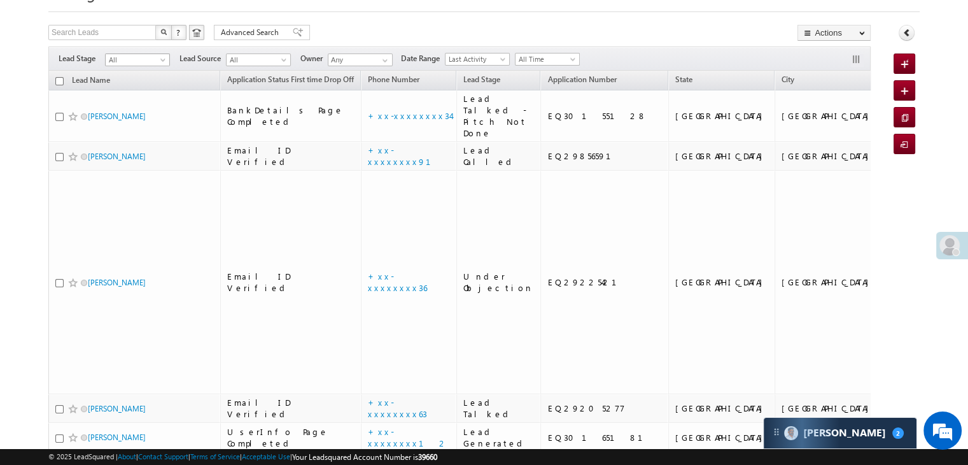
click at [158, 62] on span "All" at bounding box center [136, 59] width 60 height 11
click at [140, 88] on link "Lead Generated" at bounding box center [138, 86] width 64 height 11
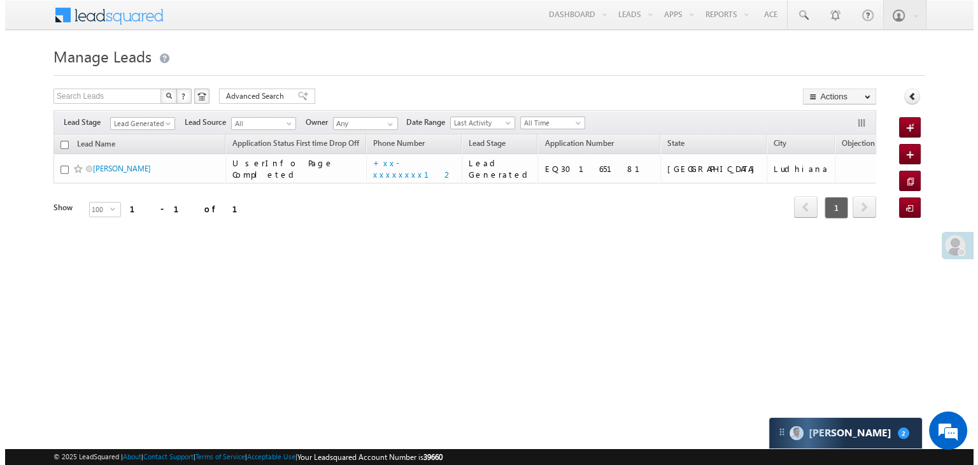
scroll to position [0, 0]
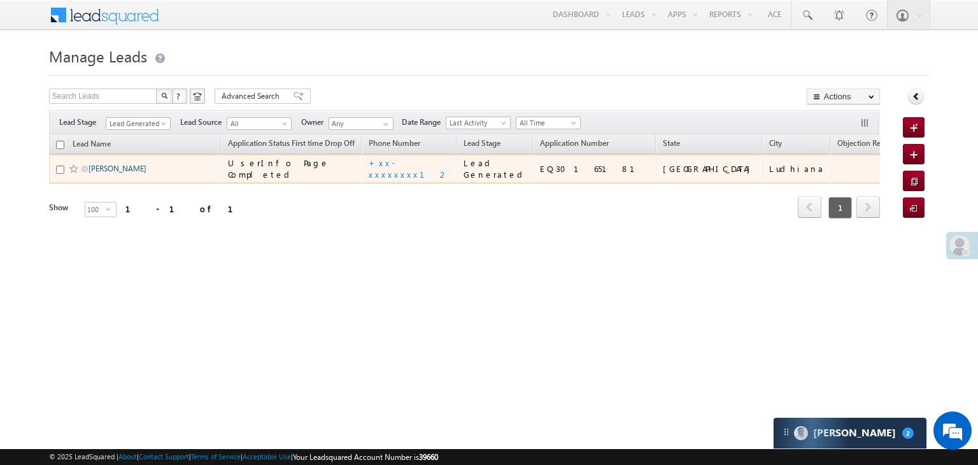
click at [104, 173] on link "Arvind Yadav" at bounding box center [118, 169] width 58 height 10
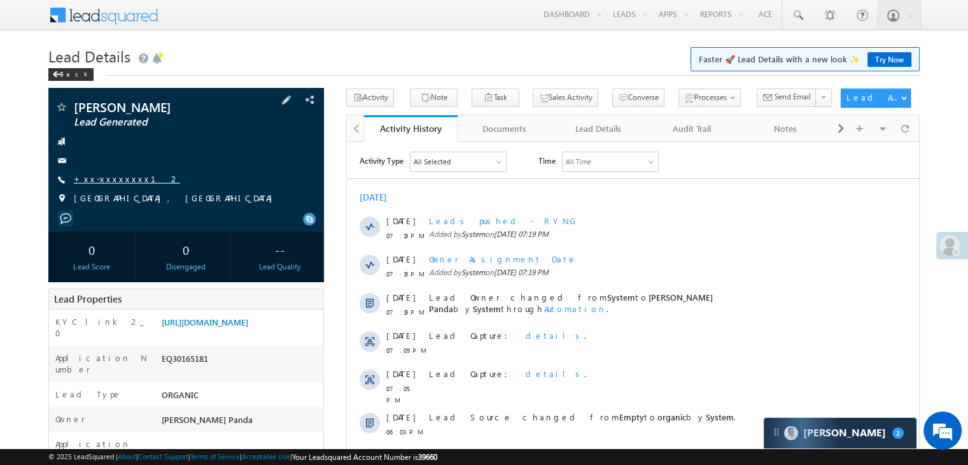
click at [117, 184] on link "+xx-xxxxxxxx12" at bounding box center [127, 178] width 106 height 11
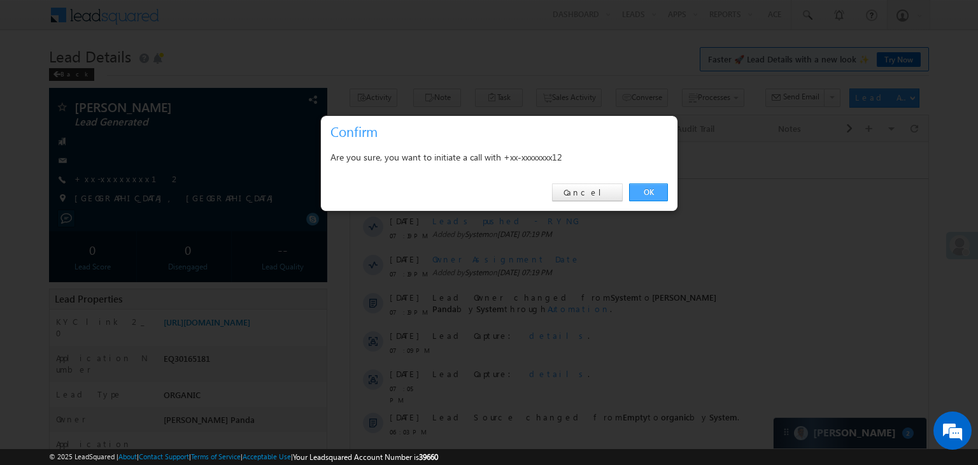
click at [648, 195] on link "OK" at bounding box center [648, 192] width 39 height 18
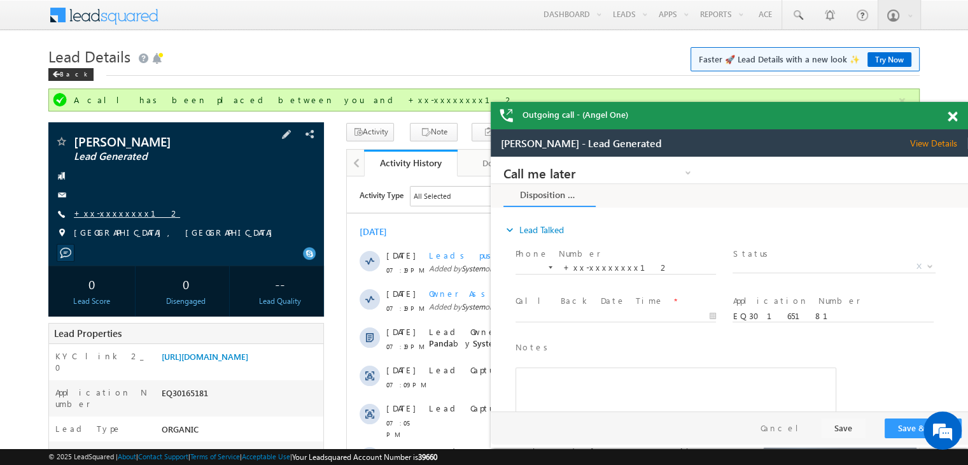
click at [111, 212] on link "+xx-xxxxxxxx12" at bounding box center [127, 213] width 106 height 11
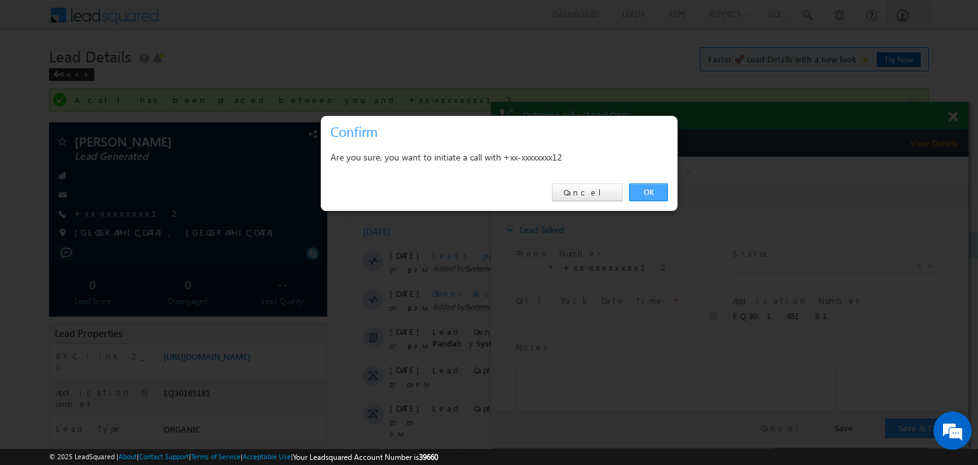
click at [654, 194] on link "OK" at bounding box center [648, 192] width 39 height 18
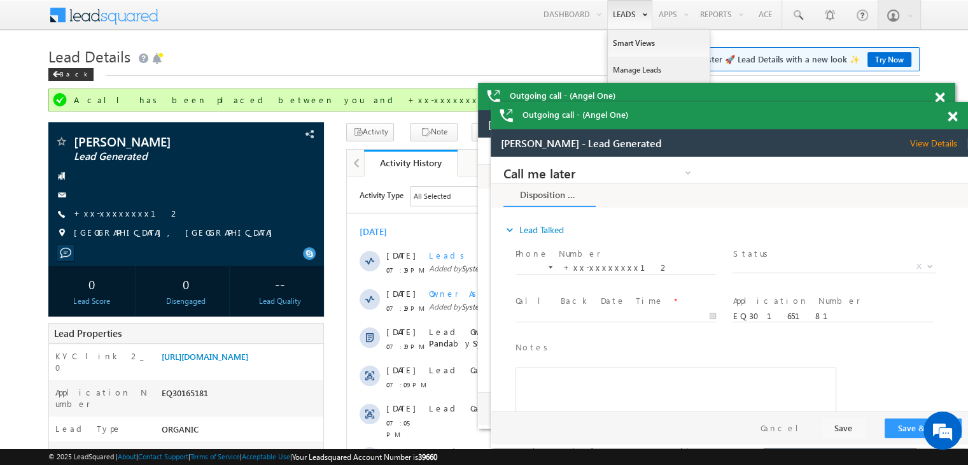
click at [627, 69] on link "Manage Leads" at bounding box center [659, 70] width 102 height 27
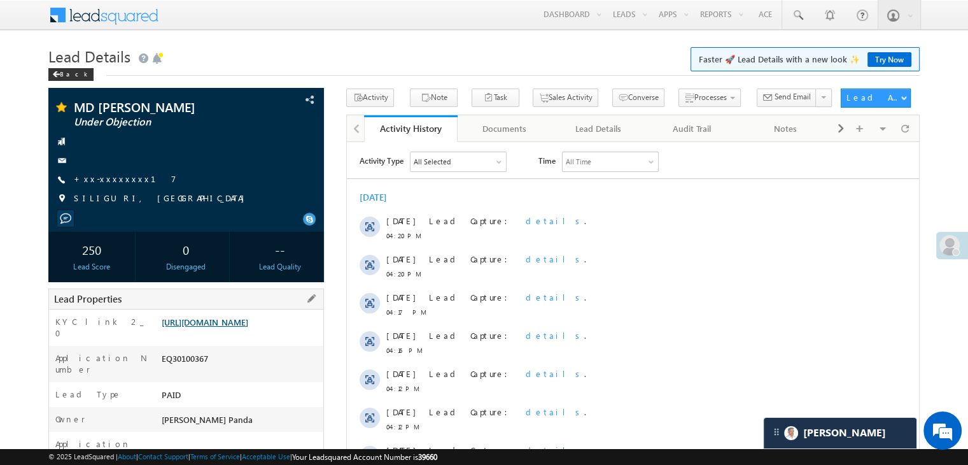
click at [248, 327] on link "[URL][DOMAIN_NAME]" at bounding box center [205, 321] width 87 height 11
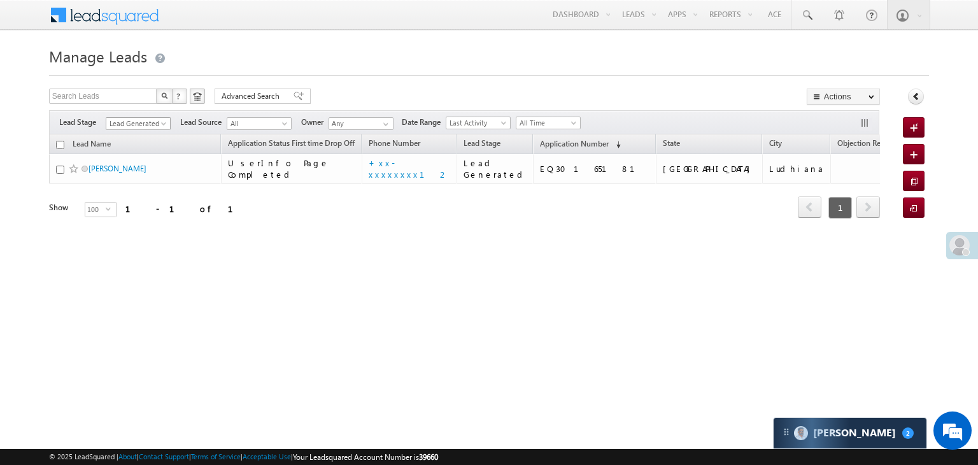
click at [163, 124] on span at bounding box center [165, 126] width 10 height 10
click at [139, 136] on link "All" at bounding box center [138, 137] width 64 height 11
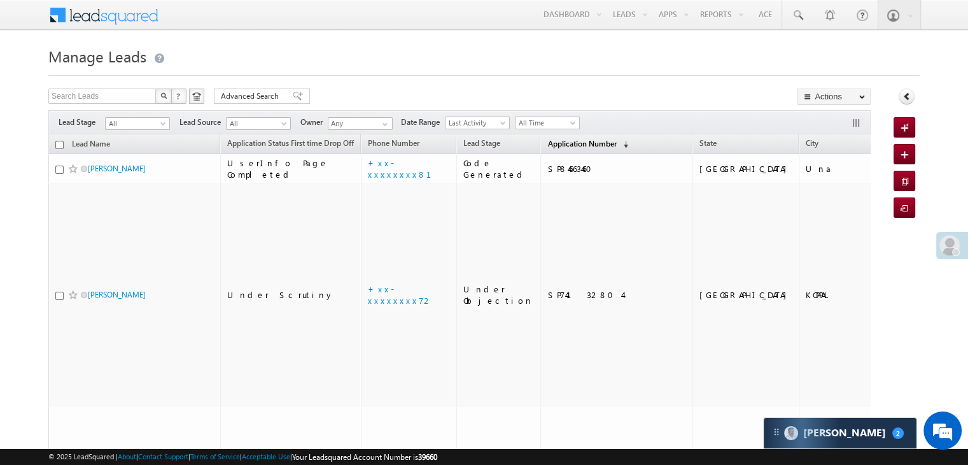
click at [556, 145] on span "Application Number" at bounding box center [582, 144] width 69 height 10
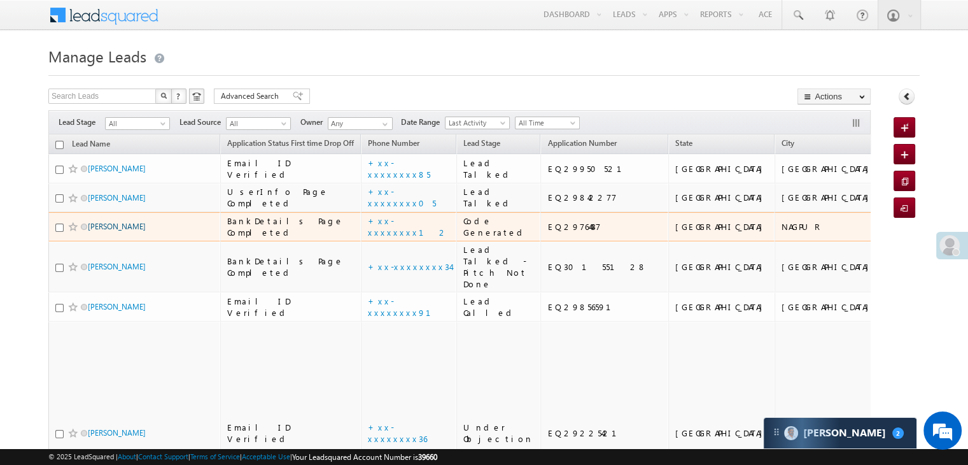
click at [100, 231] on link "[PERSON_NAME]" at bounding box center [117, 227] width 58 height 10
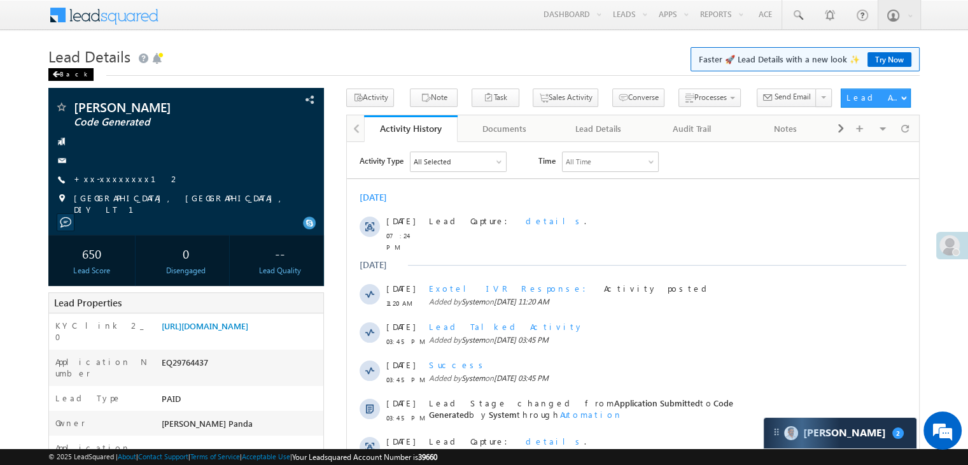
click at [62, 74] on div "Back" at bounding box center [70, 74] width 45 height 13
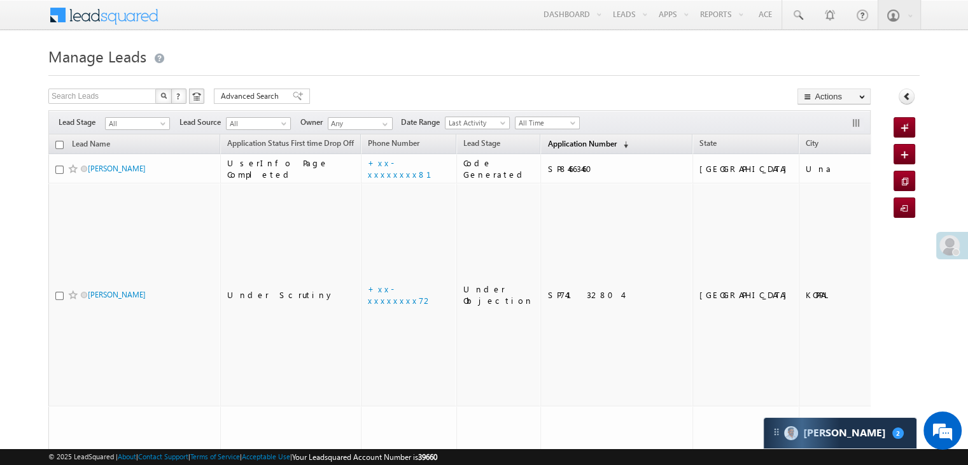
click at [556, 146] on span "Application Number" at bounding box center [582, 144] width 69 height 10
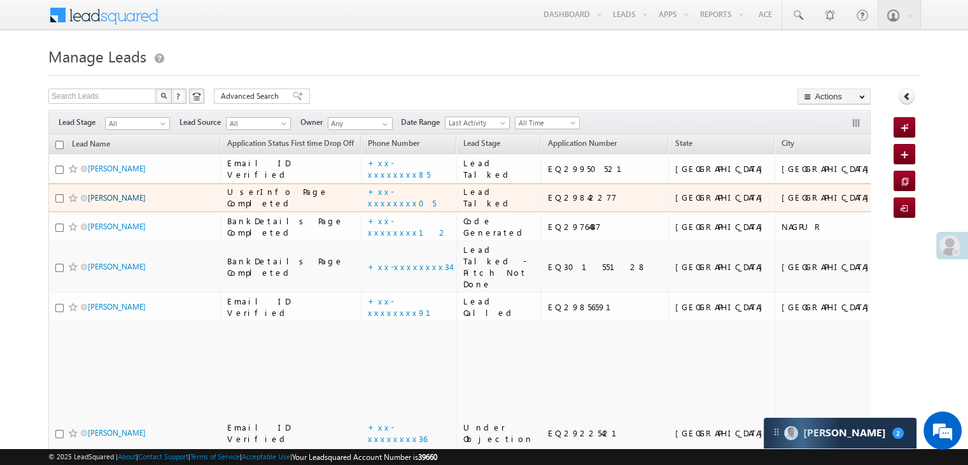
click at [94, 202] on link "[PERSON_NAME]" at bounding box center [117, 198] width 58 height 10
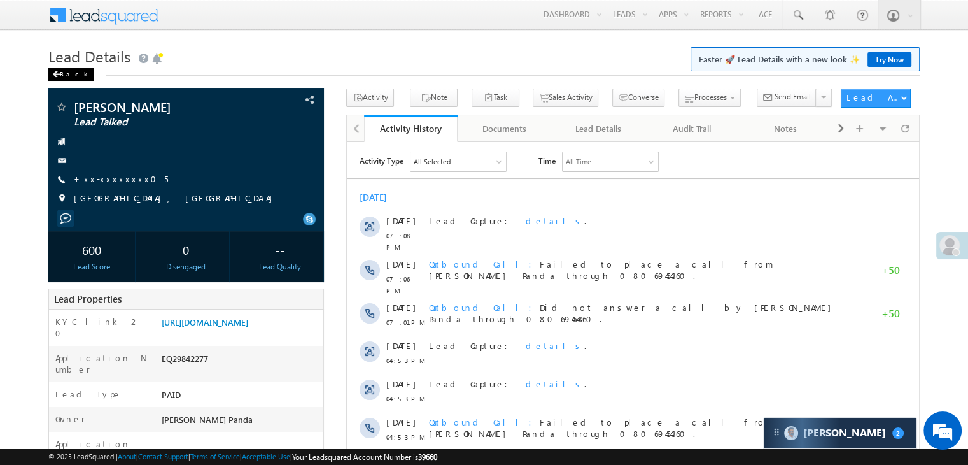
click at [59, 74] on span at bounding box center [56, 74] width 8 height 6
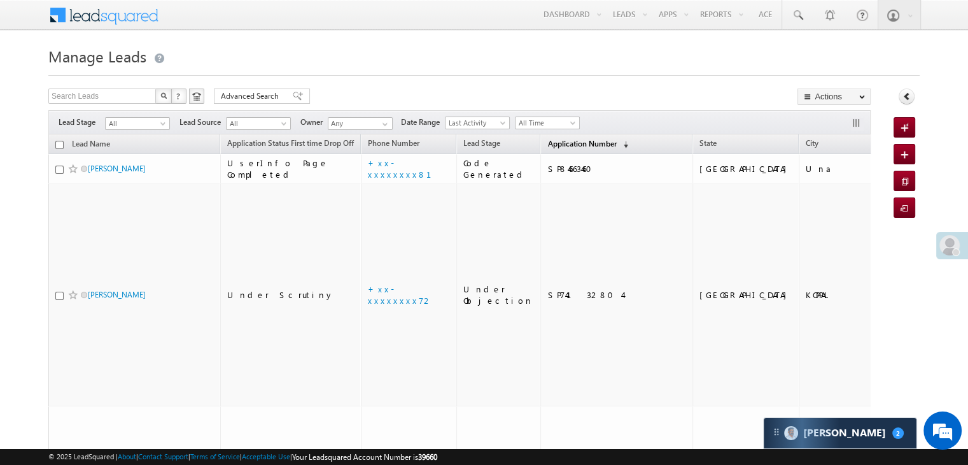
click at [553, 142] on span "Application Number" at bounding box center [582, 144] width 69 height 10
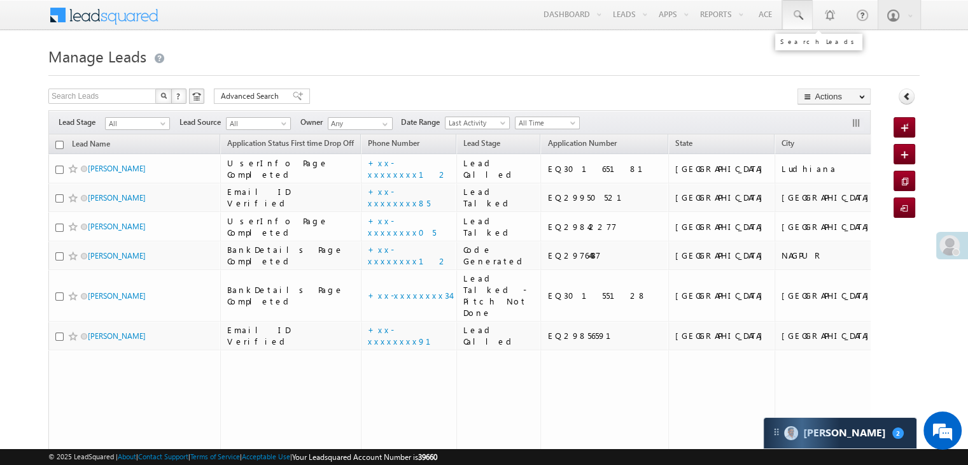
click at [802, 12] on span at bounding box center [797, 15] width 13 height 13
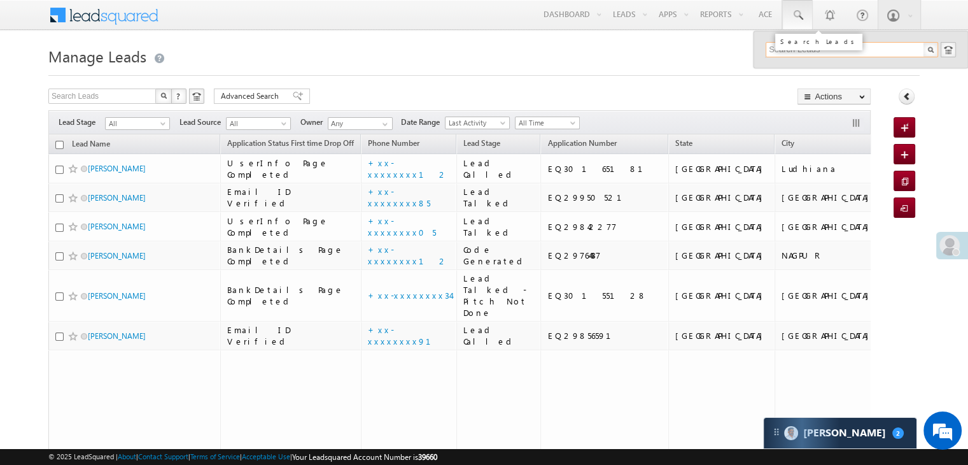
paste input "EQ29225421"
type input "EQ29225421"
click at [797, 69] on div "Tausif Hashmi" at bounding box center [857, 68] width 171 height 14
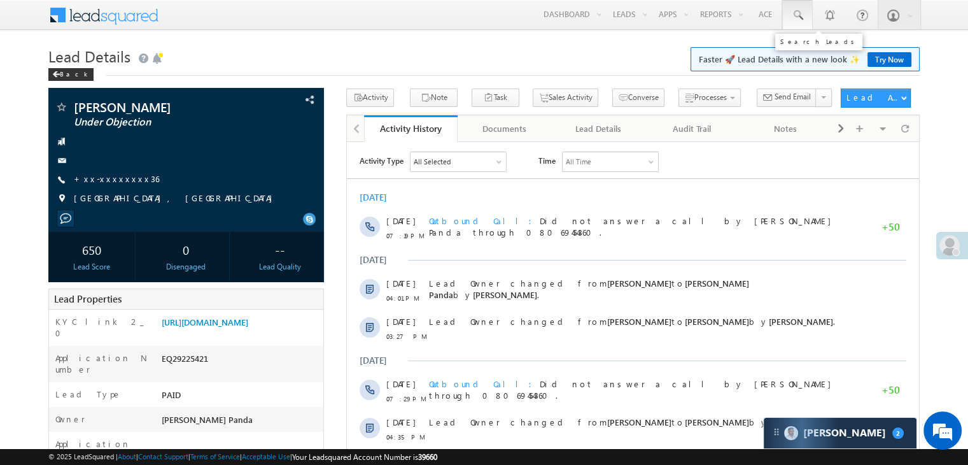
click at [798, 12] on span at bounding box center [797, 15] width 13 height 13
paste input "EQ29281044"
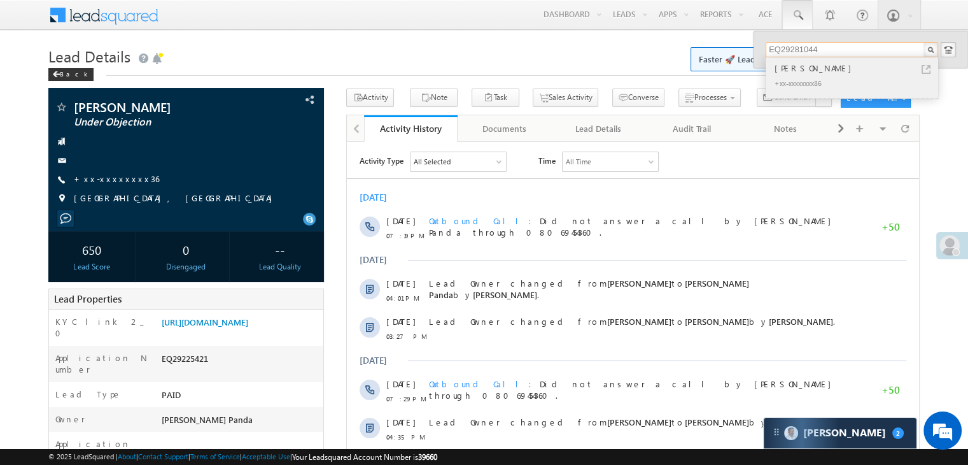
type input "EQ29281044"
click at [802, 67] on div "[PERSON_NAME]" at bounding box center [857, 68] width 171 height 14
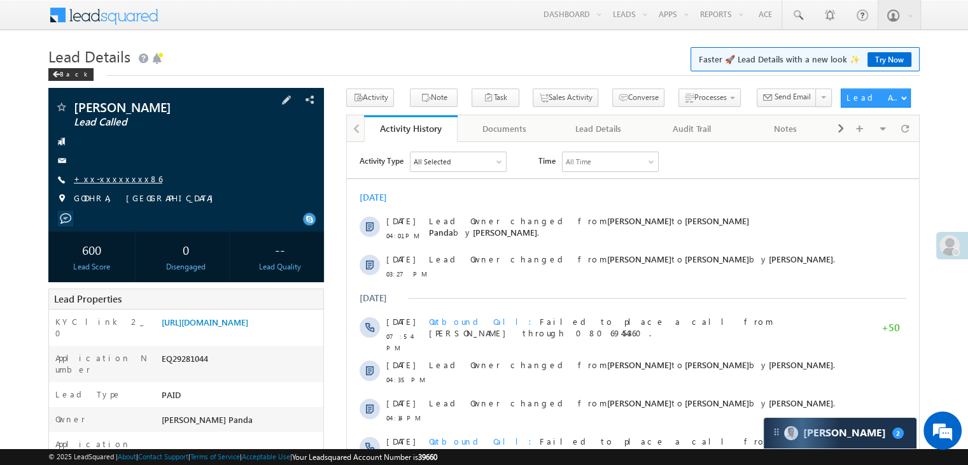
click at [110, 180] on link "+xx-xxxxxxxx86" at bounding box center [118, 178] width 89 height 11
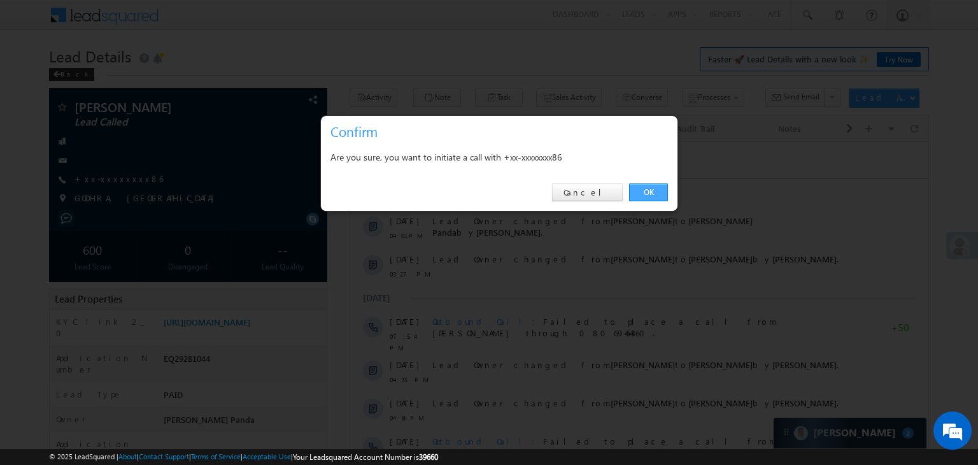
click at [642, 195] on link "OK" at bounding box center [648, 192] width 39 height 18
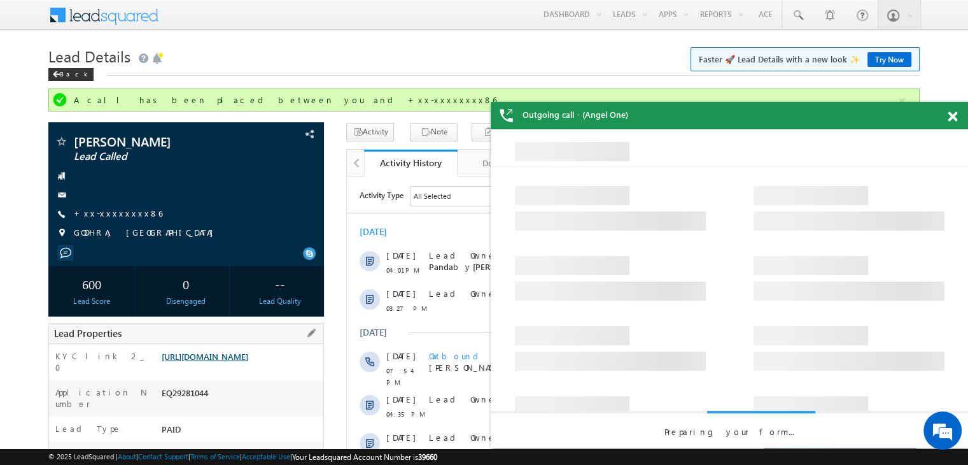
click at [248, 362] on link "https://angelbroking1-pk3em7sa.customui-test.leadsquared.com?leadId=9a843ae2-82…" at bounding box center [205, 356] width 87 height 11
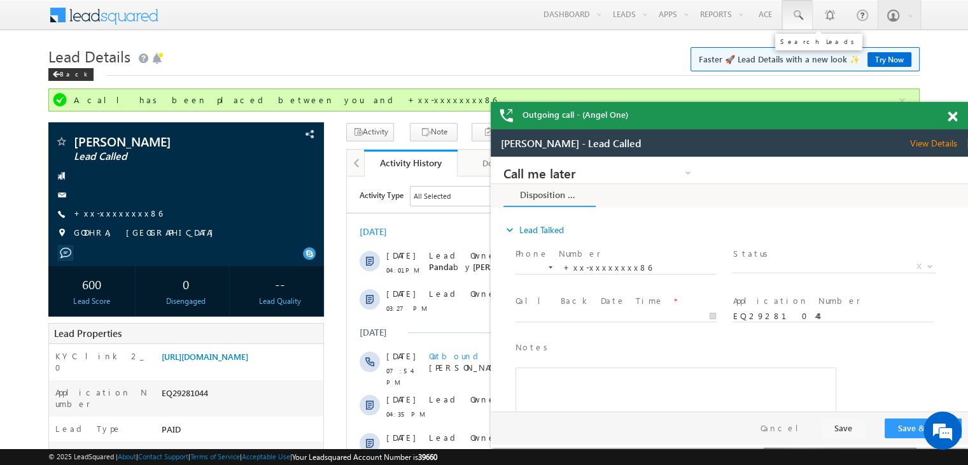
click at [802, 17] on span at bounding box center [797, 15] width 13 height 13
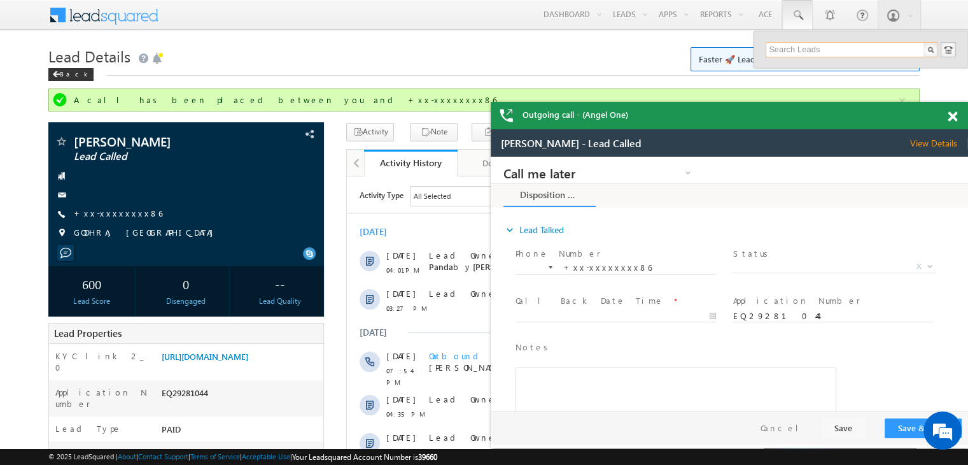
paste input "EQ29107164"
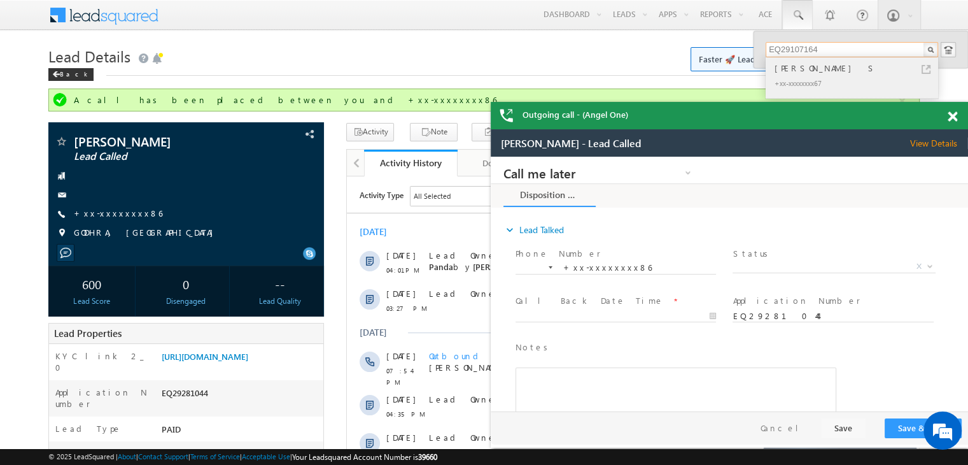
type input "EQ29107164"
click at [802, 69] on div "[PERSON_NAME] S" at bounding box center [857, 68] width 171 height 14
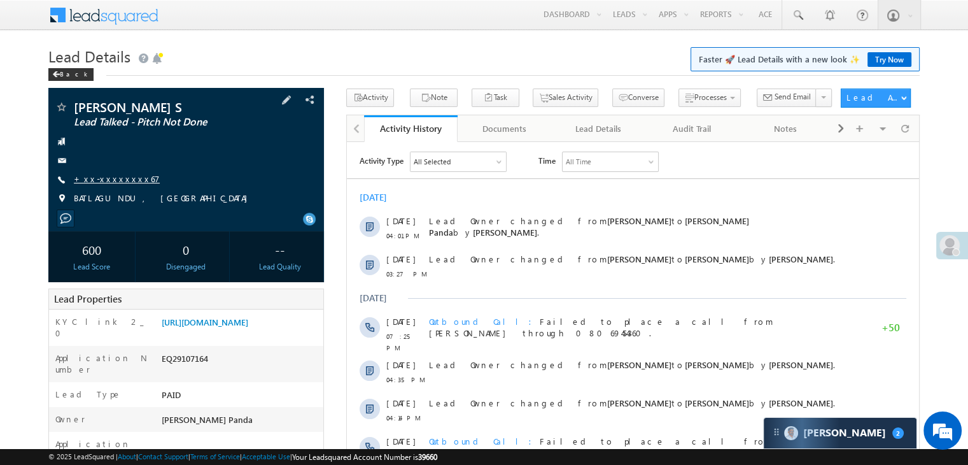
click at [117, 179] on link "+xx-xxxxxxxx67" at bounding box center [117, 178] width 86 height 11
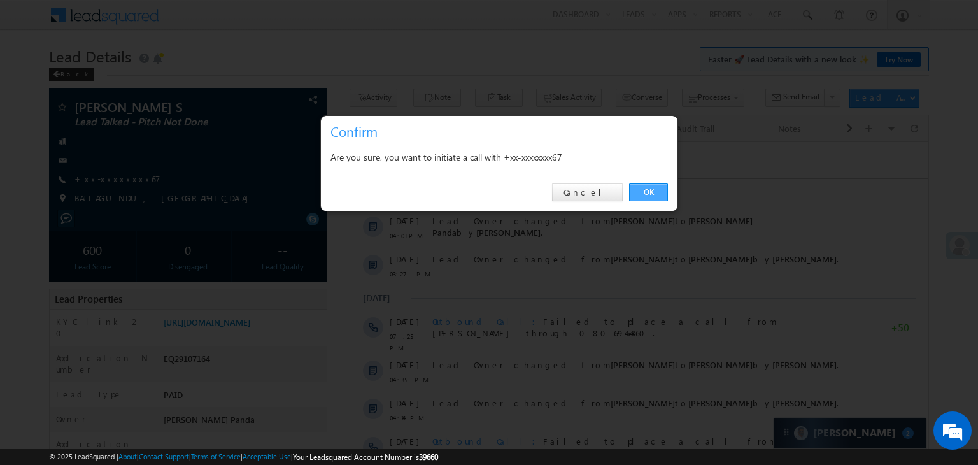
drag, startPoint x: 649, startPoint y: 199, endPoint x: 301, endPoint y: 55, distance: 376.8
click at [649, 199] on link "OK" at bounding box center [648, 192] width 39 height 18
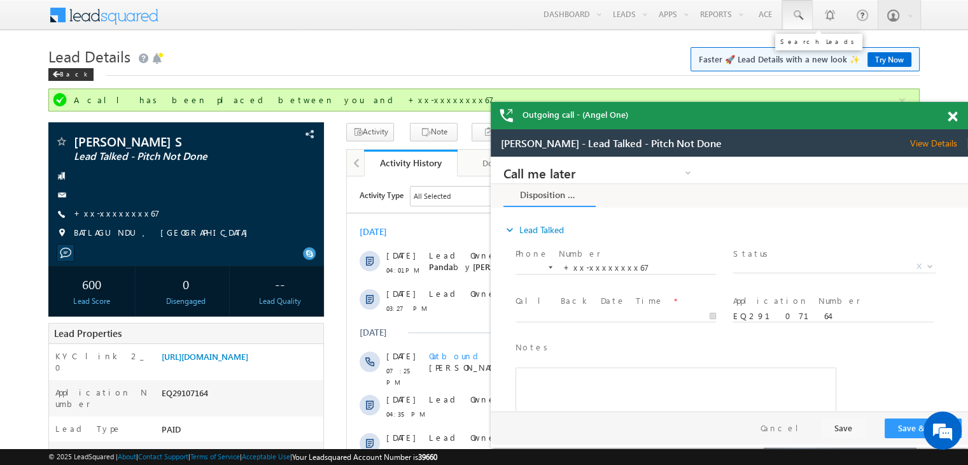
click at [795, 16] on span at bounding box center [797, 15] width 13 height 13
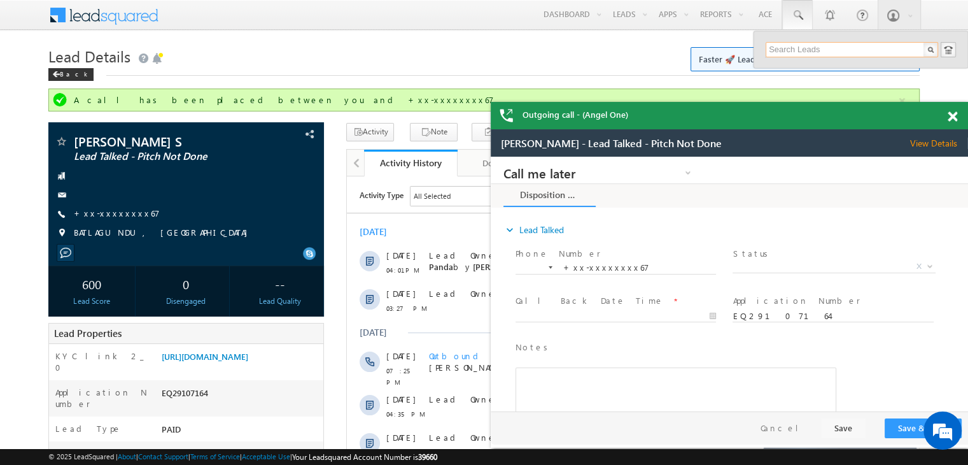
paste input "EQ22470330"
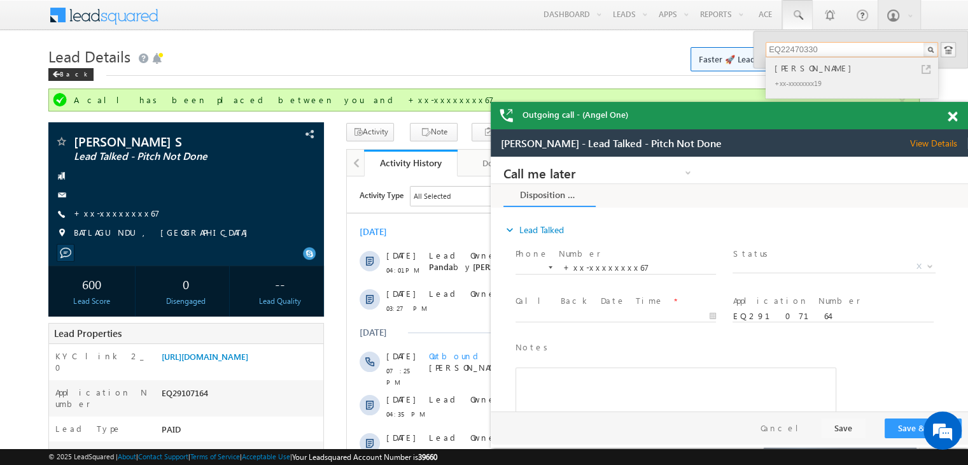
type input "EQ22470330"
click at [800, 69] on div "[PERSON_NAME]" at bounding box center [857, 68] width 171 height 14
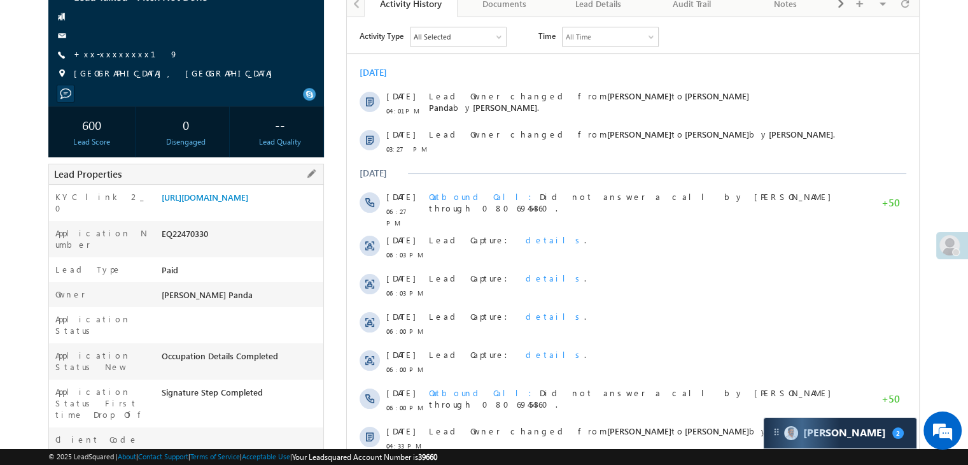
scroll to position [127, 0]
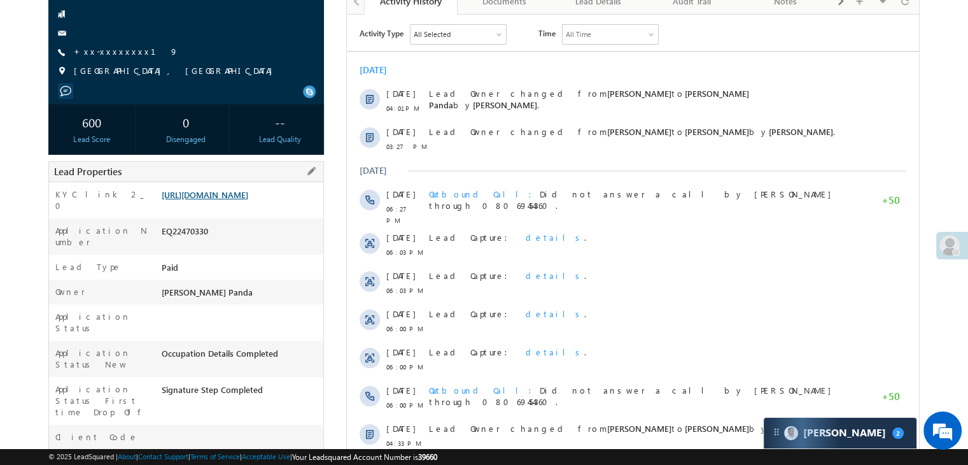
click at [210, 200] on link "[URL][DOMAIN_NAME]" at bounding box center [205, 194] width 87 height 11
click at [110, 49] on link "+xx-xxxxxxxx19" at bounding box center [126, 51] width 104 height 11
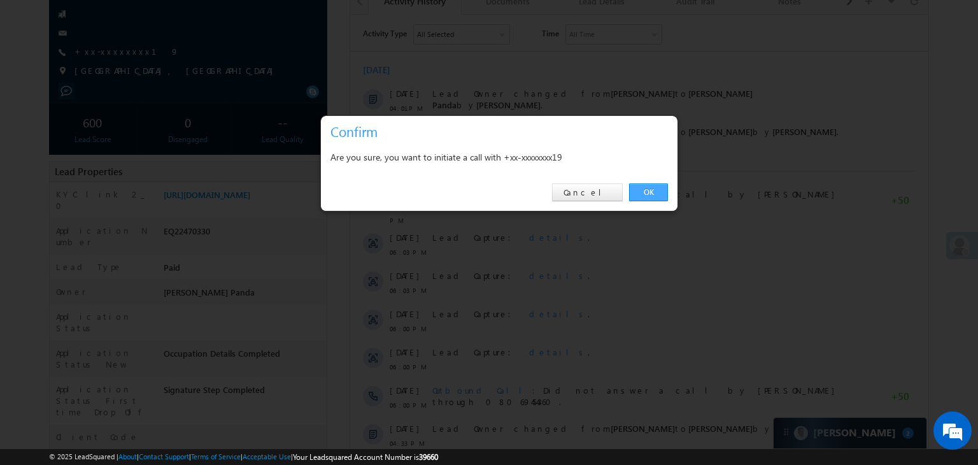
click at [657, 195] on link "OK" at bounding box center [648, 192] width 39 height 18
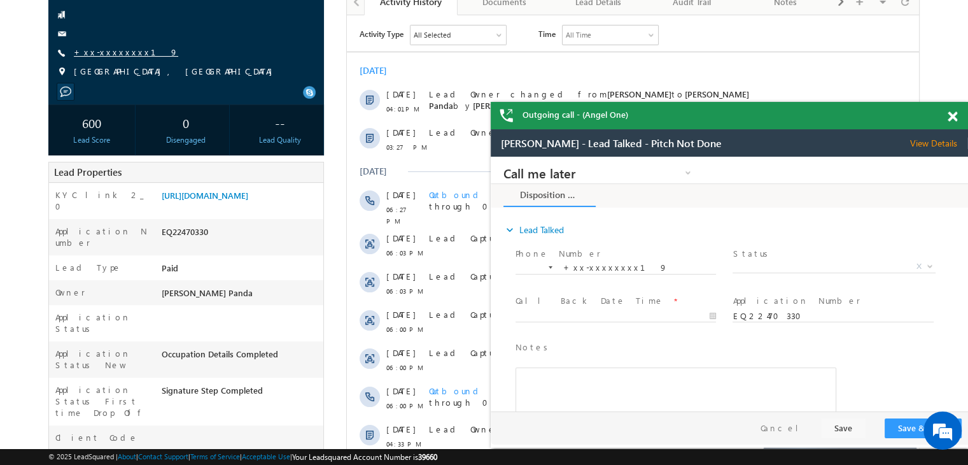
click at [107, 52] on link "+xx-xxxxxxxx19" at bounding box center [126, 51] width 104 height 11
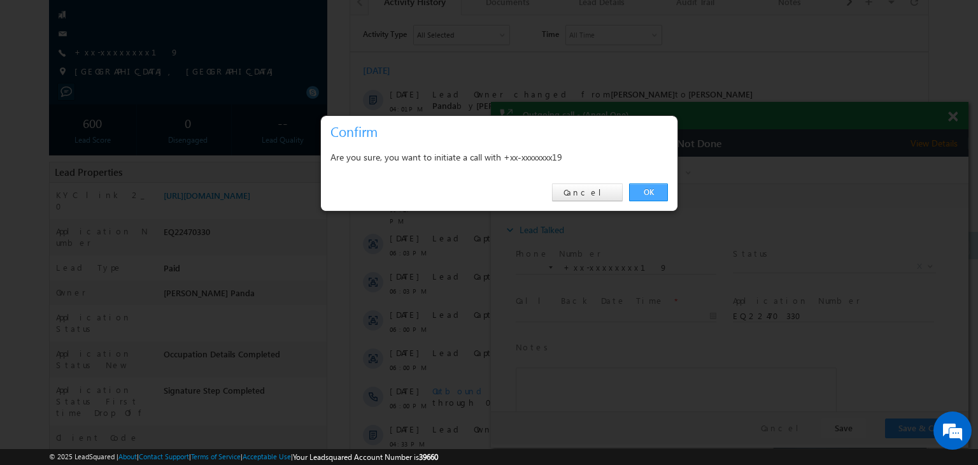
drag, startPoint x: 644, startPoint y: 190, endPoint x: 91, endPoint y: 0, distance: 584.3
click at [644, 190] on link "OK" at bounding box center [648, 192] width 39 height 18
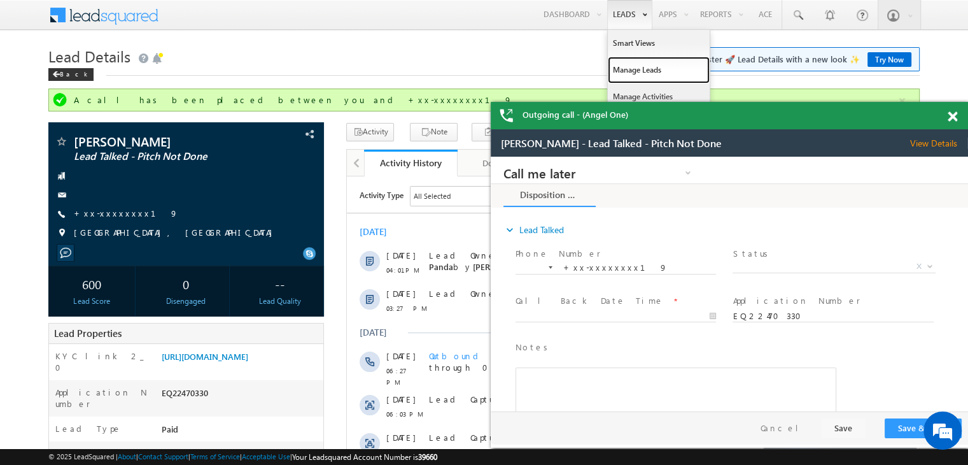
drag, startPoint x: 633, startPoint y: 66, endPoint x: 609, endPoint y: 89, distance: 32.9
click at [621, 67] on link "Manage Leads" at bounding box center [659, 70] width 102 height 27
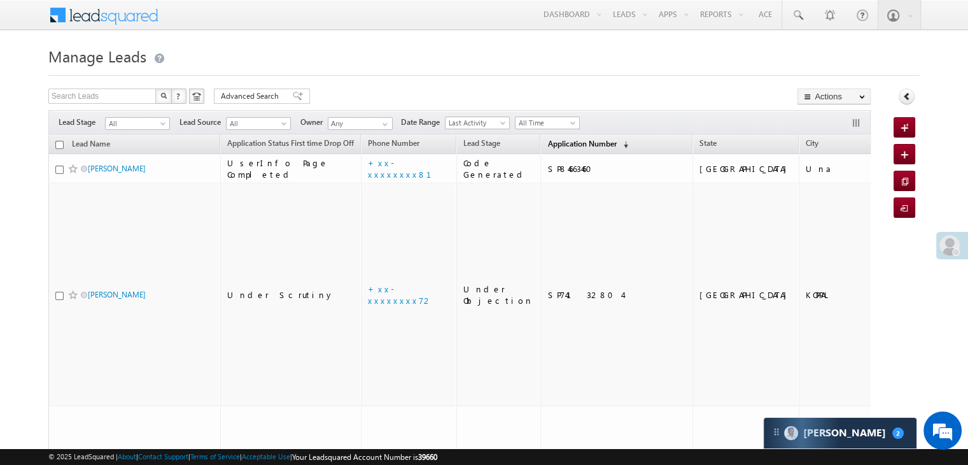
click at [551, 148] on span "Application Number" at bounding box center [582, 144] width 69 height 10
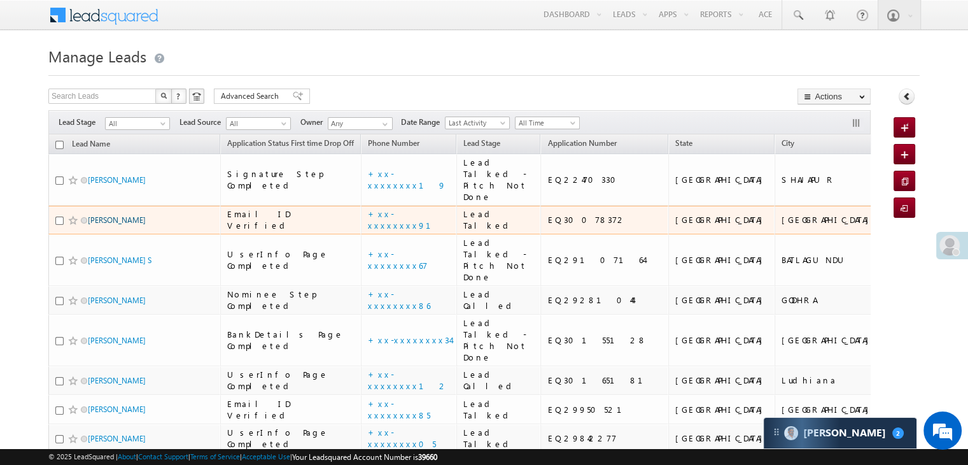
click at [104, 225] on link "[PERSON_NAME]" at bounding box center [117, 220] width 58 height 10
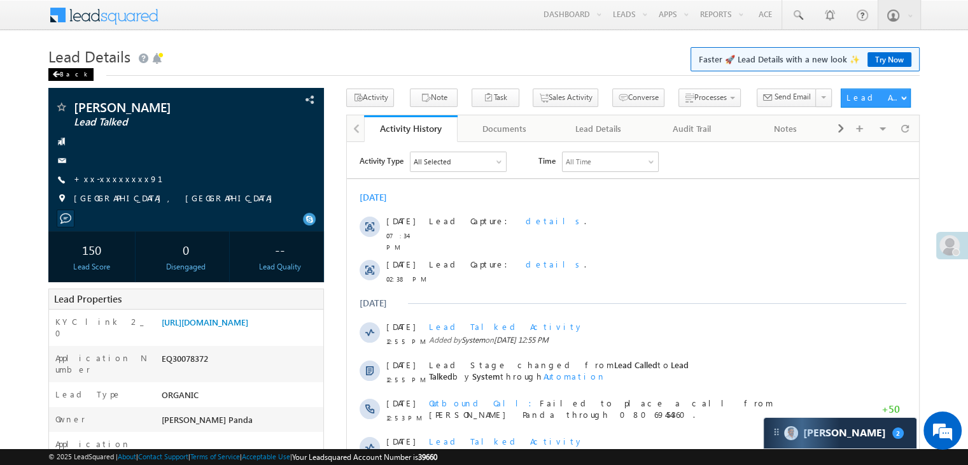
click at [66, 76] on div "Back" at bounding box center [70, 74] width 45 height 13
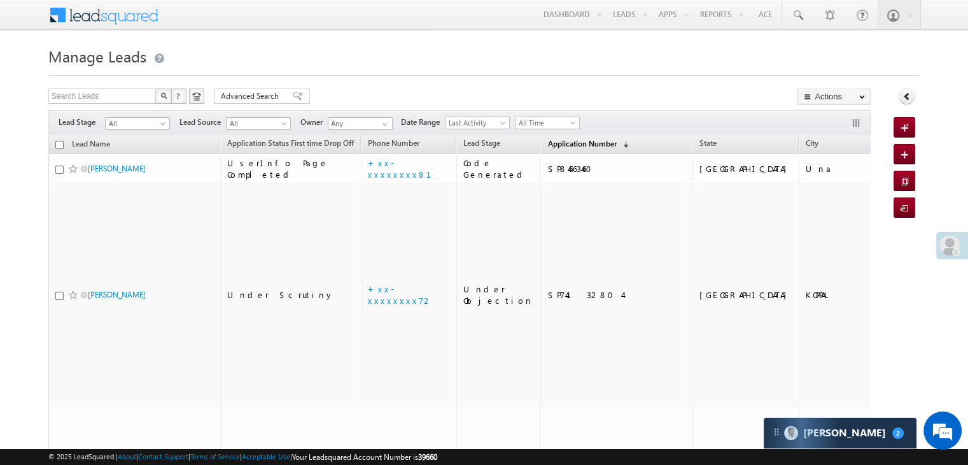
click at [552, 147] on span "Application Number" at bounding box center [582, 144] width 69 height 10
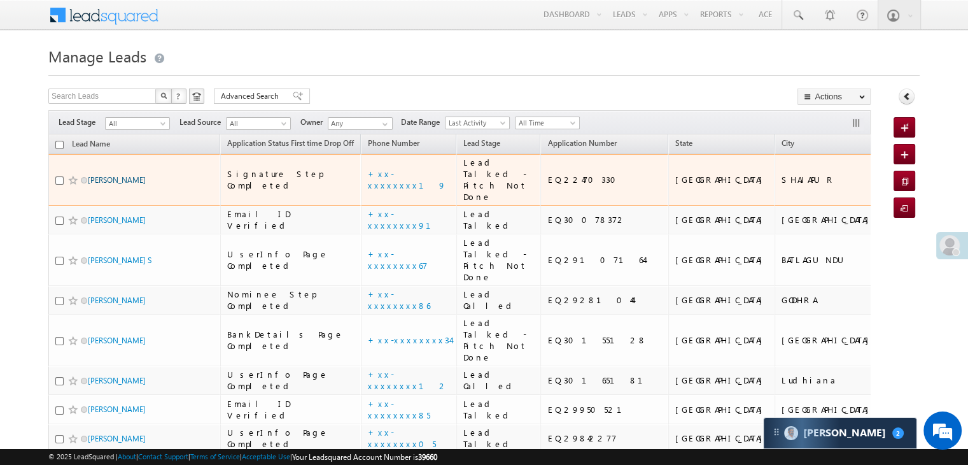
click at [120, 185] on link "[PERSON_NAME]" at bounding box center [117, 180] width 58 height 10
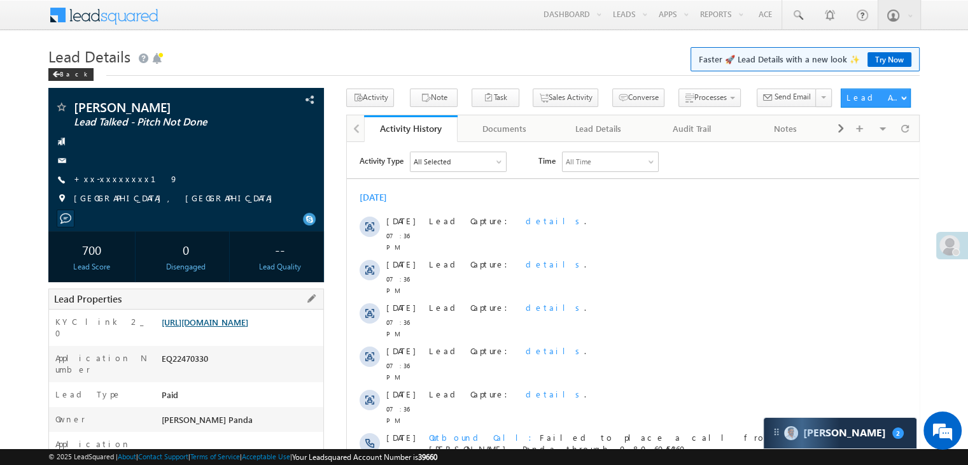
click at [218, 327] on link "[URL][DOMAIN_NAME]" at bounding box center [205, 321] width 87 height 11
click at [110, 180] on link "+xx-xxxxxxxx19" at bounding box center [126, 178] width 104 height 11
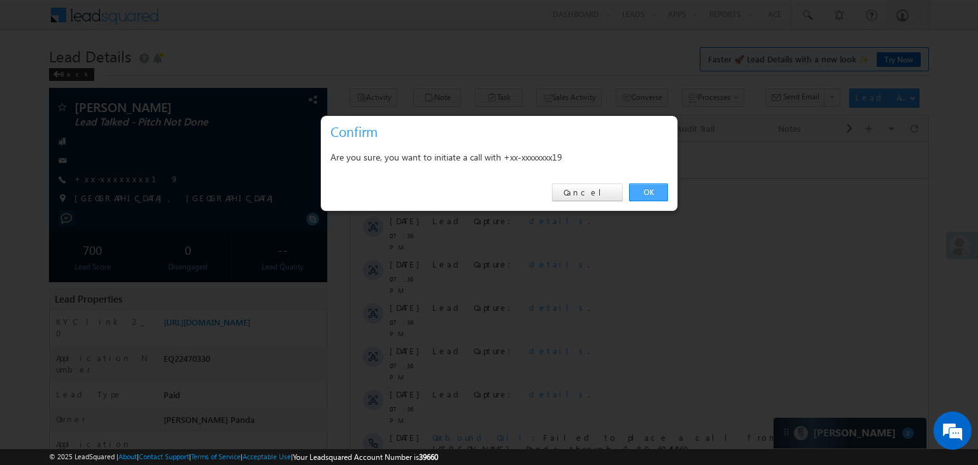
drag, startPoint x: 647, startPoint y: 189, endPoint x: 290, endPoint y: 43, distance: 385.5
click at [647, 189] on link "OK" at bounding box center [648, 192] width 39 height 18
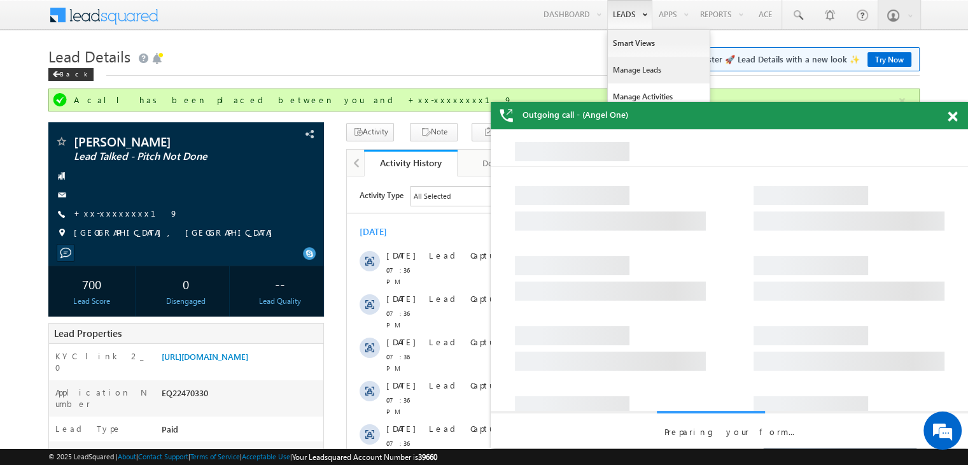
drag, startPoint x: 629, startPoint y: 67, endPoint x: 616, endPoint y: 67, distance: 13.4
click at [616, 67] on link "Manage Leads" at bounding box center [659, 70] width 102 height 27
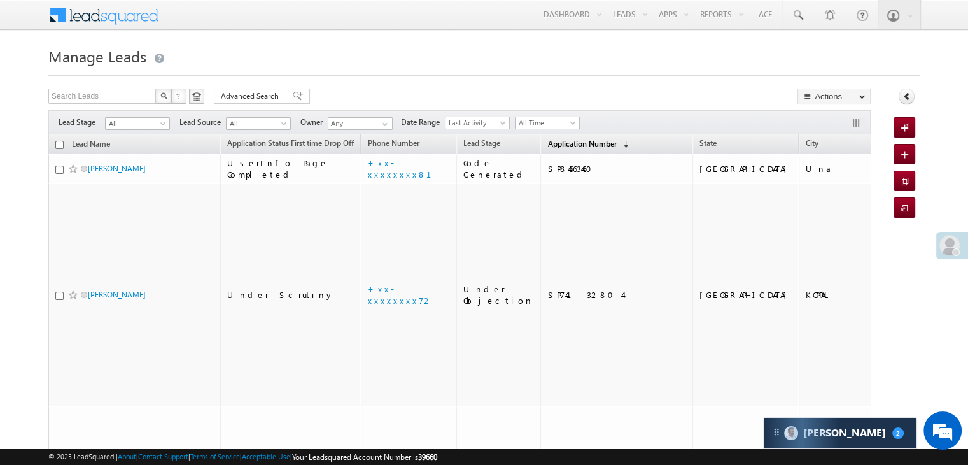
click at [562, 145] on span "Application Number" at bounding box center [582, 144] width 69 height 10
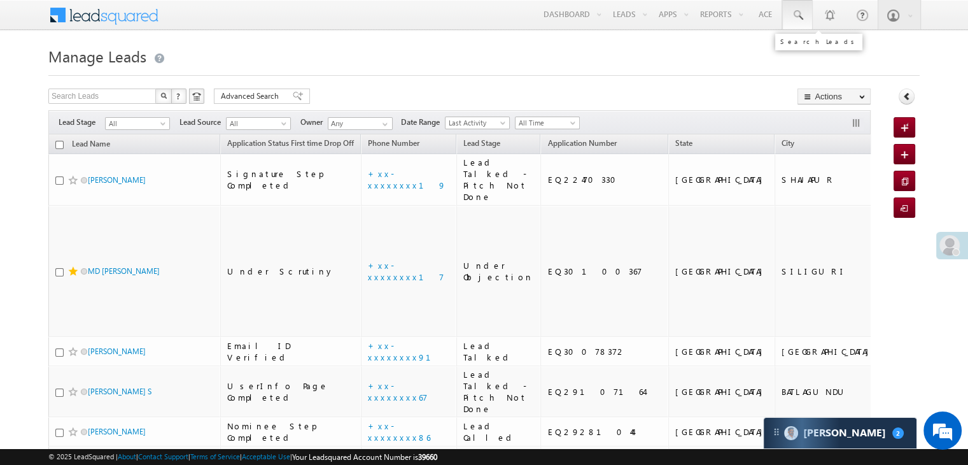
click at [792, 17] on span at bounding box center [797, 15] width 13 height 13
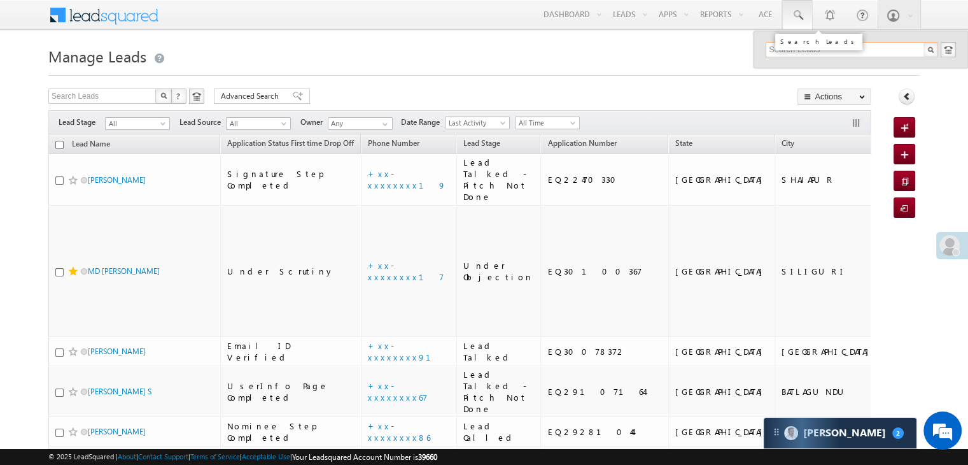
paste input "EQ29804150"
type input "EQ29804150"
click at [790, 70] on div "Suresh Kumar" at bounding box center [857, 68] width 171 height 14
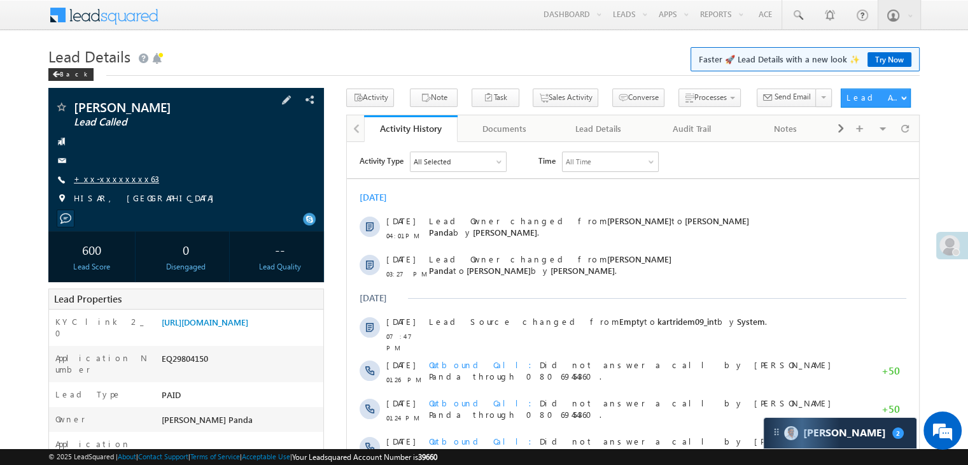
click at [119, 177] on link "+xx-xxxxxxxx63" at bounding box center [116, 178] width 85 height 11
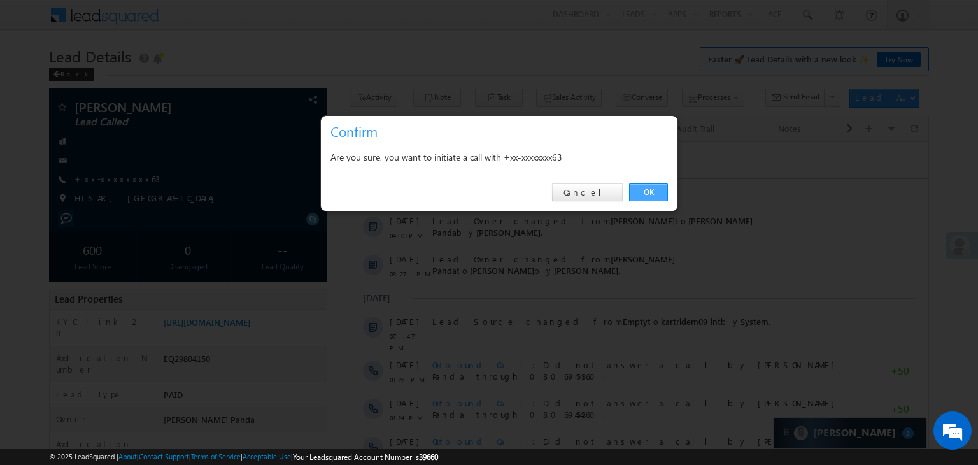
click at [644, 192] on link "OK" at bounding box center [648, 192] width 39 height 18
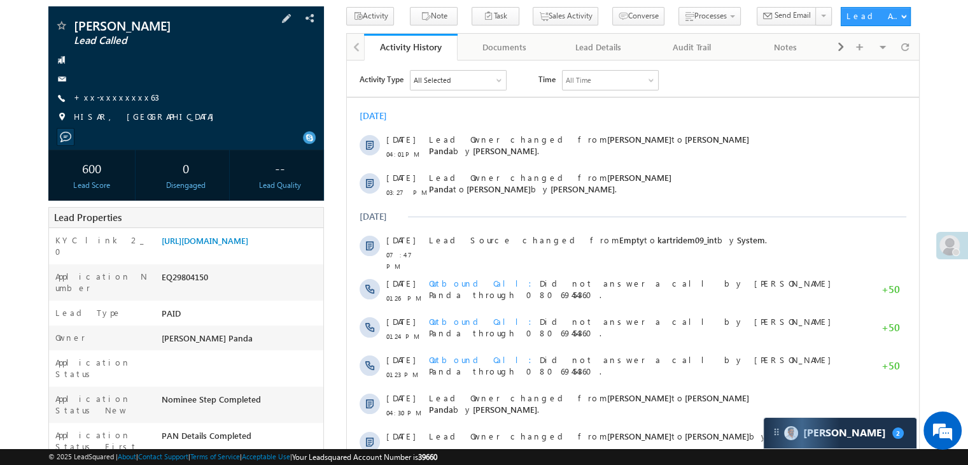
scroll to position [191, 0]
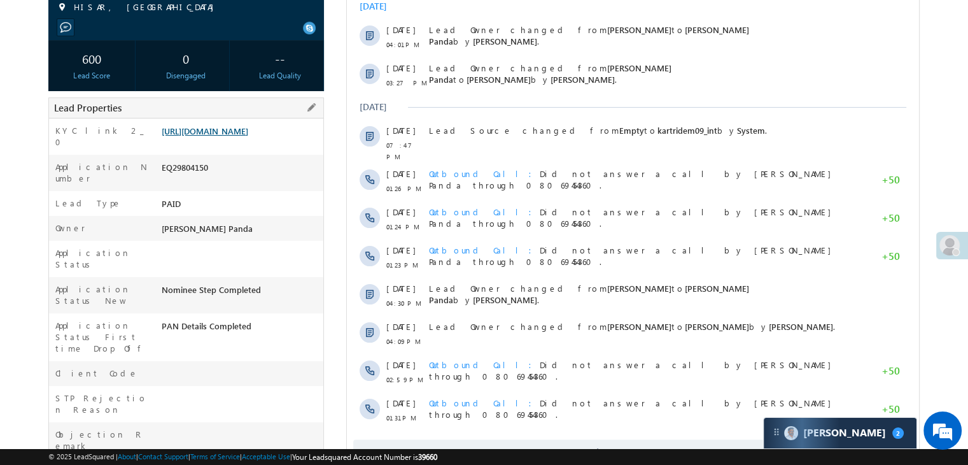
click at [225, 136] on link "[URL][DOMAIN_NAME]" at bounding box center [205, 130] width 87 height 11
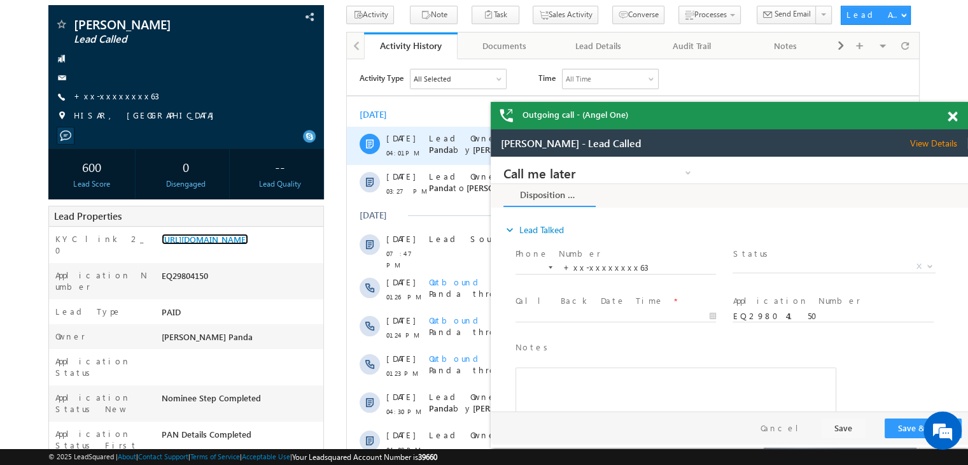
scroll to position [0, 0]
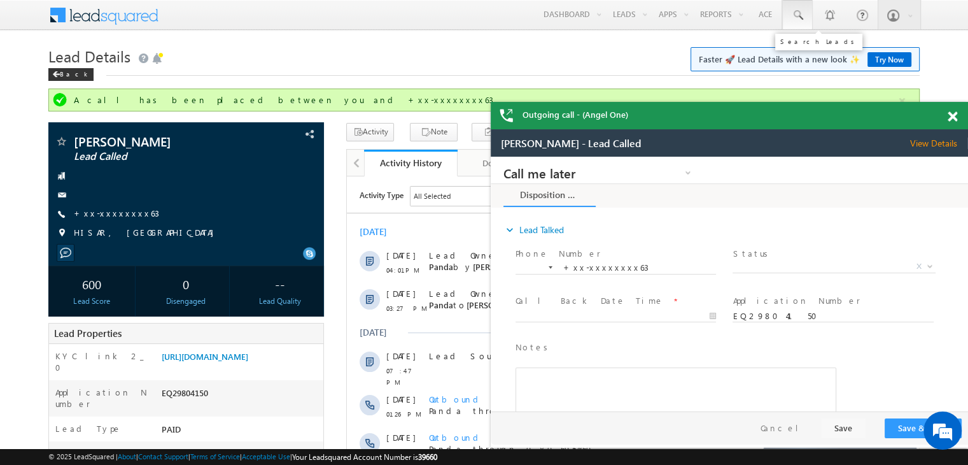
click at [788, 16] on link at bounding box center [798, 14] width 31 height 29
paste input "EQ29064825"
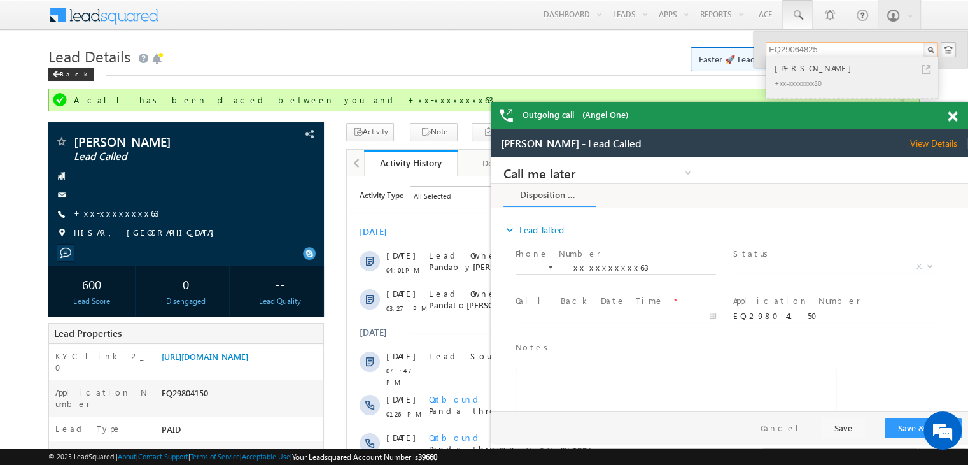
type input "EQ29064825"
click at [800, 69] on div "[PERSON_NAME]" at bounding box center [857, 68] width 171 height 14
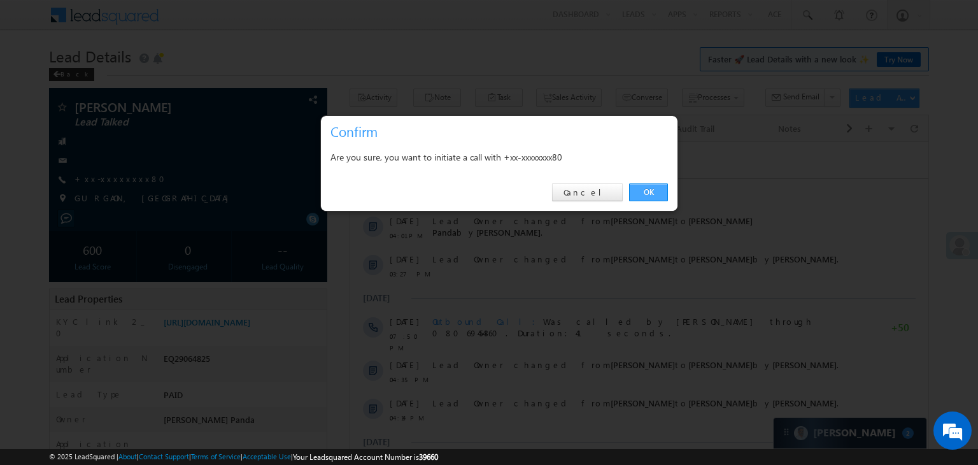
click at [649, 190] on link "OK" at bounding box center [648, 192] width 39 height 18
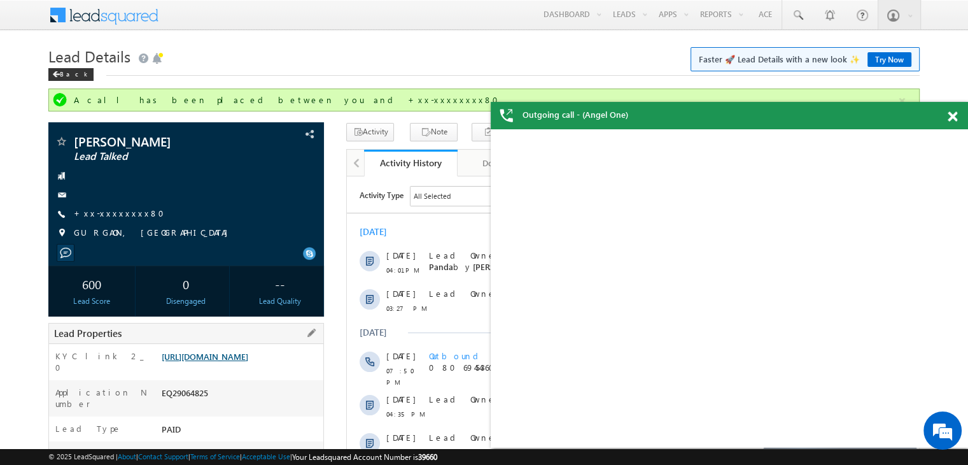
drag, startPoint x: 273, startPoint y: 345, endPoint x: 214, endPoint y: 367, distance: 62.7
click at [214, 362] on link "[URL][DOMAIN_NAME]" at bounding box center [205, 356] width 87 height 11
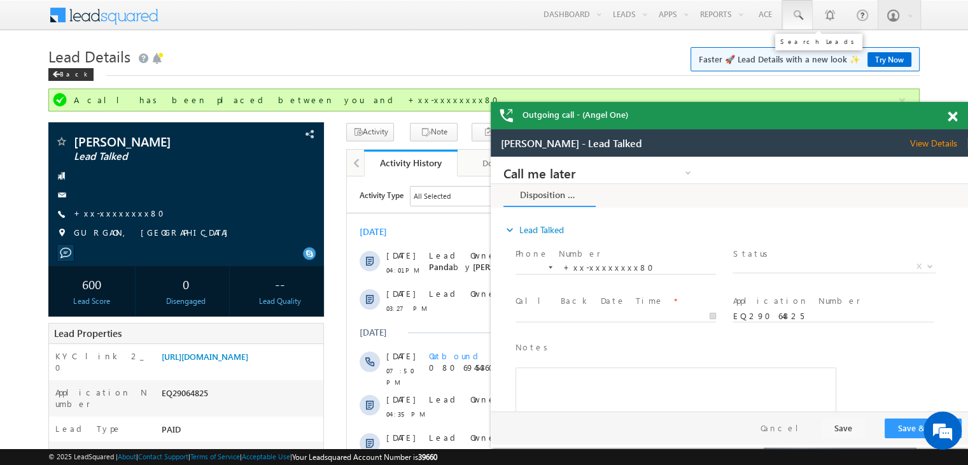
click at [801, 16] on span at bounding box center [797, 15] width 13 height 13
click at [105, 215] on link "+xx-xxxxxxxx80" at bounding box center [123, 213] width 98 height 11
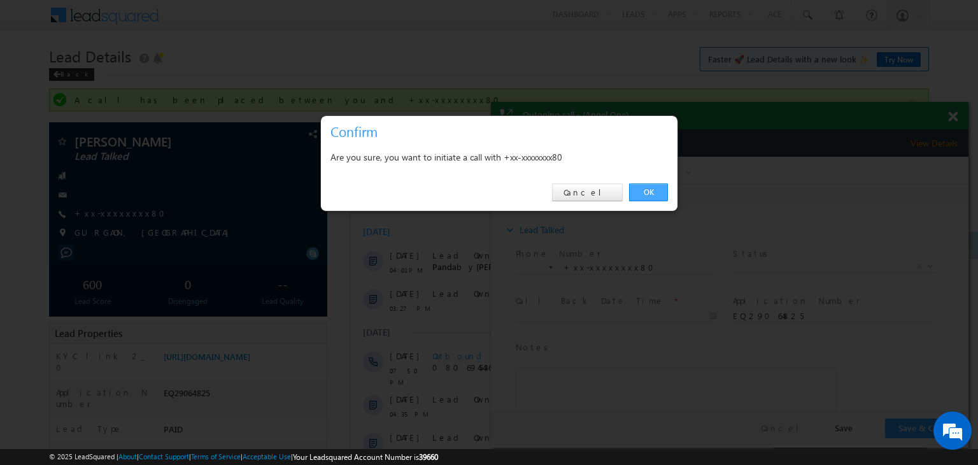
click at [655, 193] on link "OK" at bounding box center [648, 192] width 39 height 18
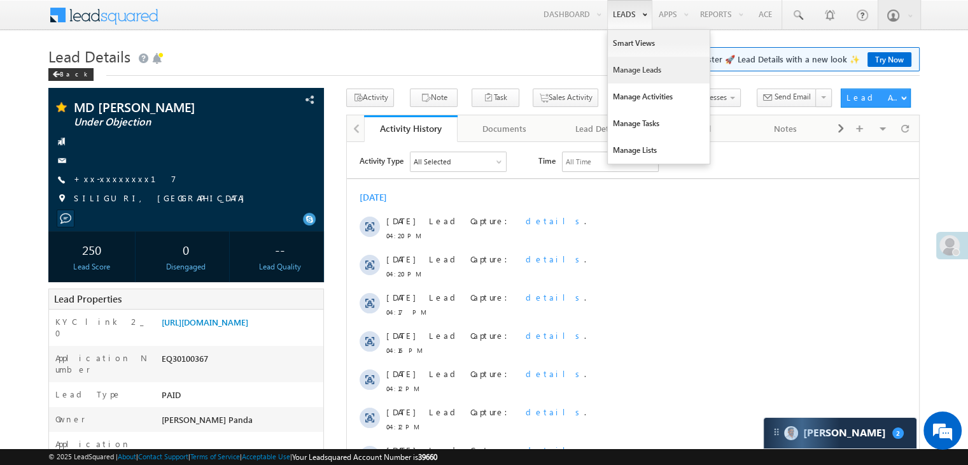
click at [634, 71] on link "Manage Leads" at bounding box center [659, 70] width 102 height 27
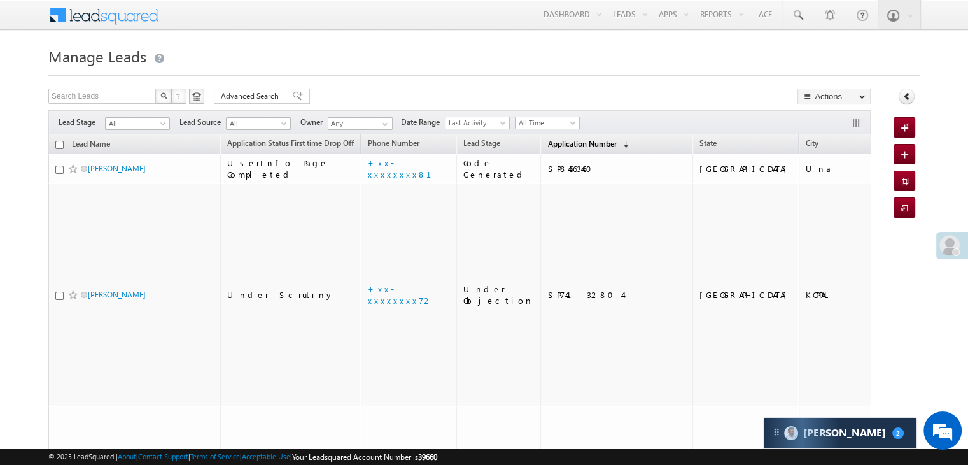
click at [548, 144] on span "Application Number" at bounding box center [582, 144] width 69 height 10
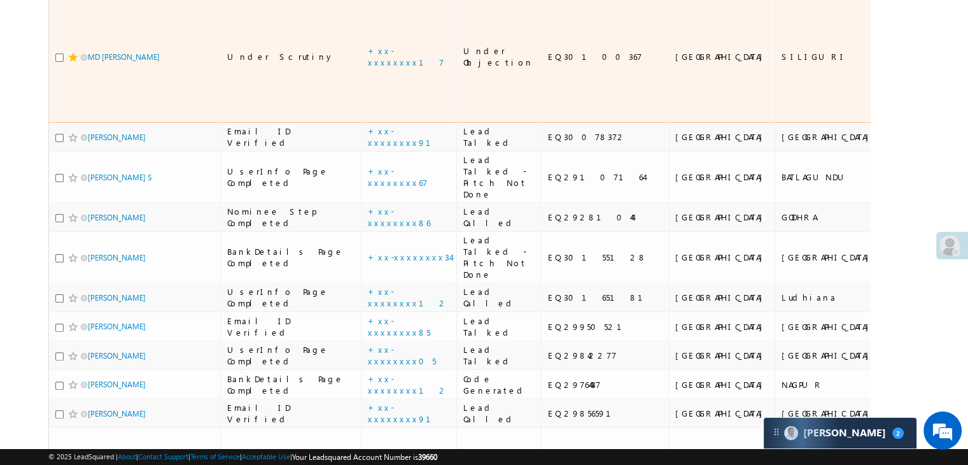
scroll to position [318, 0]
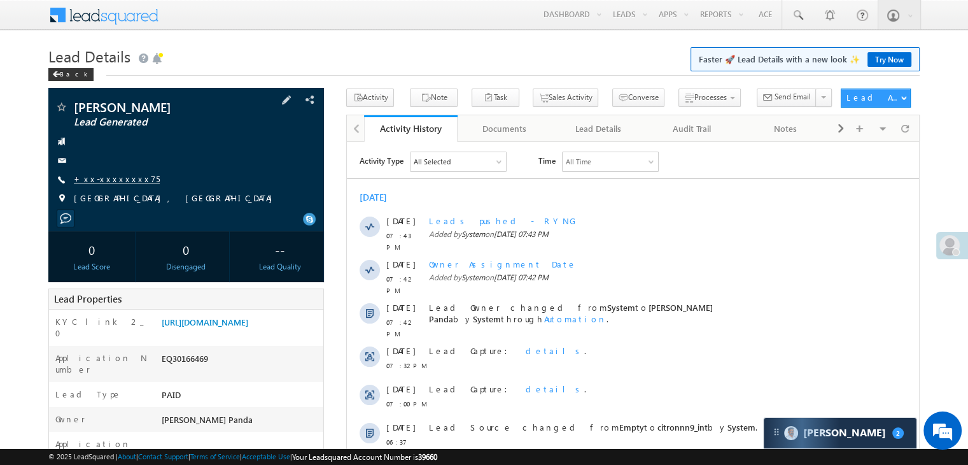
click at [115, 176] on link "+xx-xxxxxxxx75" at bounding box center [117, 178] width 86 height 11
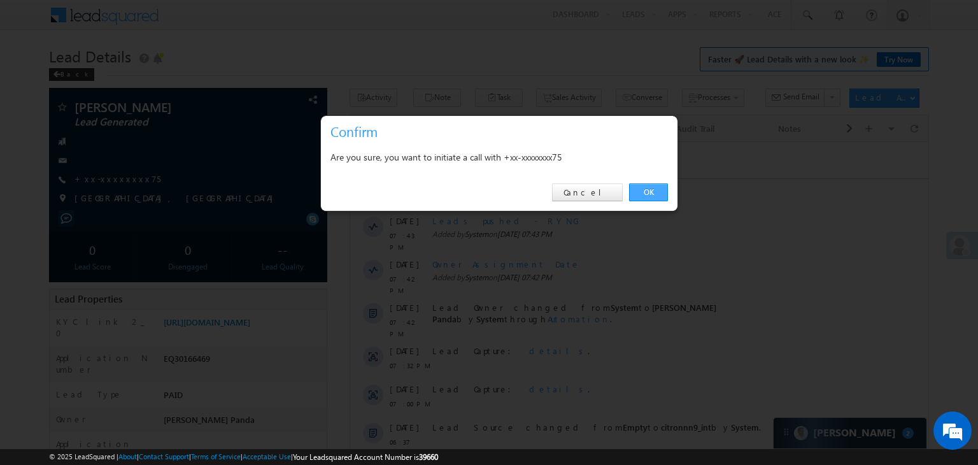
click at [644, 190] on link "OK" at bounding box center [648, 192] width 39 height 18
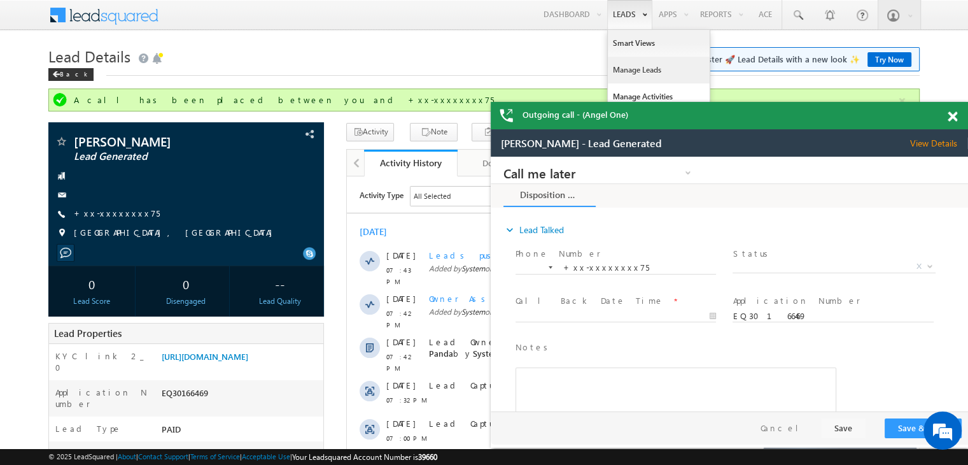
click at [620, 67] on link "Manage Leads" at bounding box center [659, 70] width 102 height 27
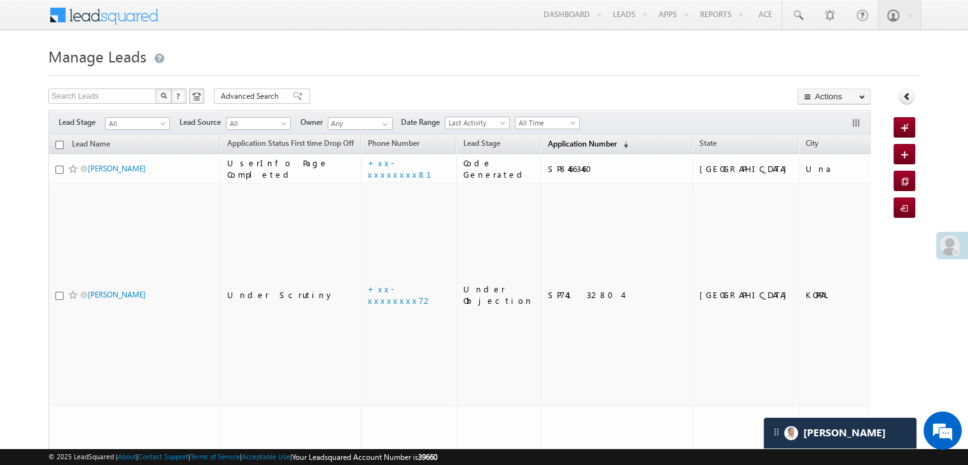
click at [565, 139] on span "Application Number" at bounding box center [582, 144] width 69 height 10
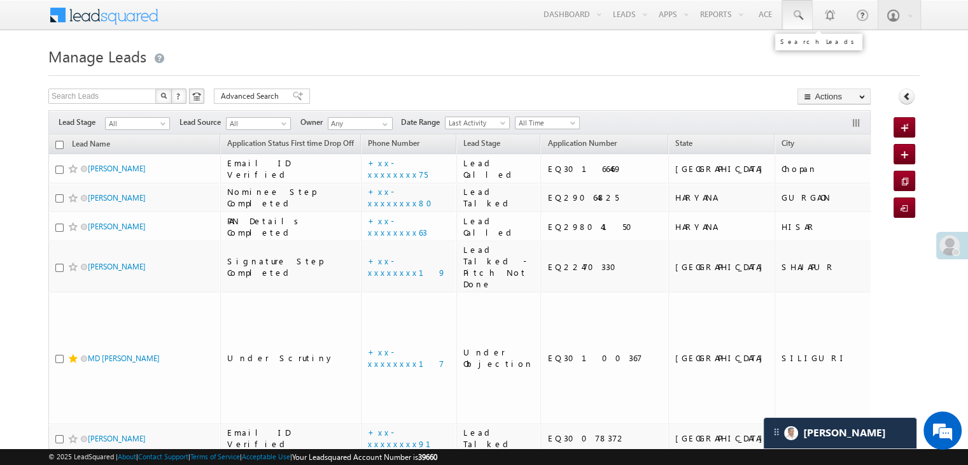
click at [803, 14] on span at bounding box center [797, 15] width 13 height 13
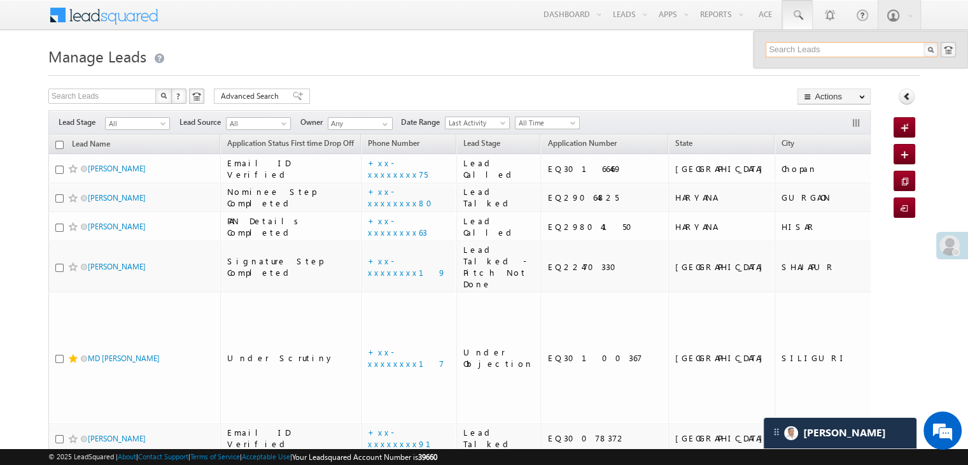
paste input "EQ29036009"
type input "EQ29036009"
click at [797, 70] on div "Giresh kumar" at bounding box center [857, 68] width 171 height 14
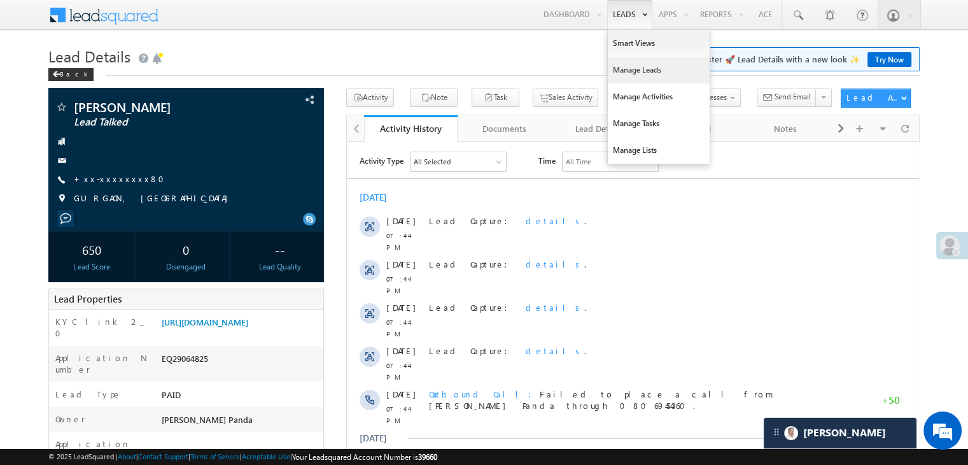
click at [626, 68] on link "Manage Leads" at bounding box center [659, 70] width 102 height 27
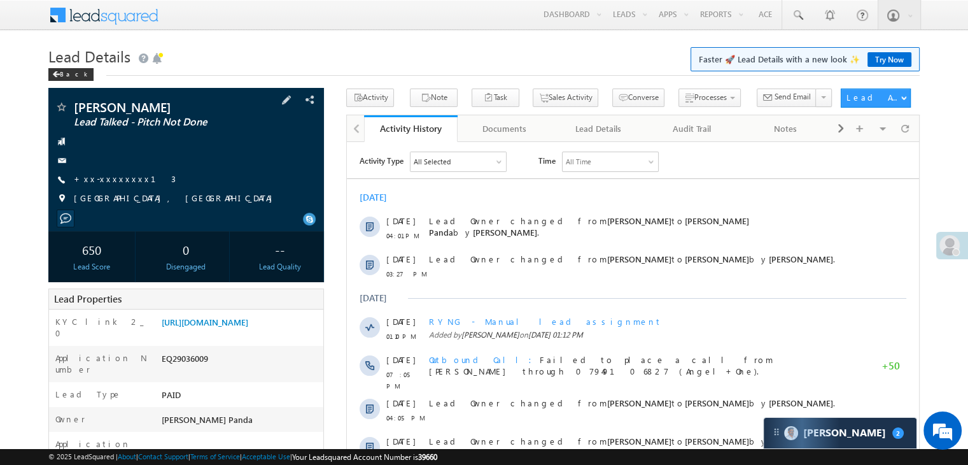
scroll to position [127, 0]
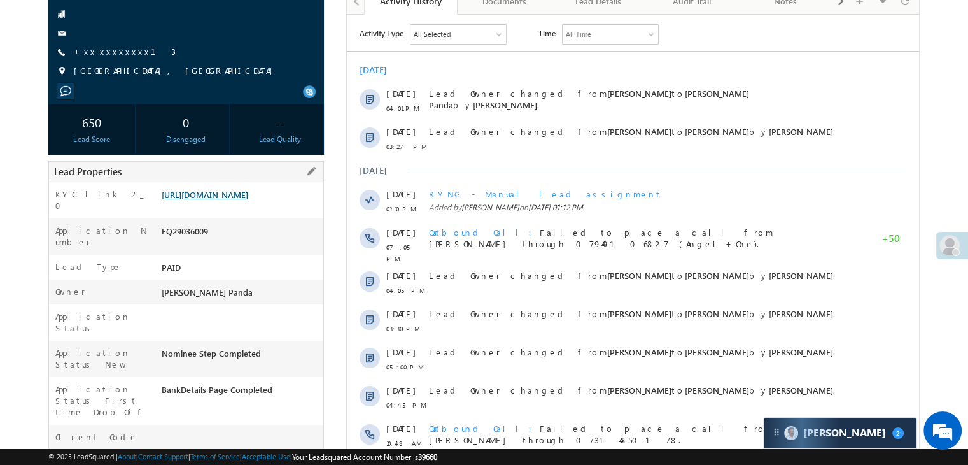
click at [237, 200] on link "[URL][DOMAIN_NAME]" at bounding box center [205, 194] width 87 height 11
click at [108, 52] on link "+xx-xxxxxxxx13" at bounding box center [125, 51] width 102 height 11
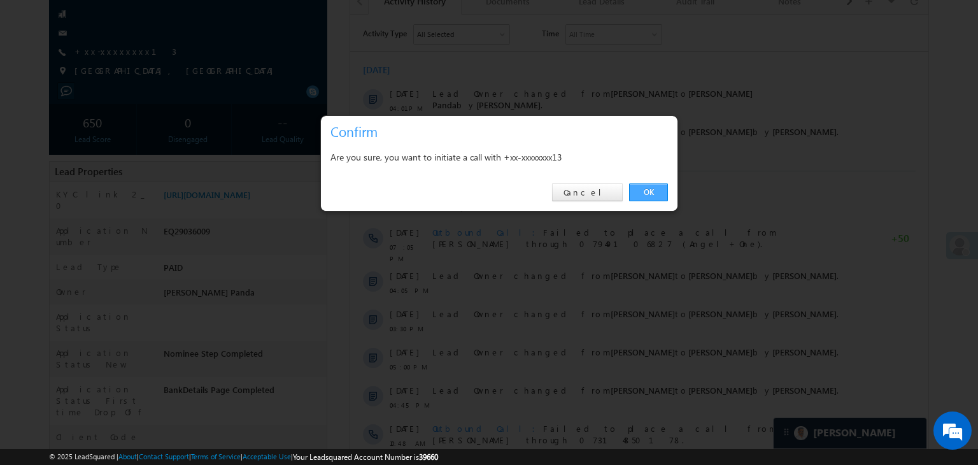
click at [658, 192] on link "OK" at bounding box center [648, 192] width 39 height 18
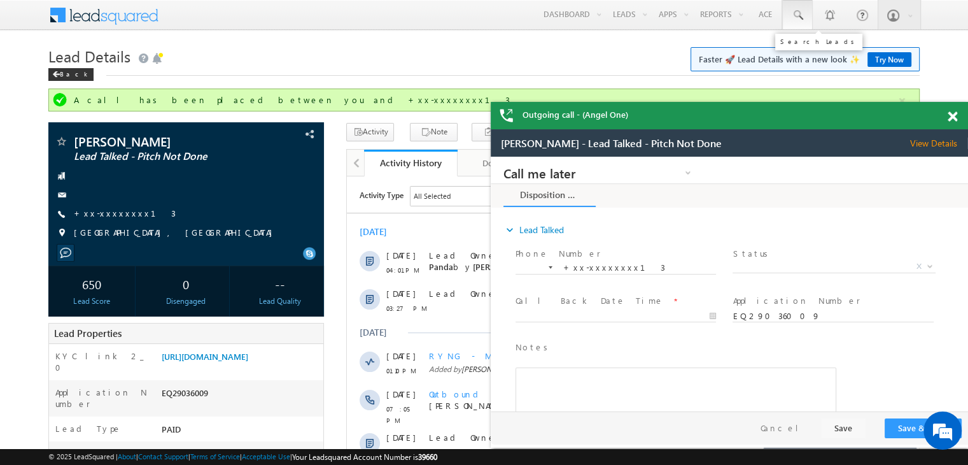
click at [800, 16] on span at bounding box center [797, 15] width 13 height 13
paste input "EQ29129810"
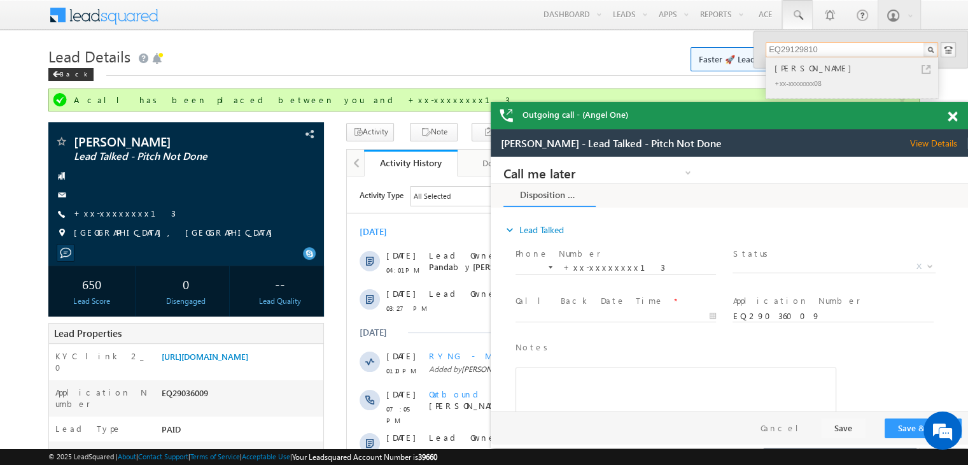
type input "EQ29129810"
click at [812, 68] on div "[PERSON_NAME]" at bounding box center [857, 68] width 171 height 14
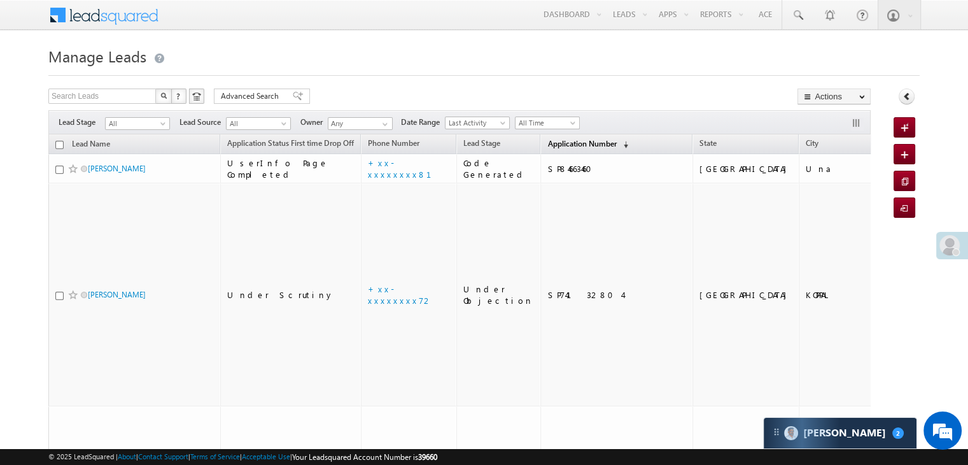
click at [548, 144] on span "Application Number" at bounding box center [582, 144] width 69 height 10
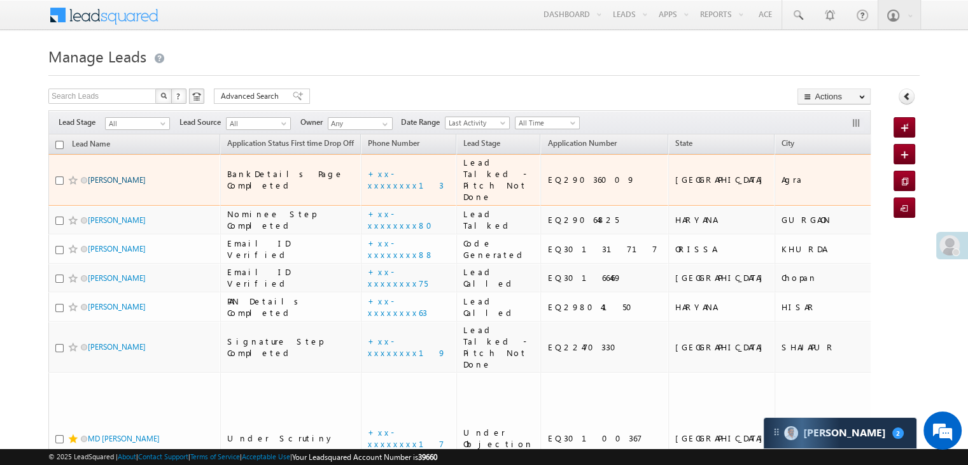
click at [113, 185] on link "[PERSON_NAME]" at bounding box center [117, 180] width 58 height 10
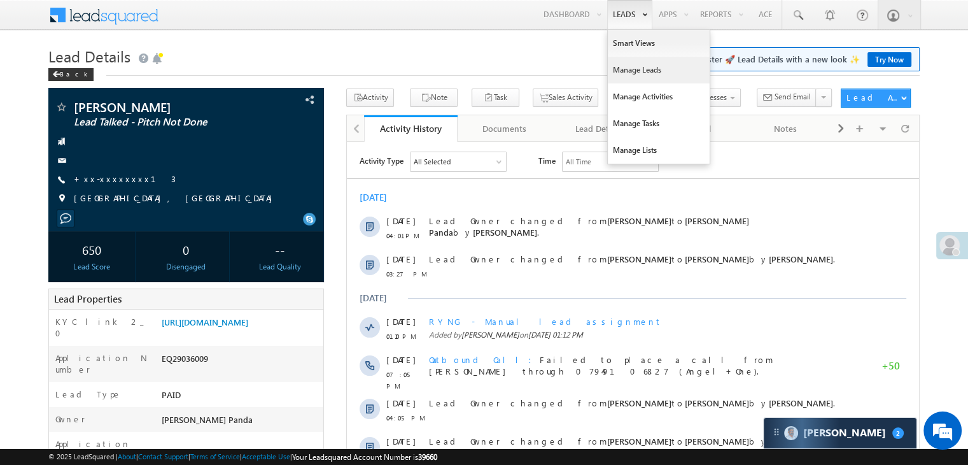
click at [619, 69] on link "Manage Leads" at bounding box center [659, 70] width 102 height 27
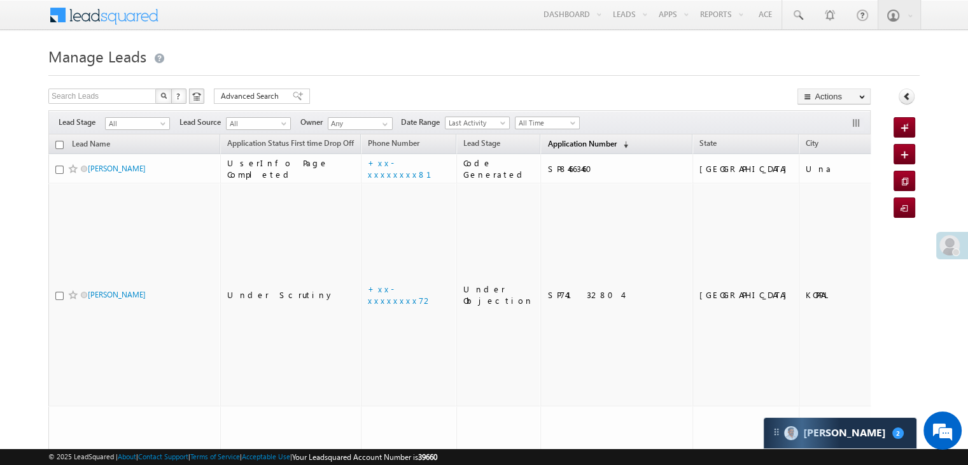
click at [549, 144] on span "Application Number" at bounding box center [582, 144] width 69 height 10
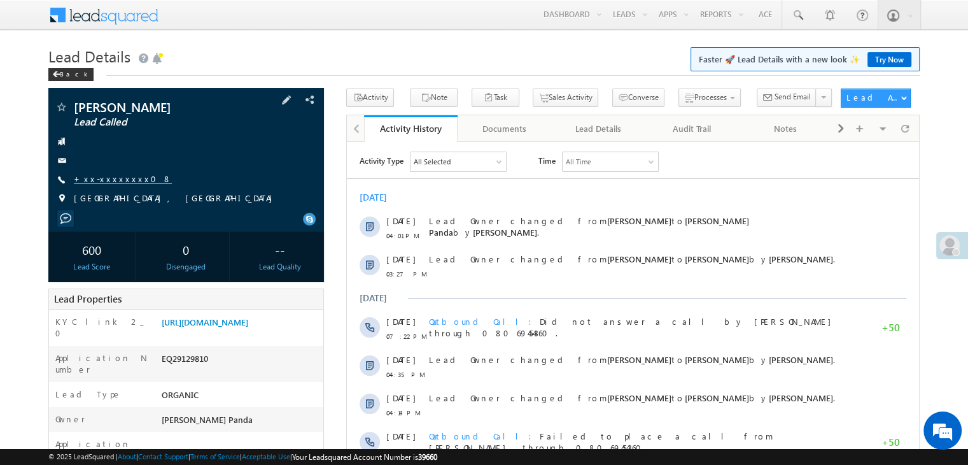
click at [110, 179] on link "+xx-xxxxxxxx08" at bounding box center [123, 178] width 98 height 11
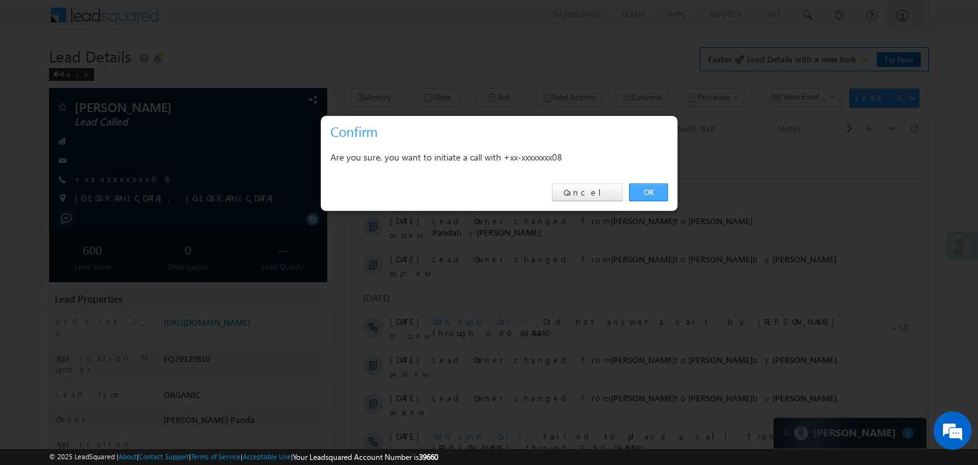
click at [650, 189] on link "OK" at bounding box center [648, 192] width 39 height 18
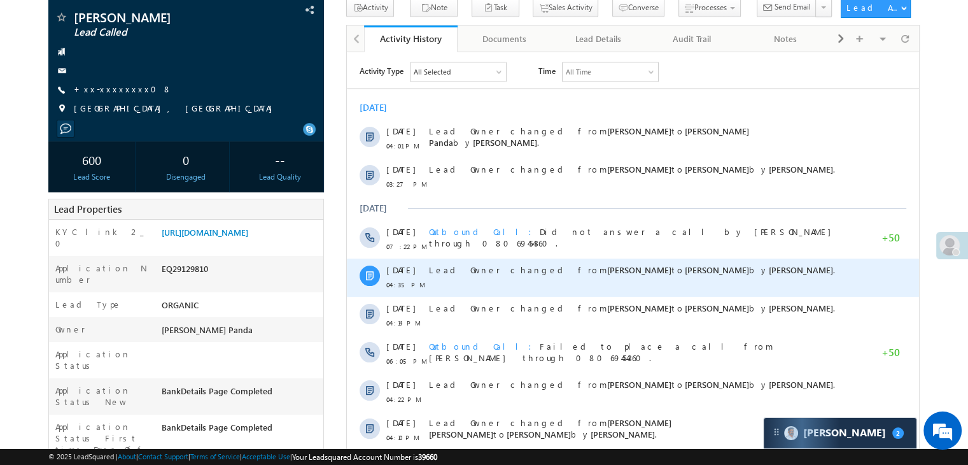
scroll to position [191, 0]
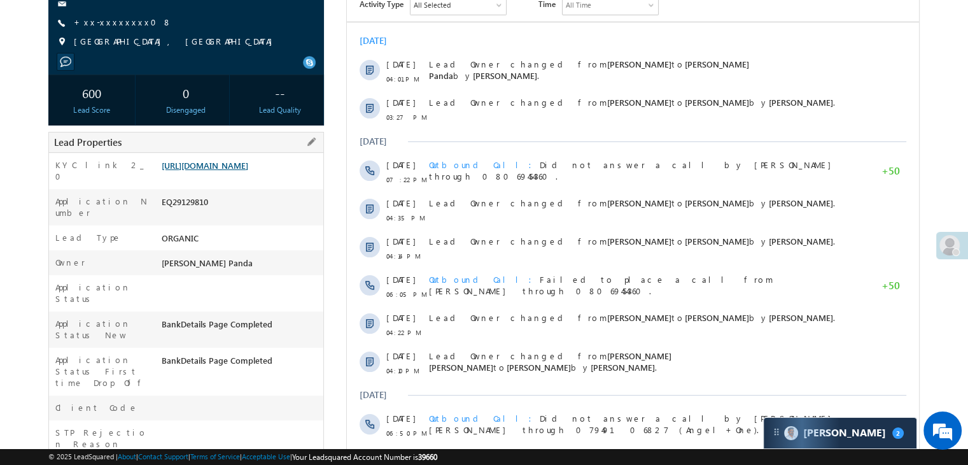
click at [214, 160] on link "[URL][DOMAIN_NAME]" at bounding box center [205, 165] width 87 height 11
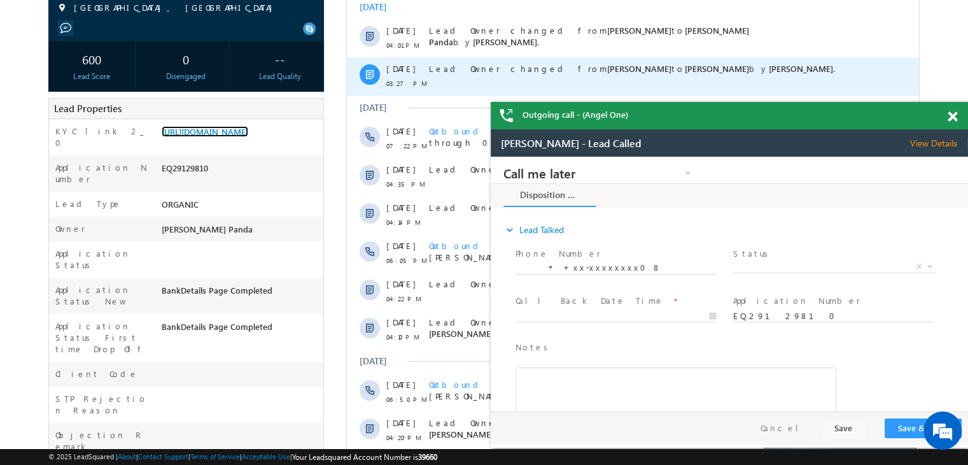
scroll to position [0, 0]
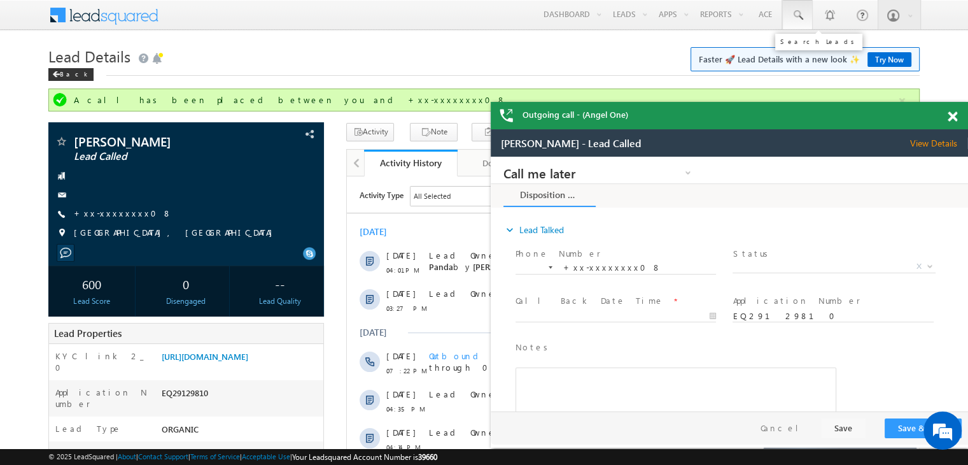
click at [800, 16] on span at bounding box center [797, 15] width 13 height 13
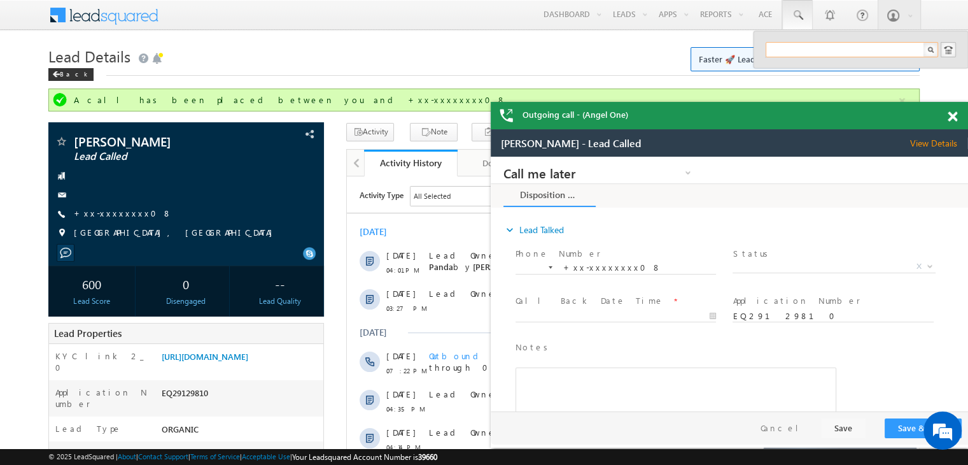
click at [807, 52] on input "text" at bounding box center [852, 49] width 173 height 15
paste input "EQ15054899"
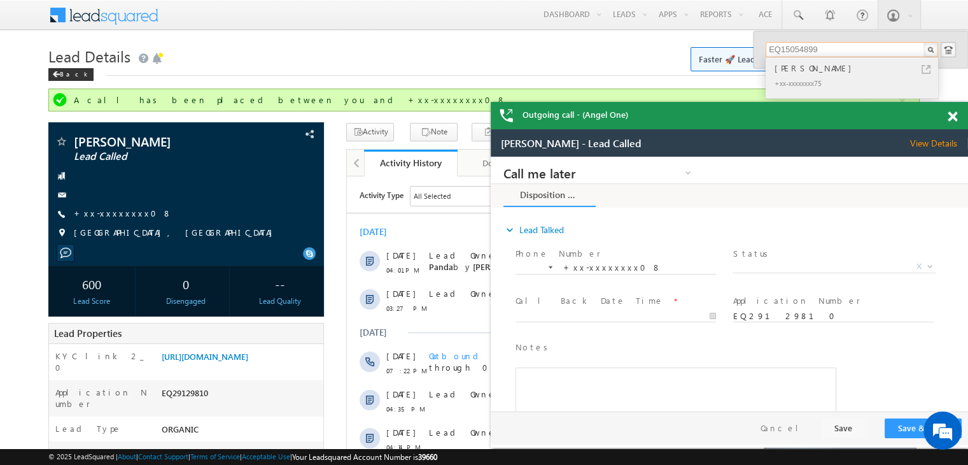
type input "EQ15054899"
click at [798, 72] on div "Deepu Jaiswal" at bounding box center [857, 68] width 171 height 14
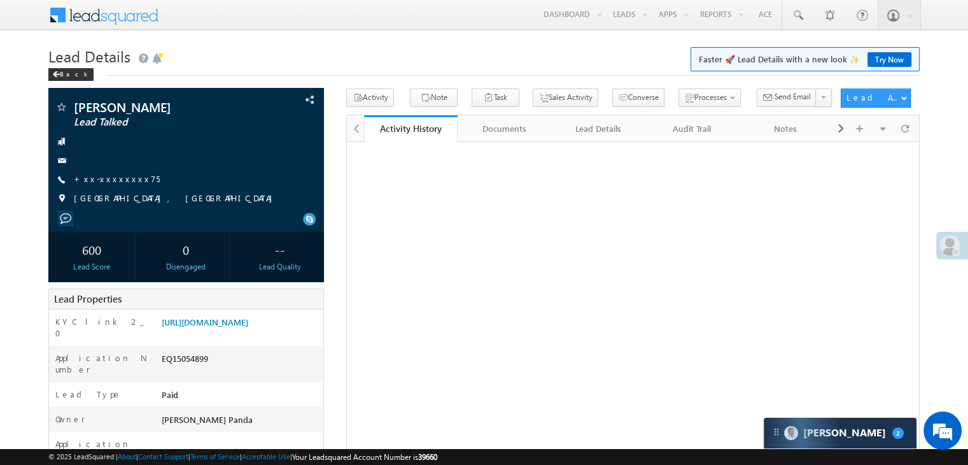
click at [97, 180] on link "+xx-xxxxxxxx75" at bounding box center [117, 178] width 86 height 11
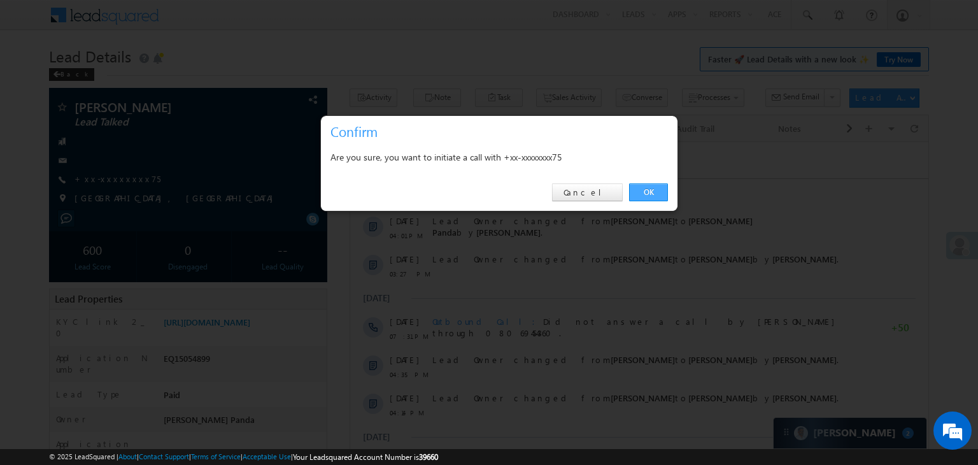
click at [644, 191] on link "OK" at bounding box center [648, 192] width 39 height 18
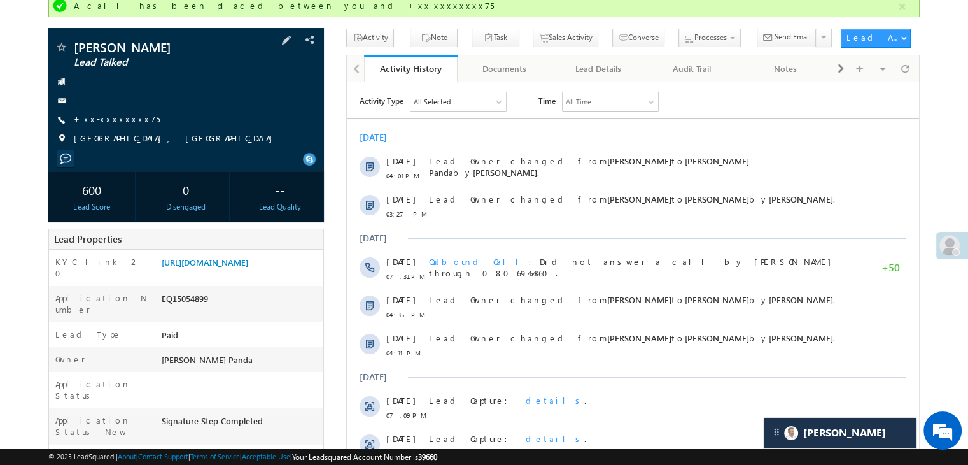
scroll to position [127, 0]
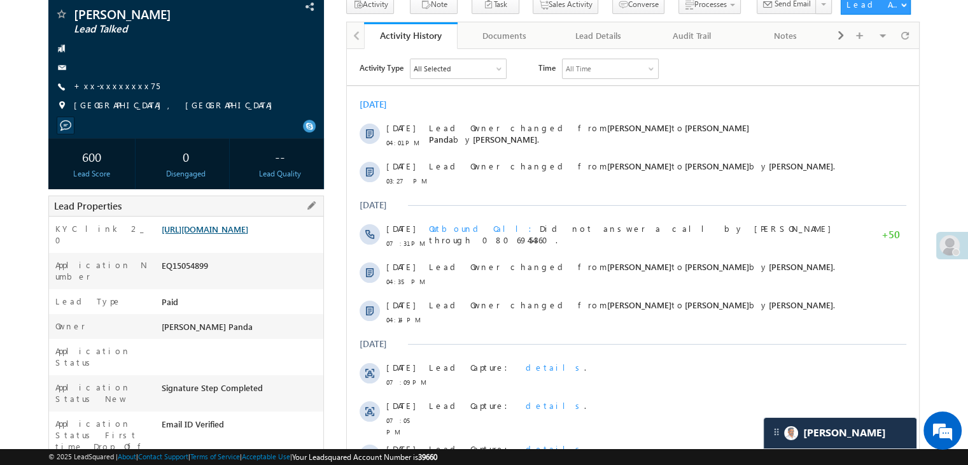
click at [227, 234] on link "[URL][DOMAIN_NAME]" at bounding box center [205, 228] width 87 height 11
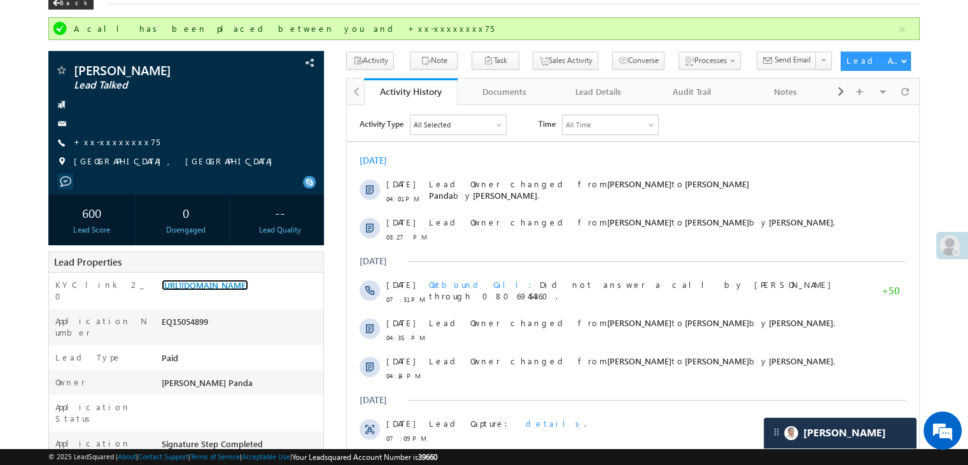
scroll to position [0, 0]
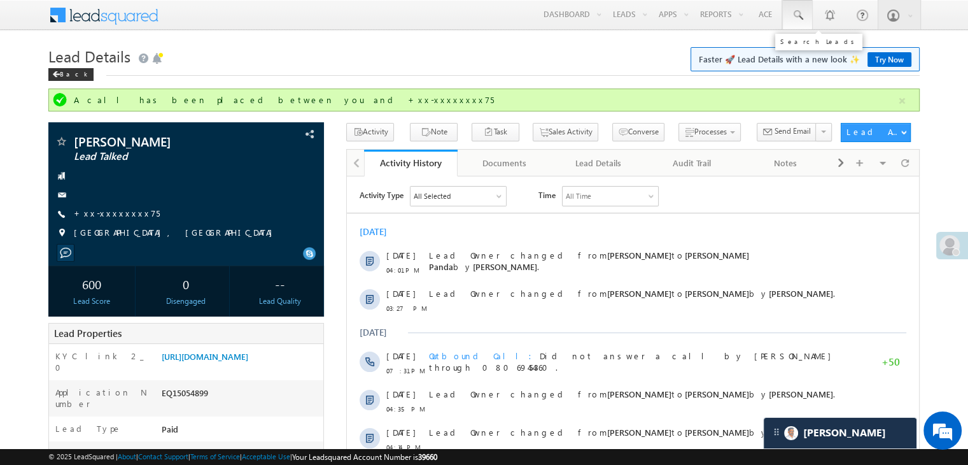
click at [800, 16] on span at bounding box center [797, 15] width 13 height 13
paste input "EQ29575380"
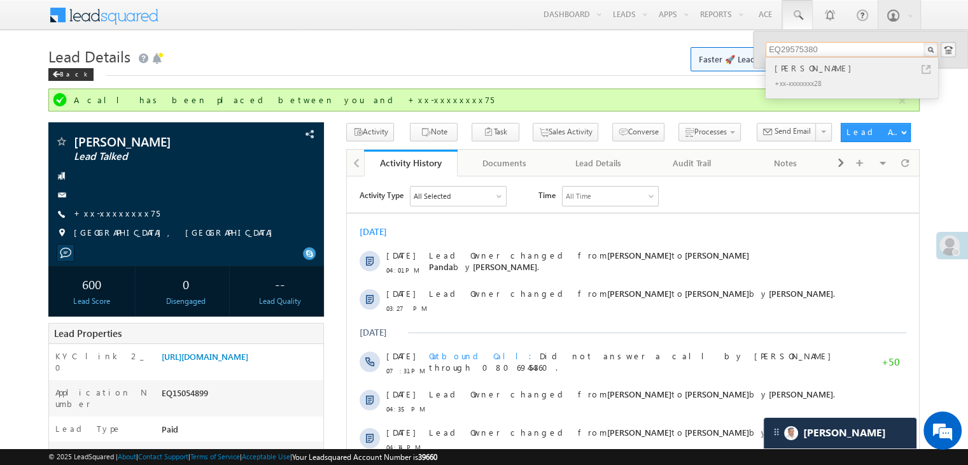
type input "EQ29575380"
click at [801, 68] on div "gaurav kumar" at bounding box center [857, 68] width 171 height 14
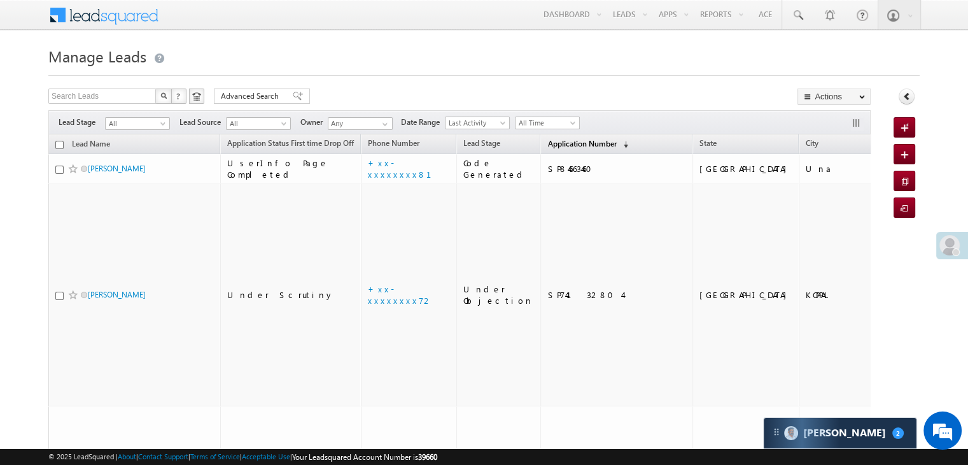
click at [553, 140] on span "Application Number" at bounding box center [582, 144] width 69 height 10
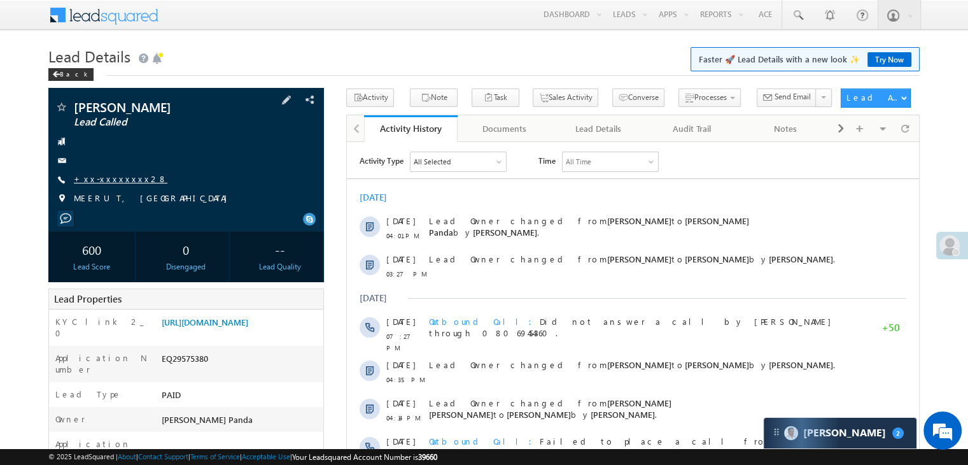
click at [102, 182] on link "+xx-xxxxxxxx28" at bounding box center [121, 178] width 94 height 11
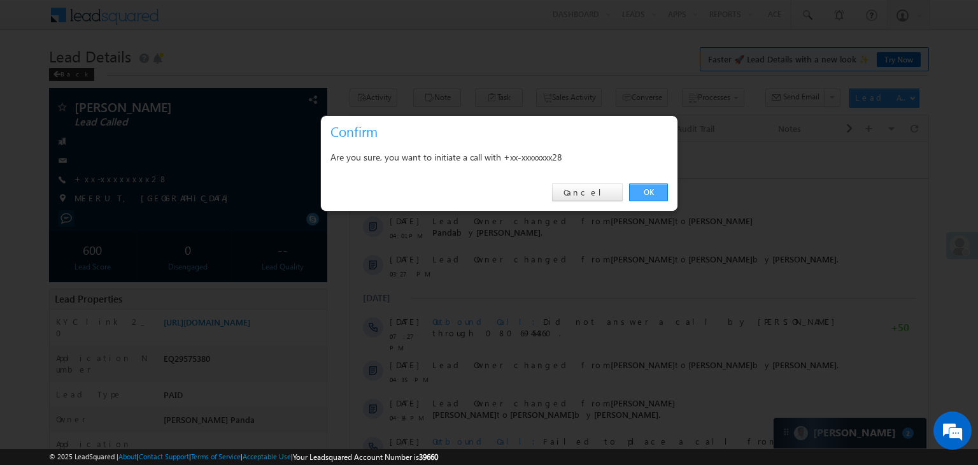
click at [653, 190] on link "OK" at bounding box center [648, 192] width 39 height 18
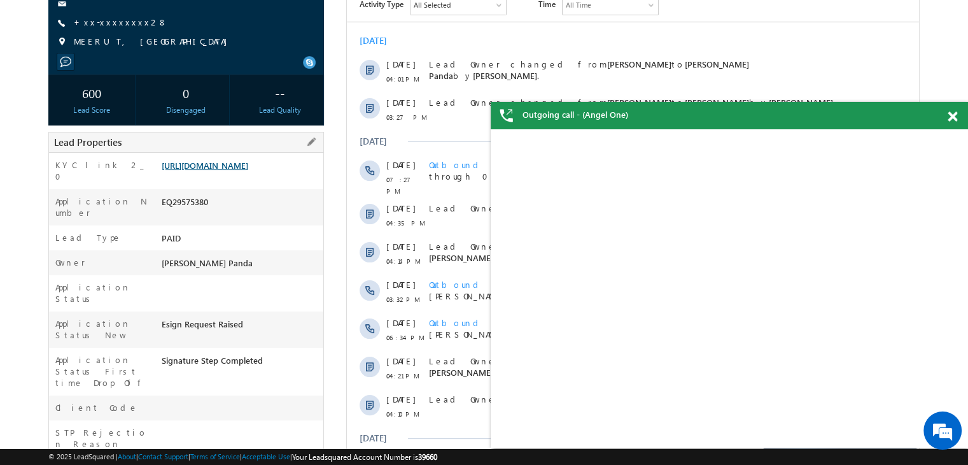
scroll to position [225, 0]
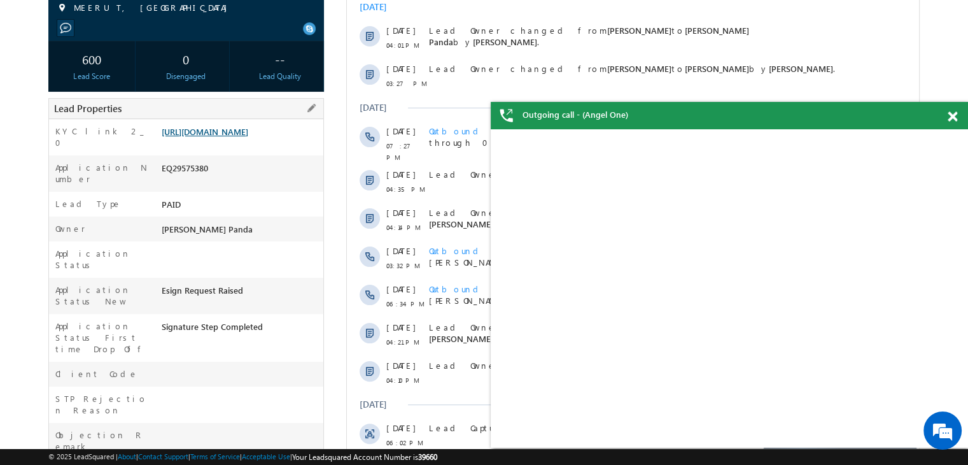
click at [239, 137] on link "[URL][DOMAIN_NAME]" at bounding box center [205, 131] width 87 height 11
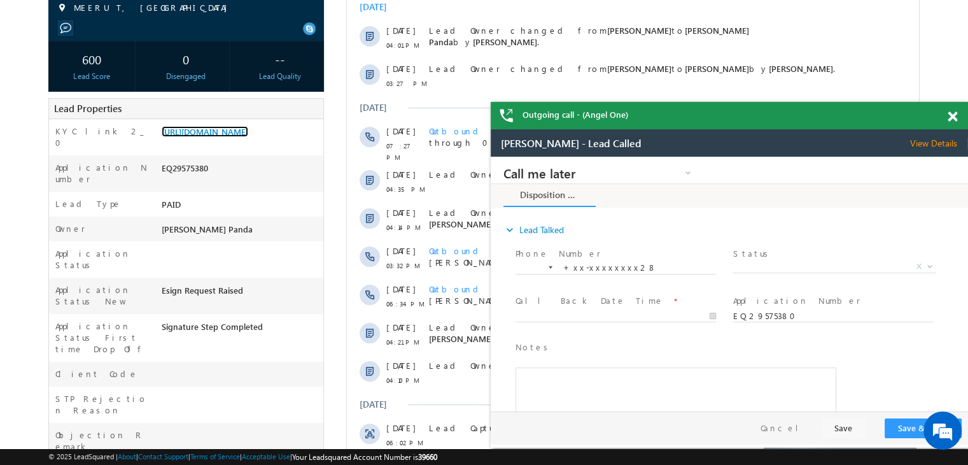
scroll to position [0, 0]
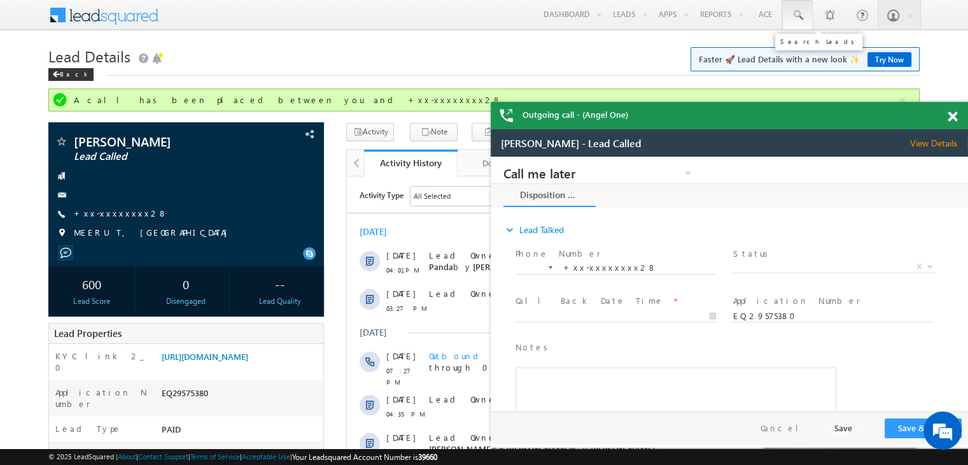
click at [793, 14] on span at bounding box center [797, 15] width 13 height 13
paste input "EQ23379852"
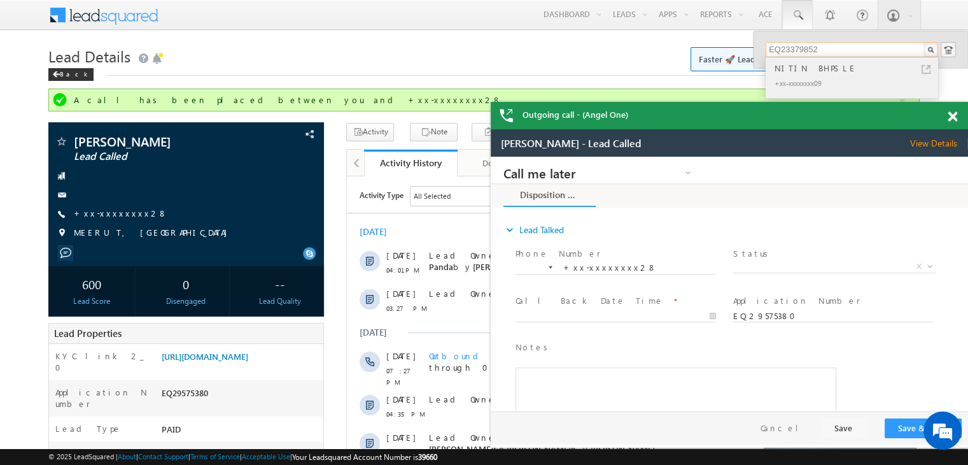
type input "EQ23379852"
click at [783, 67] on div "NITIN BHPSLE" at bounding box center [857, 68] width 171 height 14
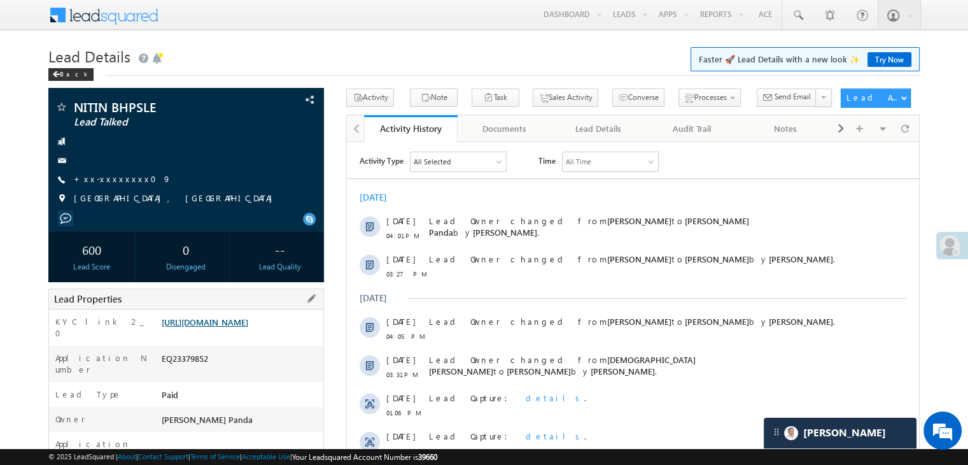
click at [248, 327] on link "https://angelbroking1-pk3em7sa.customui-test.leadsquared.com?leadId=987c5730-d0…" at bounding box center [205, 321] width 87 height 11
click at [111, 179] on link "+xx-xxxxxxxx09" at bounding box center [122, 178] width 97 height 11
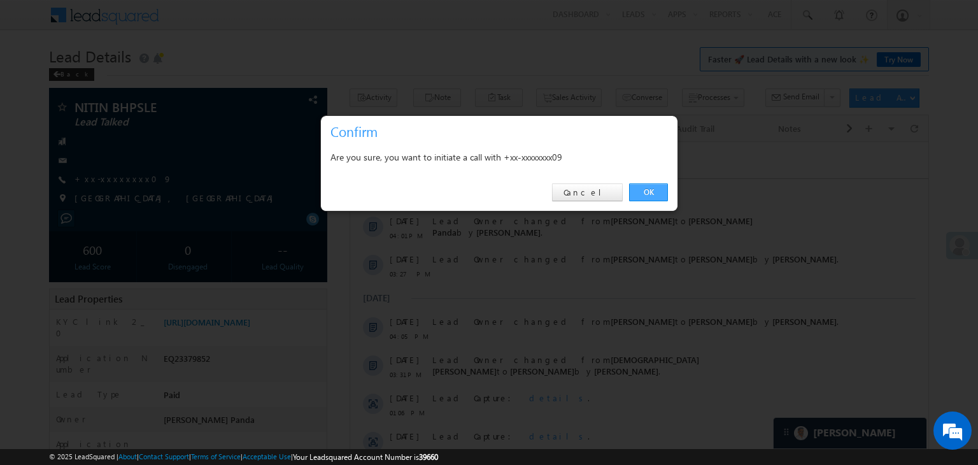
click at [647, 192] on link "OK" at bounding box center [648, 192] width 39 height 18
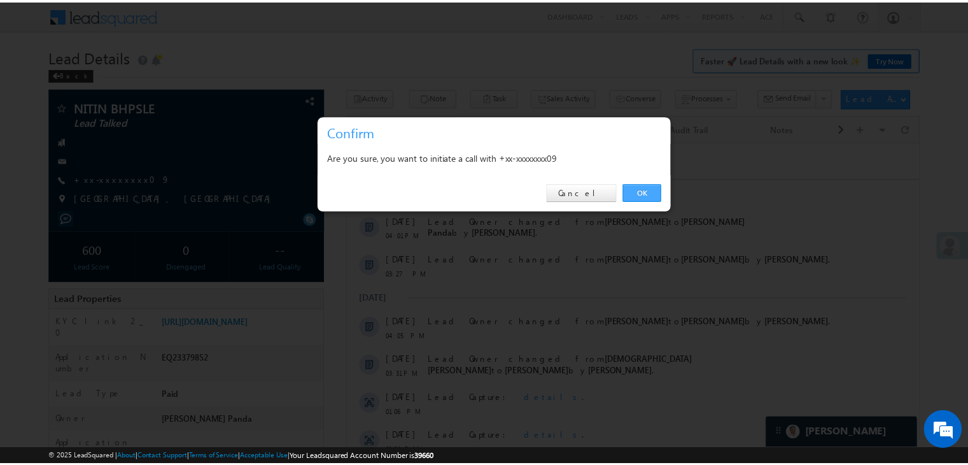
click at [648, 192] on div "[DATE]" at bounding box center [636, 197] width 578 height 11
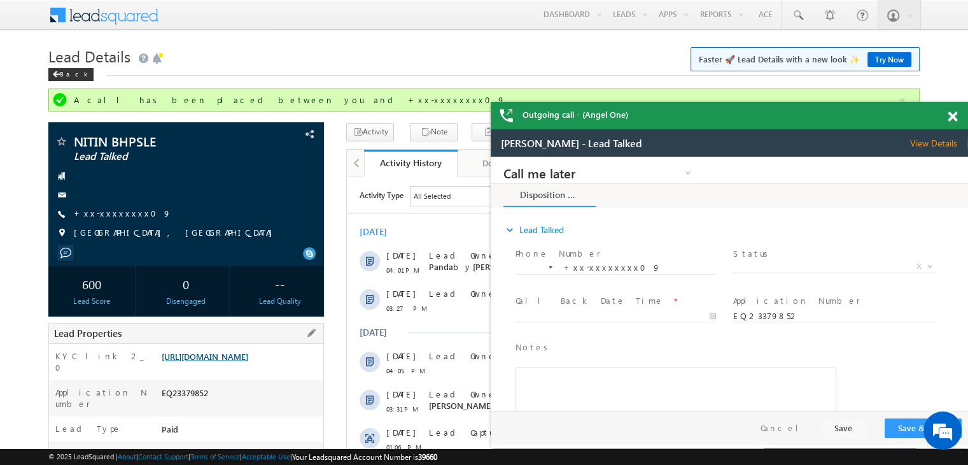
click at [248, 357] on link "https://angelbroking1-pk3em7sa.customui-test.leadsquared.com?leadId=987c5730-d0…" at bounding box center [205, 356] width 87 height 11
click at [223, 362] on link "https://angelbroking1-pk3em7sa.customui-test.leadsquared.com?leadId=987c5730-d0…" at bounding box center [205, 356] width 87 height 11
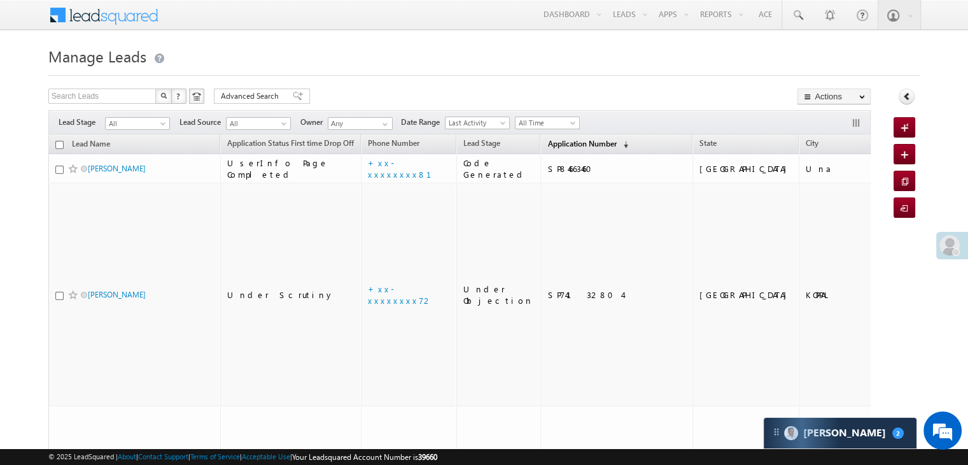
click at [559, 142] on span "Application Number" at bounding box center [582, 144] width 69 height 10
click at [552, 144] on span "Application Number" at bounding box center [582, 144] width 69 height 10
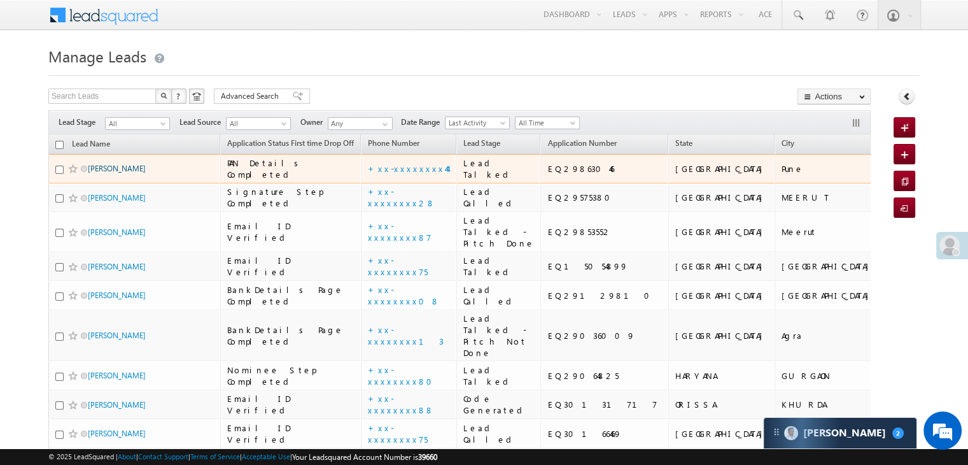
click at [136, 173] on link "[PERSON_NAME]" at bounding box center [117, 169] width 58 height 10
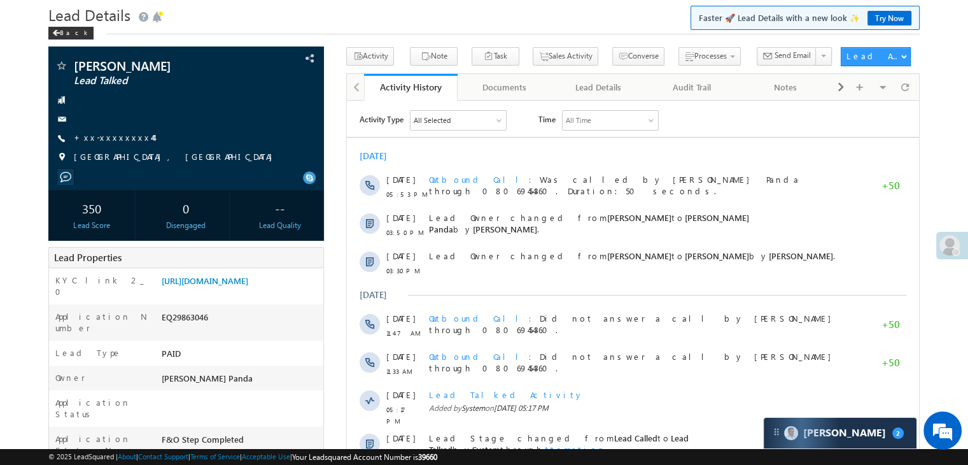
scroll to position [127, 0]
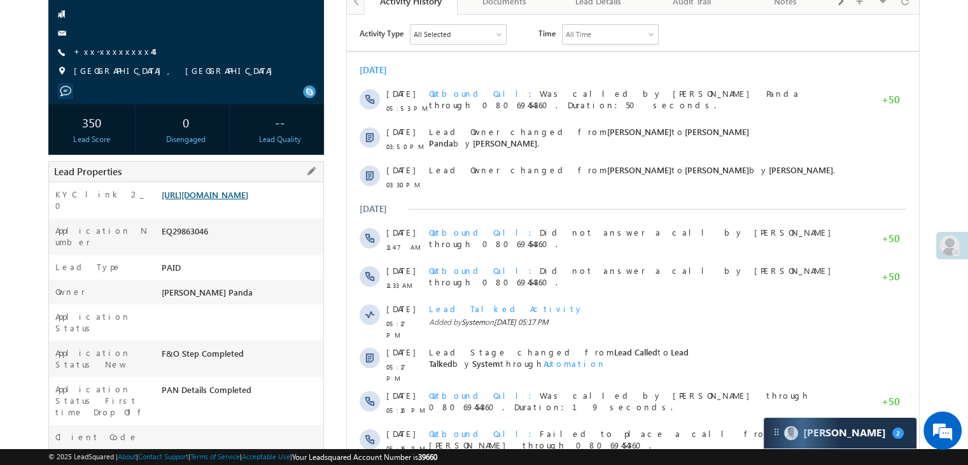
click at [248, 200] on link "[URL][DOMAIN_NAME]" at bounding box center [205, 194] width 87 height 11
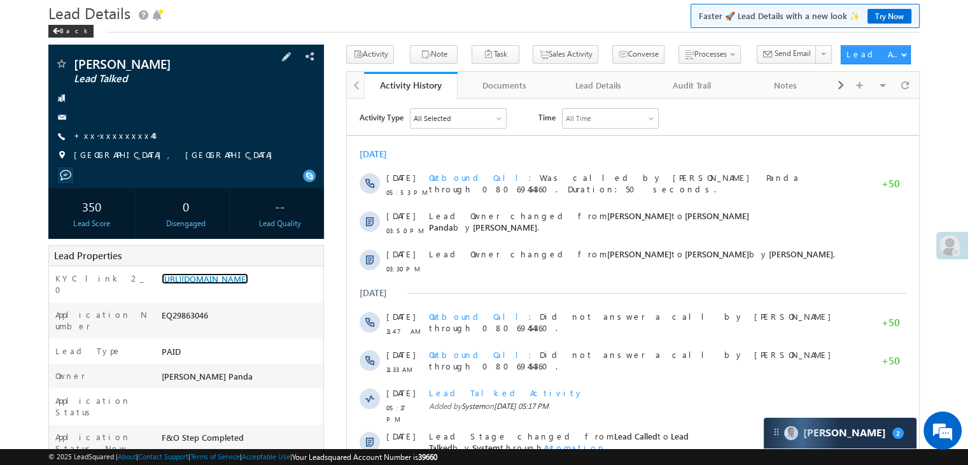
scroll to position [0, 0]
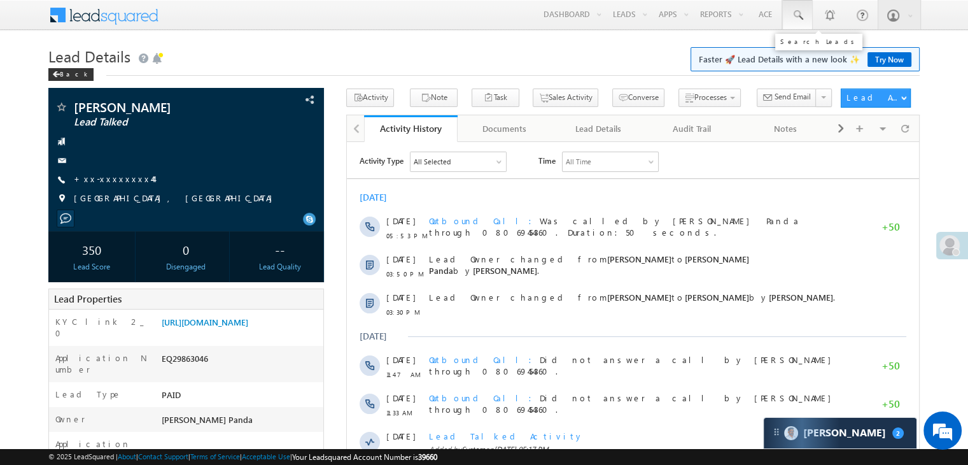
click at [800, 13] on span at bounding box center [797, 15] width 13 height 13
paste input "EQ29110889"
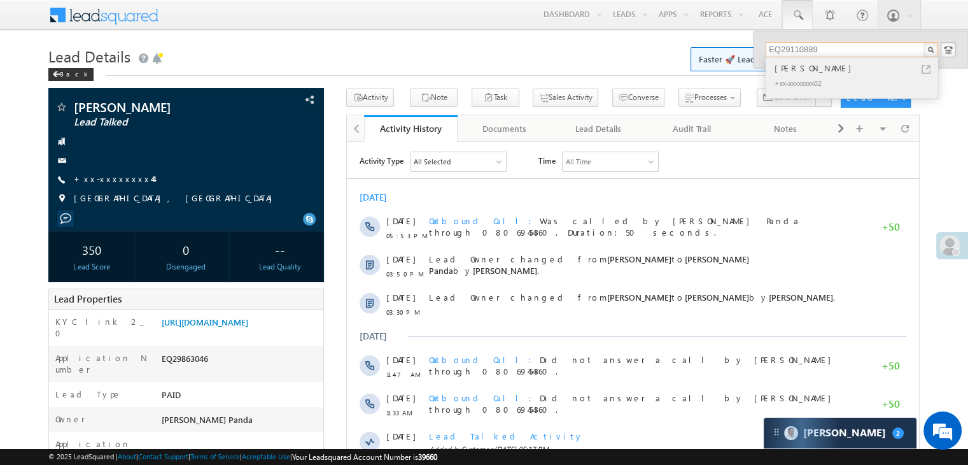
type input "EQ29110889"
click at [791, 72] on div "[PERSON_NAME]" at bounding box center [857, 68] width 171 height 14
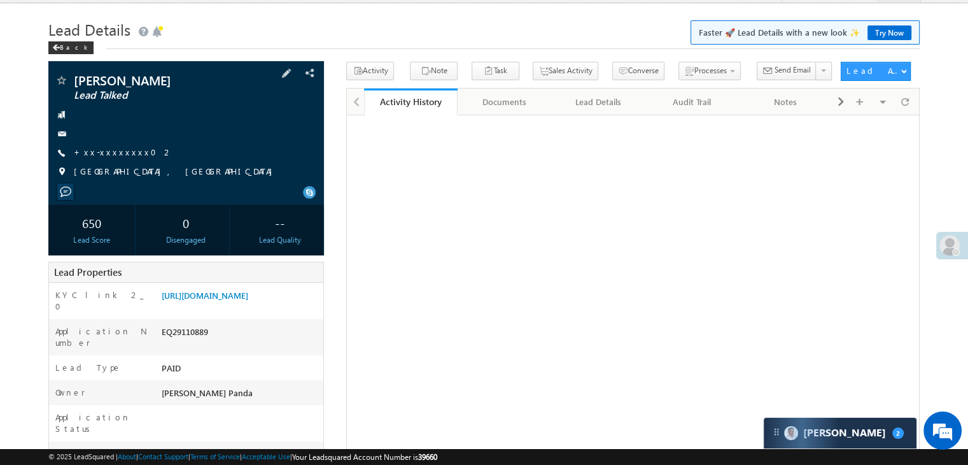
scroll to position [127, 0]
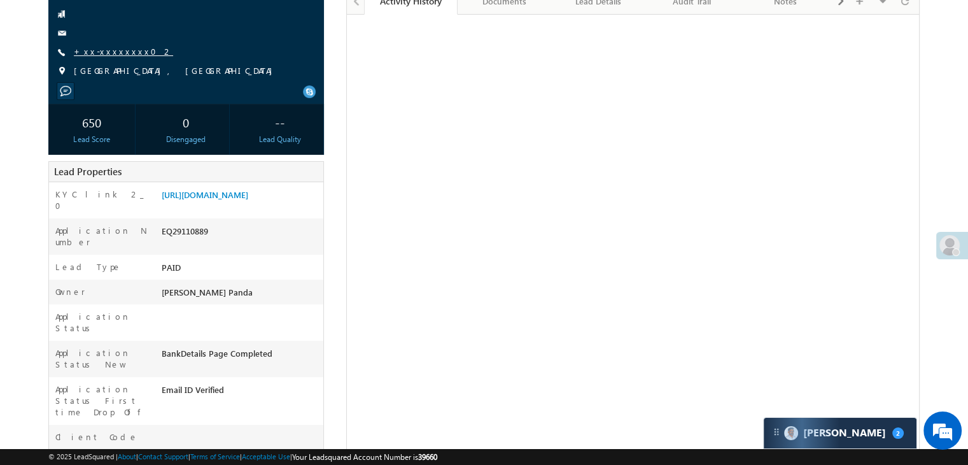
click at [87, 54] on link "+xx-xxxxxxxx02" at bounding box center [123, 51] width 99 height 11
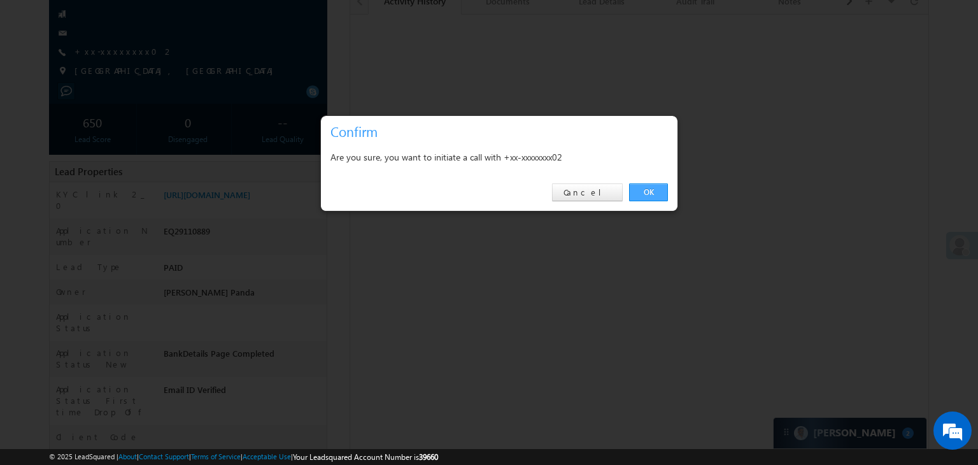
click at [651, 192] on link "OK" at bounding box center [648, 192] width 39 height 18
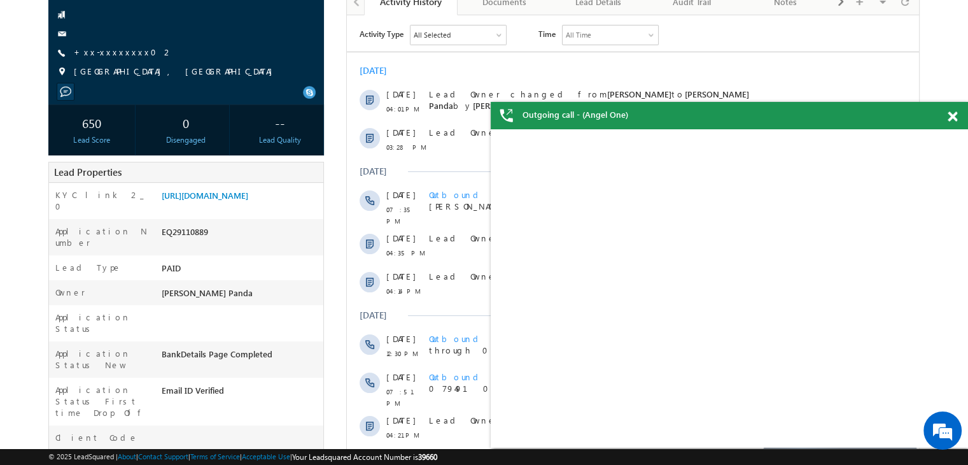
scroll to position [0, 0]
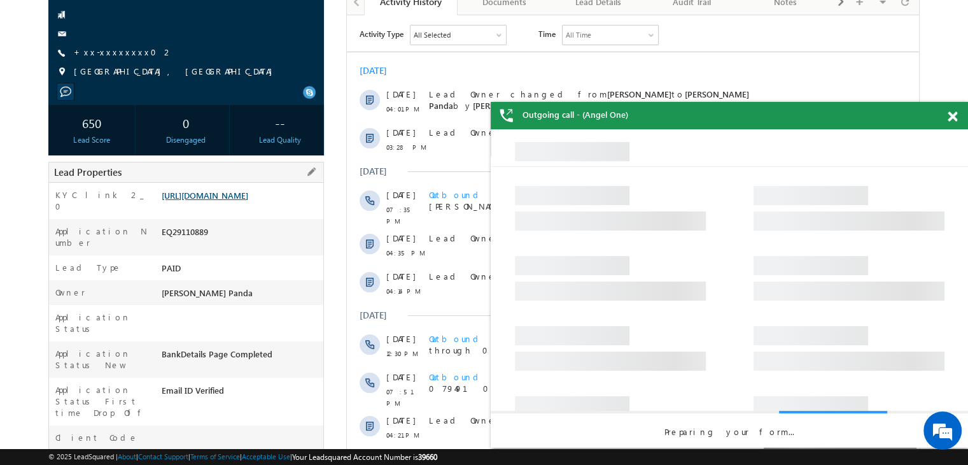
click at [248, 201] on link "[URL][DOMAIN_NAME]" at bounding box center [205, 195] width 87 height 11
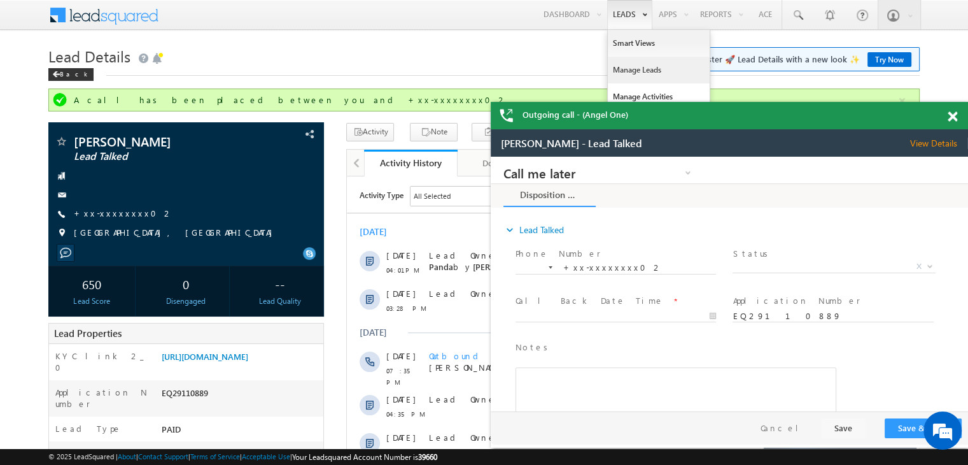
click at [622, 71] on link "Manage Leads" at bounding box center [659, 70] width 102 height 27
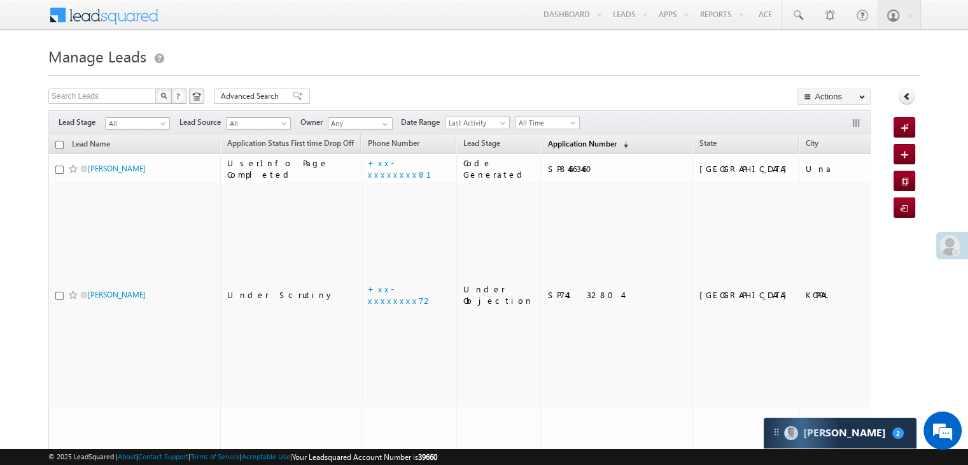
click at [553, 140] on span "Application Number" at bounding box center [582, 144] width 69 height 10
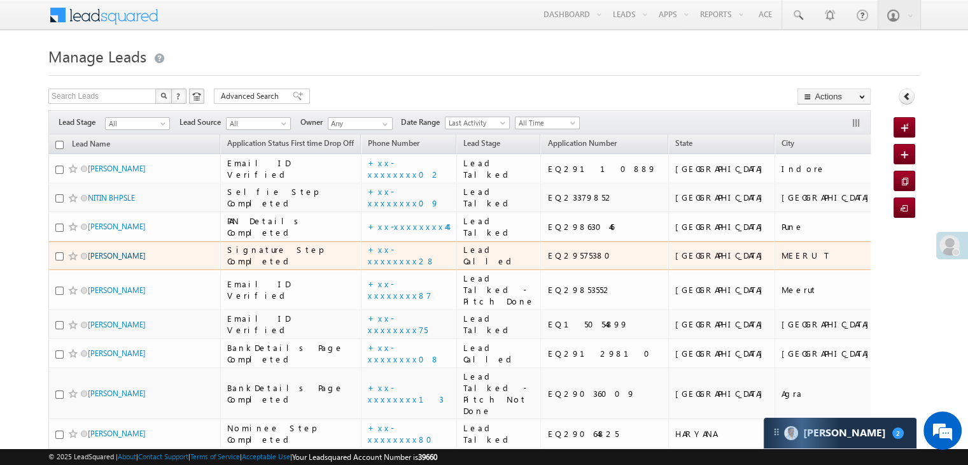
click at [119, 260] on link "[PERSON_NAME]" at bounding box center [117, 256] width 58 height 10
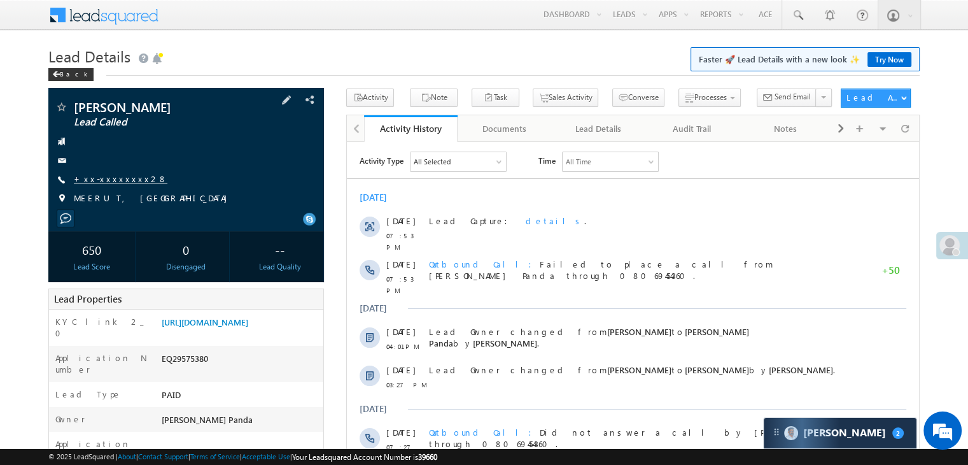
click at [120, 183] on link "+xx-xxxxxxxx28" at bounding box center [121, 178] width 94 height 11
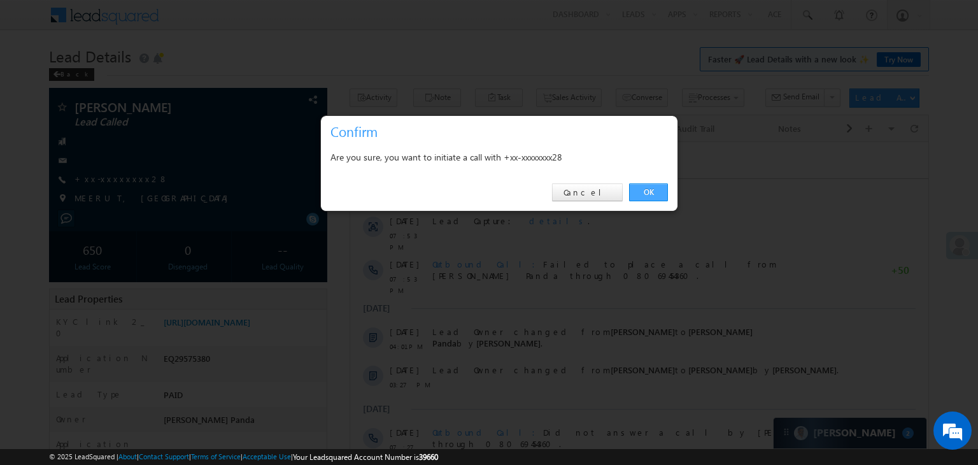
click at [649, 190] on link "OK" at bounding box center [648, 192] width 39 height 18
drag, startPoint x: 1000, startPoint y: 332, endPoint x: 651, endPoint y: 190, distance: 376.5
click at [653, 190] on div "Today 07 Oct 07:53 PM Lead Capture: details . 07 Oct 07:53 PM Outbound Call Fai…" at bounding box center [639, 420] width 578 height 470
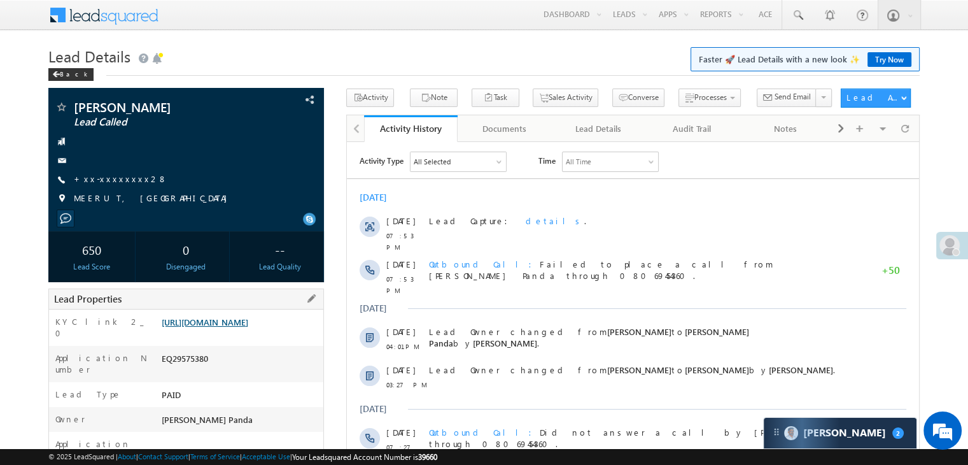
click at [248, 327] on link "[URL][DOMAIN_NAME]" at bounding box center [205, 321] width 87 height 11
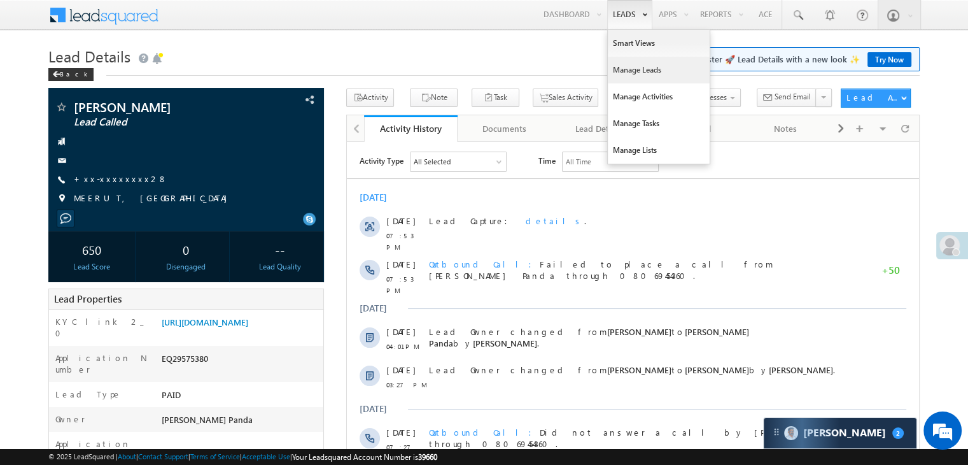
click at [627, 67] on link "Manage Leads" at bounding box center [659, 70] width 102 height 27
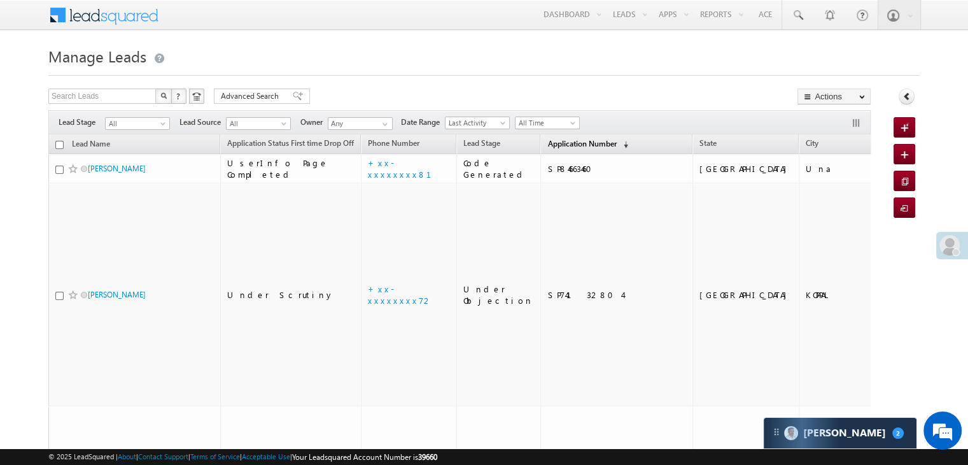
click at [554, 145] on span "Application Number" at bounding box center [582, 144] width 69 height 10
drag, startPoint x: 563, startPoint y: 141, endPoint x: 544, endPoint y: 143, distance: 18.6
click at [548, 143] on span "Application Number" at bounding box center [582, 144] width 69 height 10
click at [548, 147] on span "Application Number" at bounding box center [582, 144] width 69 height 10
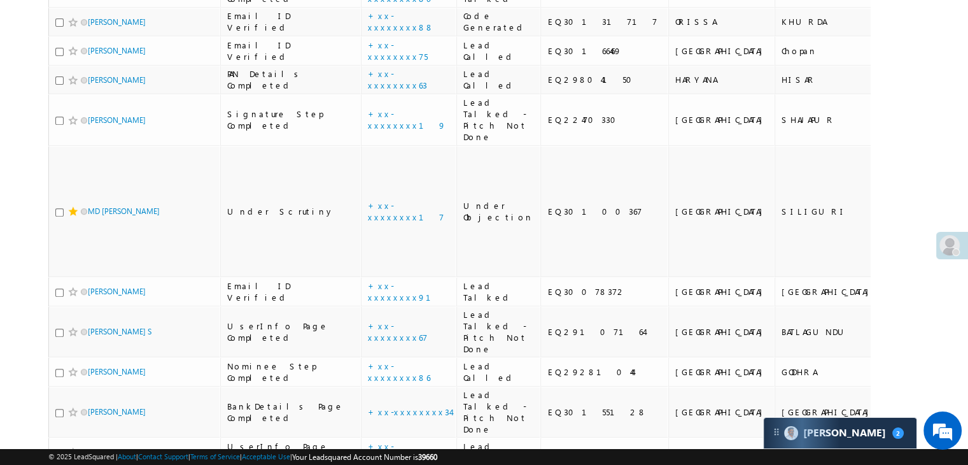
scroll to position [509, 0]
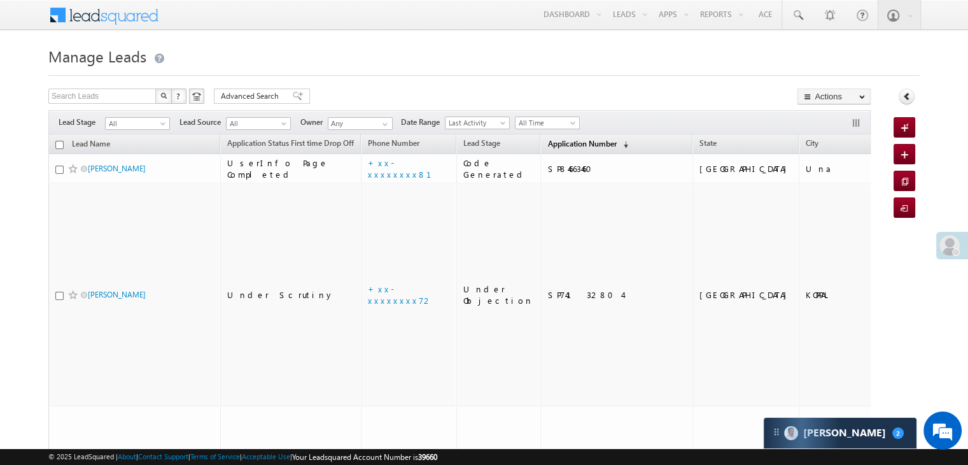
click at [550, 145] on span "Application Number" at bounding box center [582, 144] width 69 height 10
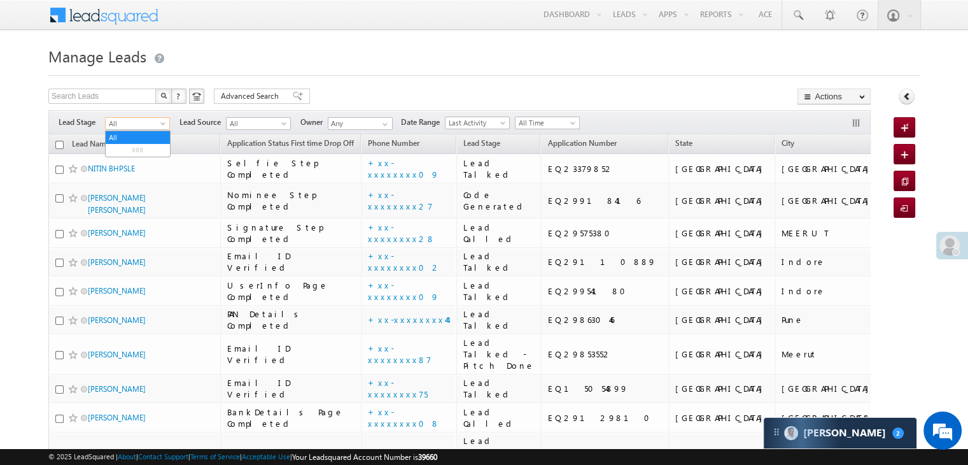
click at [164, 123] on span at bounding box center [164, 126] width 10 height 10
click at [146, 152] on link "Lead Generated" at bounding box center [138, 150] width 64 height 11
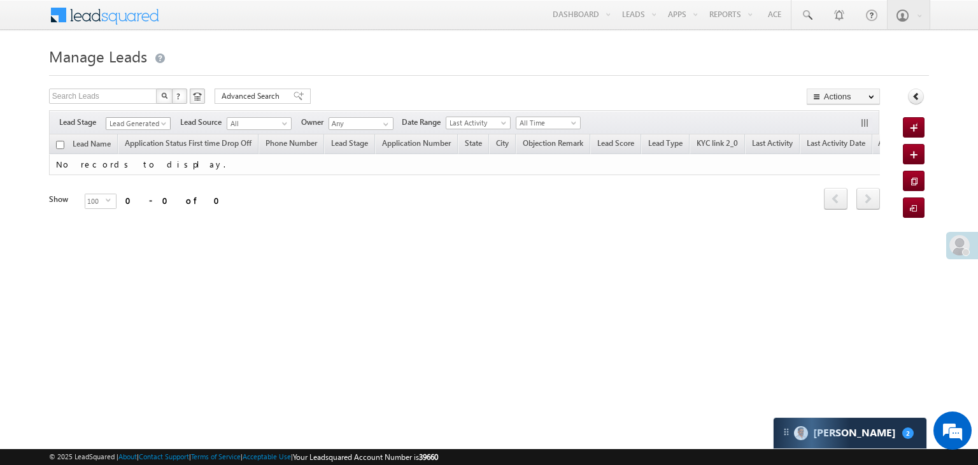
click at [160, 123] on span at bounding box center [165, 126] width 10 height 10
click at [146, 123] on span "Lead Generated" at bounding box center [136, 123] width 60 height 11
click at [140, 132] on link "All" at bounding box center [138, 137] width 64 height 11
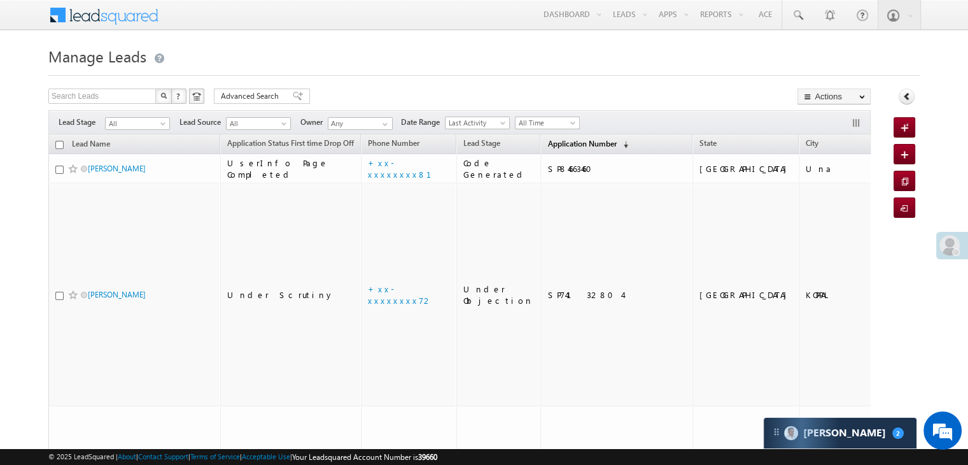
click at [548, 143] on span "Application Number" at bounding box center [582, 144] width 69 height 10
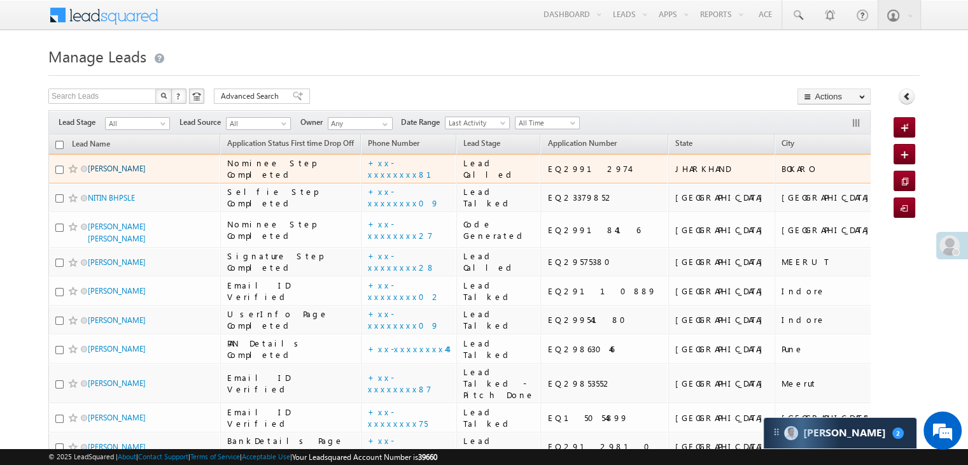
click at [108, 173] on link "[PERSON_NAME]" at bounding box center [117, 169] width 58 height 10
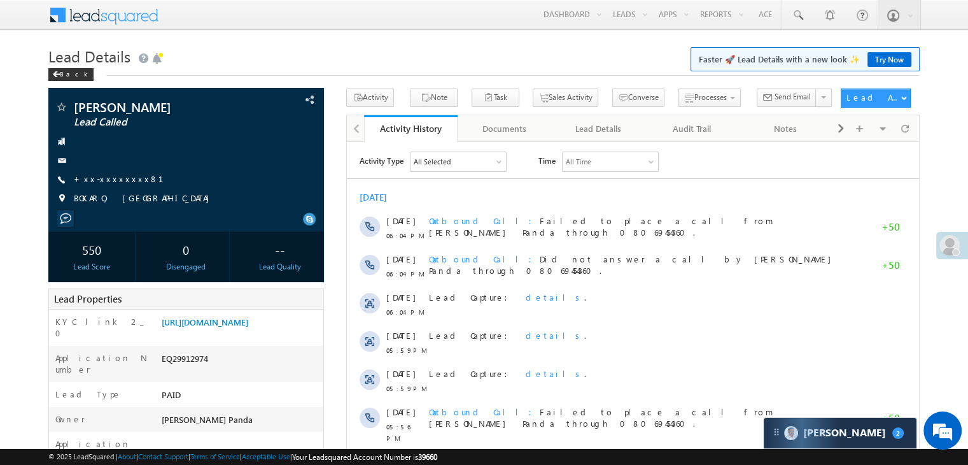
scroll to position [127, 0]
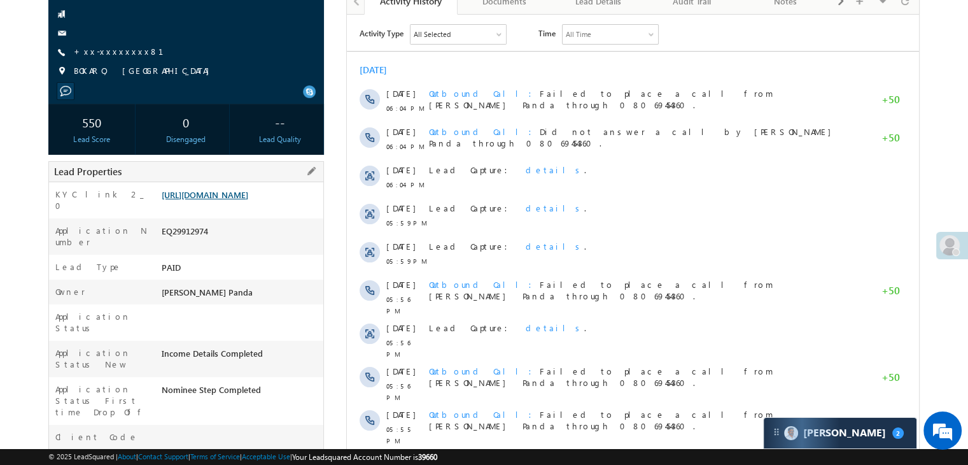
click at [248, 200] on link "[URL][DOMAIN_NAME]" at bounding box center [205, 194] width 87 height 11
